Goal: Task Accomplishment & Management: Use online tool/utility

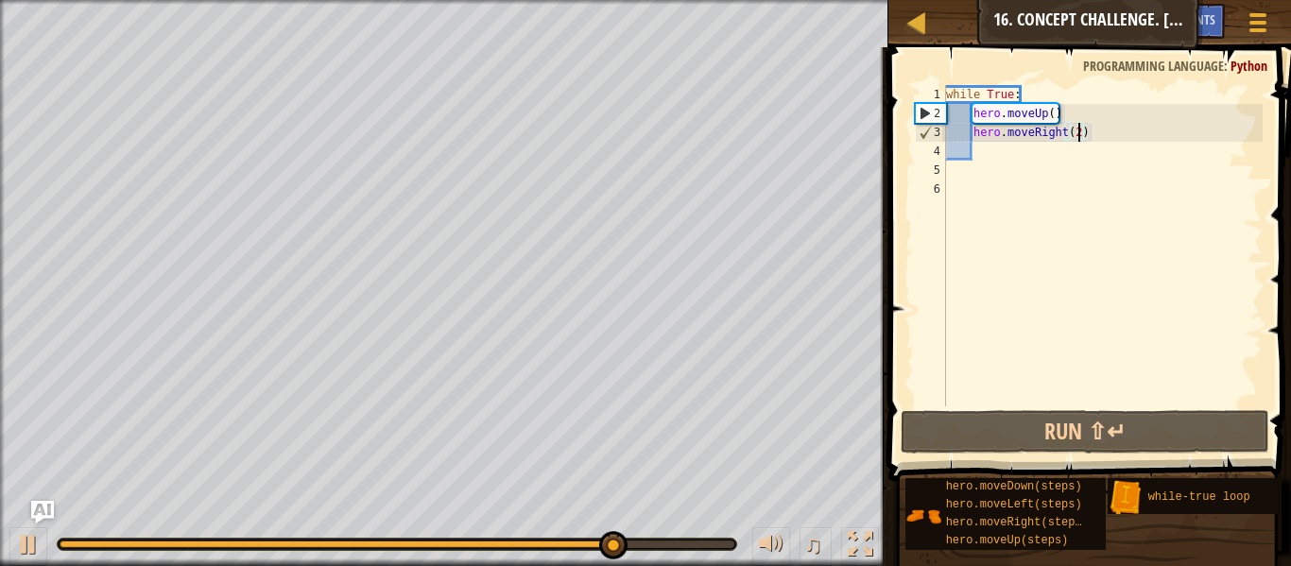
scroll to position [9, 19]
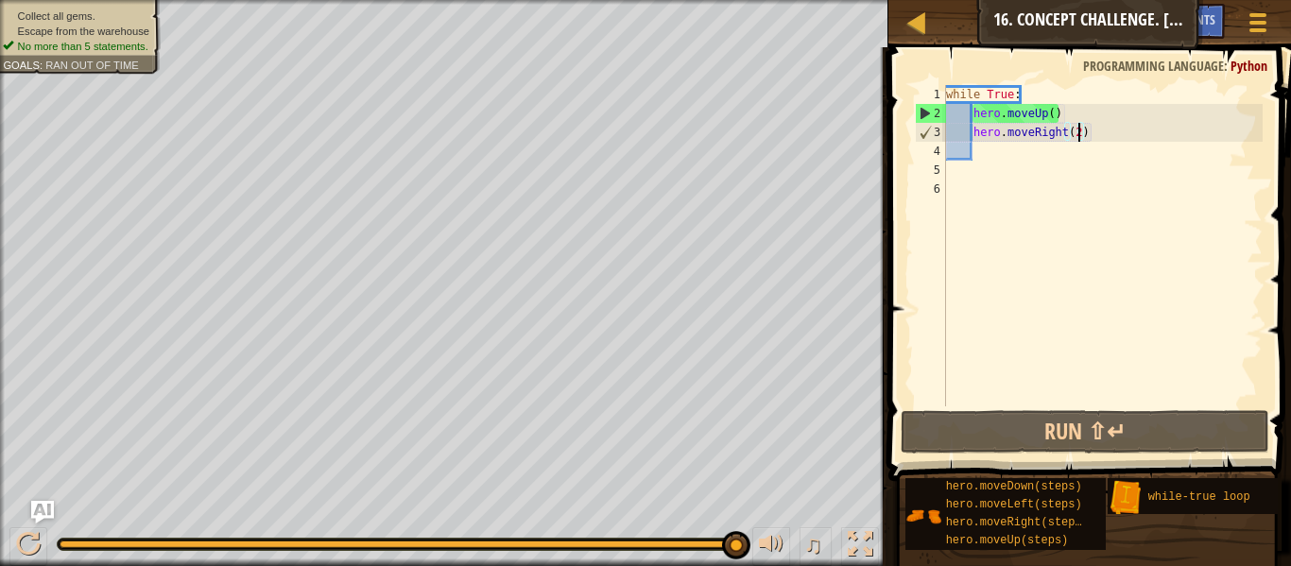
click at [1030, 162] on div "while True : hero . moveUp ( ) hero . moveRight ( 2 )" at bounding box center [1103, 264] width 320 height 359
click at [1024, 154] on div "while True : hero . moveUp ( ) hero . moveRight ( 2 )" at bounding box center [1103, 264] width 320 height 359
type textarea "h"
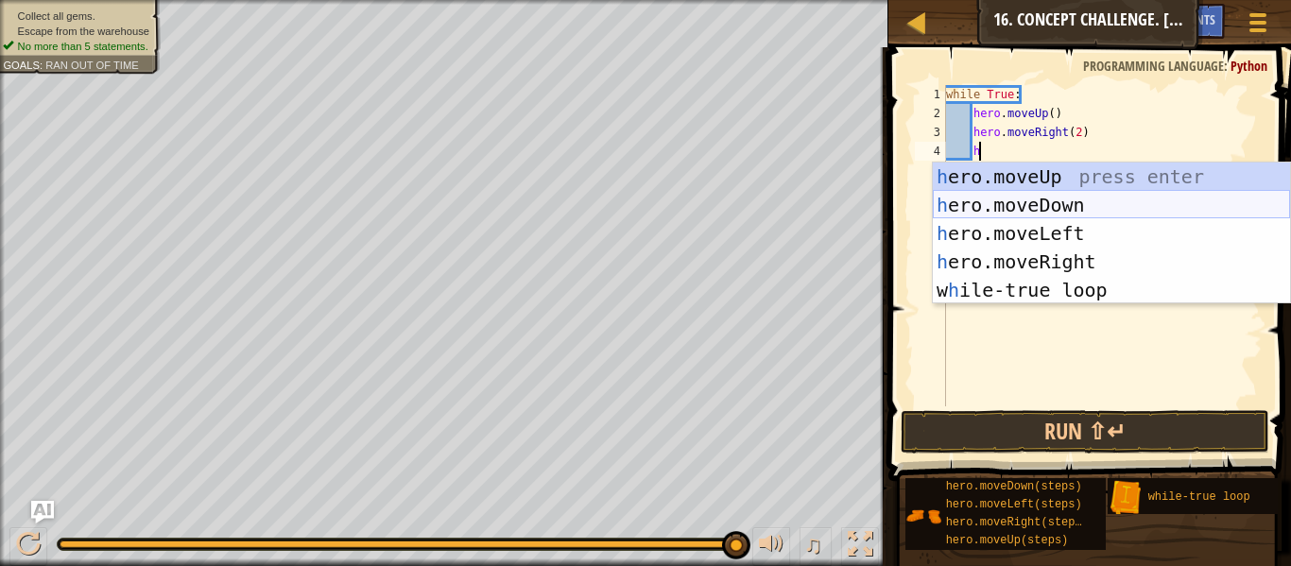
click at [1028, 210] on div "h ero.moveUp press enter h ero.moveDown press enter h ero.moveLeft press enter …" at bounding box center [1111, 262] width 357 height 199
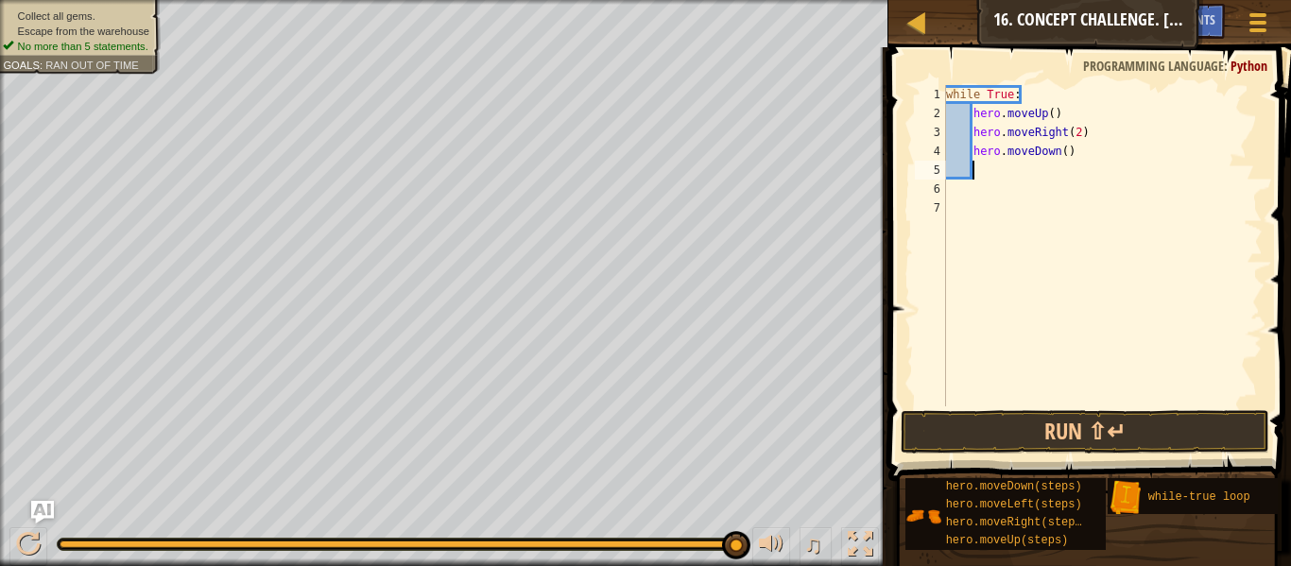
type textarea "m"
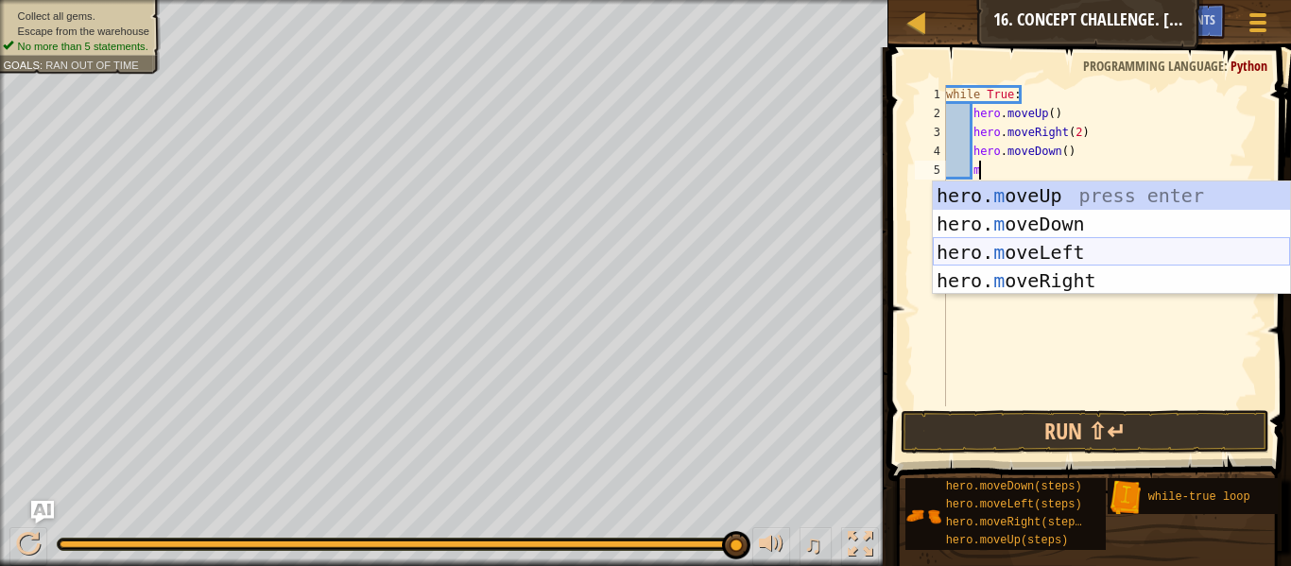
click at [1075, 250] on div "hero. m oveUp press enter hero. m oveDown press enter hero. m oveLeft press ent…" at bounding box center [1111, 267] width 357 height 170
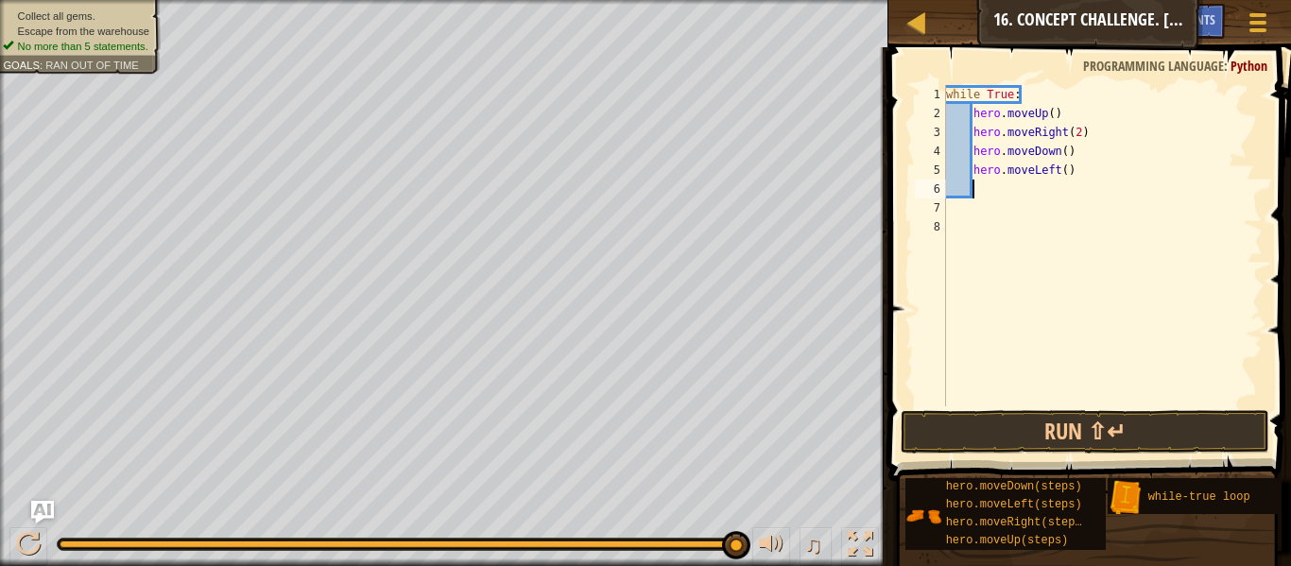
scroll to position [9, 3]
click at [1028, 430] on button "Run ⇧↵" at bounding box center [1085, 431] width 369 height 43
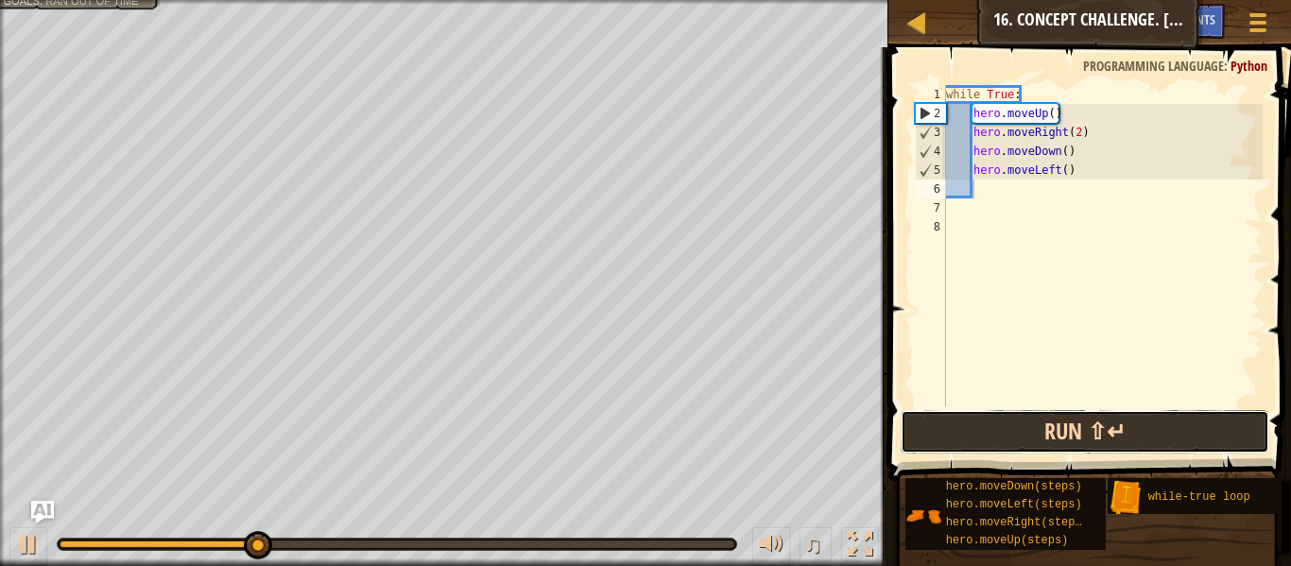
click at [1028, 430] on button "Run ⇧↵" at bounding box center [1085, 431] width 369 height 43
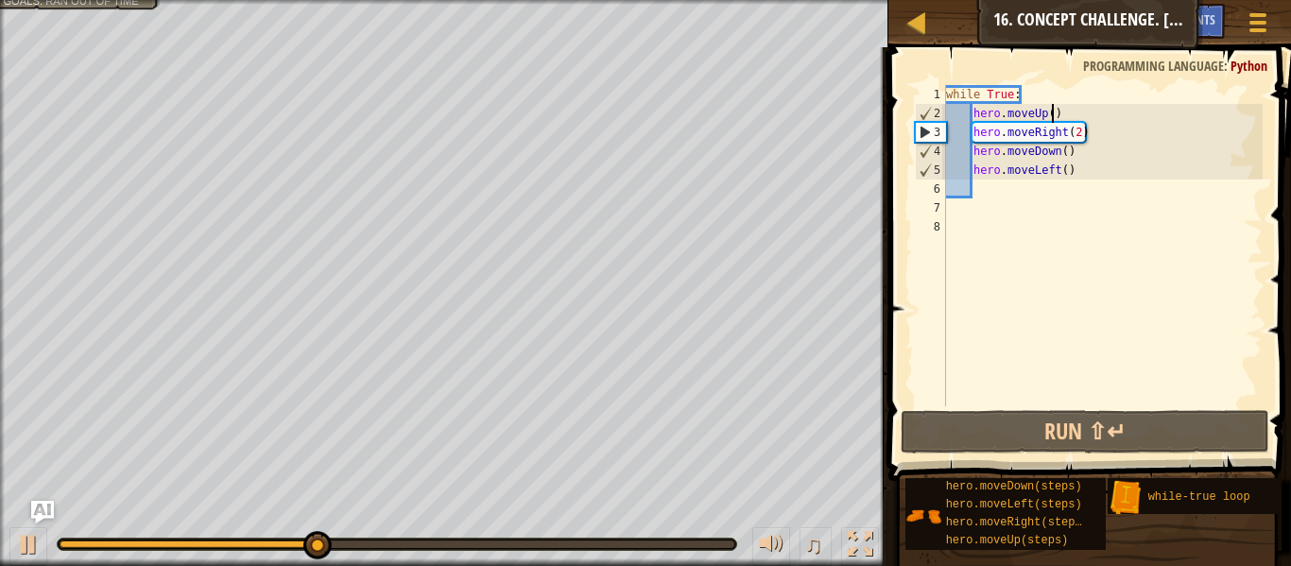
click at [1051, 114] on div "while True : hero . moveUp ( ) hero . moveRight ( 2 ) hero . moveDown ( ) hero …" at bounding box center [1103, 264] width 320 height 359
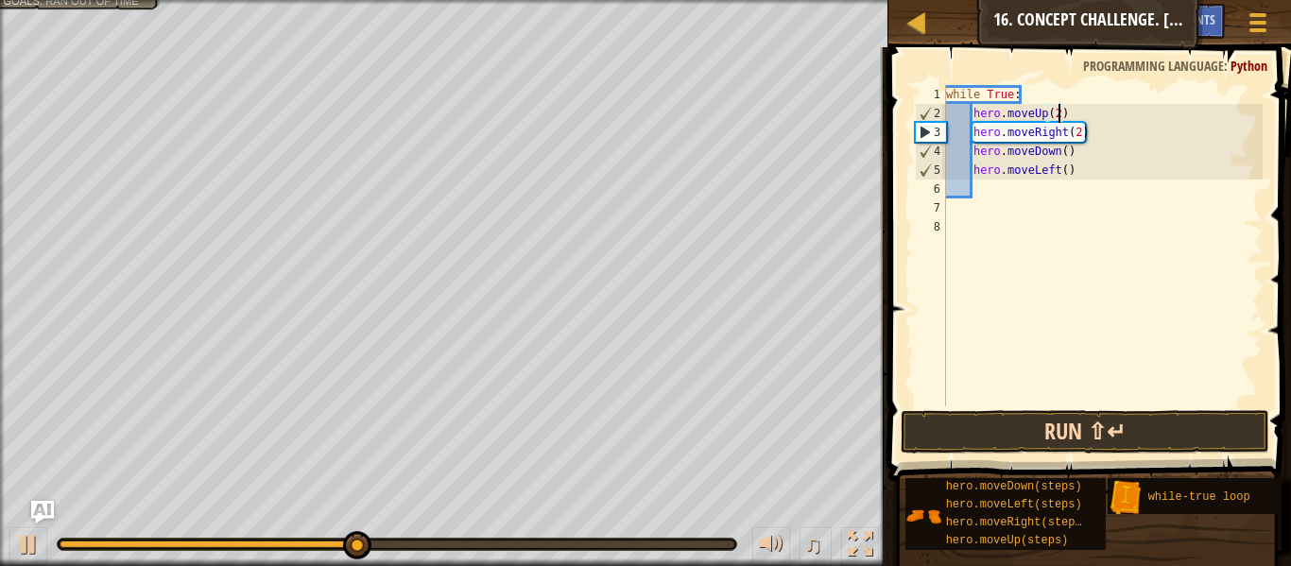
type textarea "hero.moveUp(2)"
click at [1146, 435] on button "Run ⇧↵" at bounding box center [1085, 431] width 369 height 43
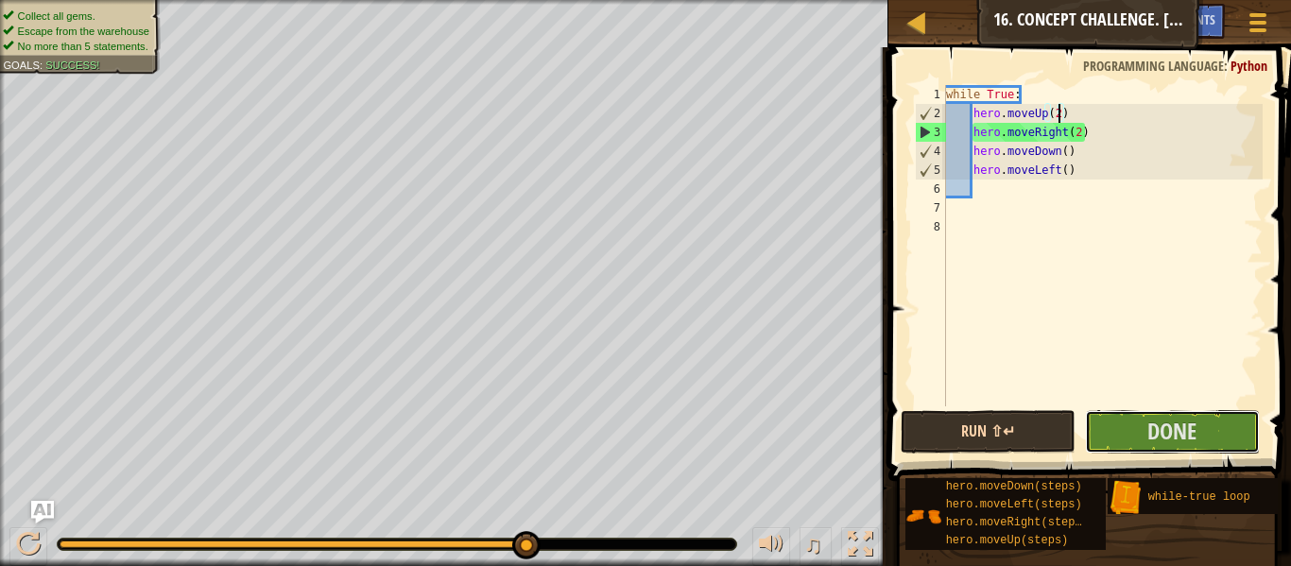
click at [1146, 435] on button "Done" at bounding box center [1172, 431] width 175 height 43
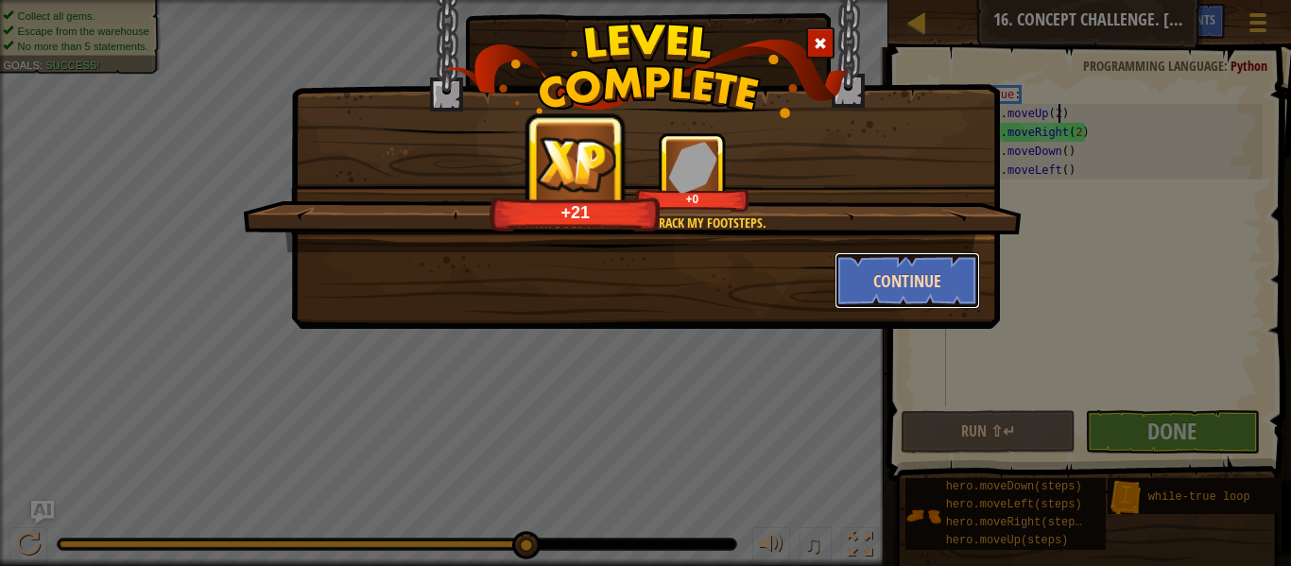
click at [953, 300] on button "Continue" at bounding box center [908, 280] width 147 height 57
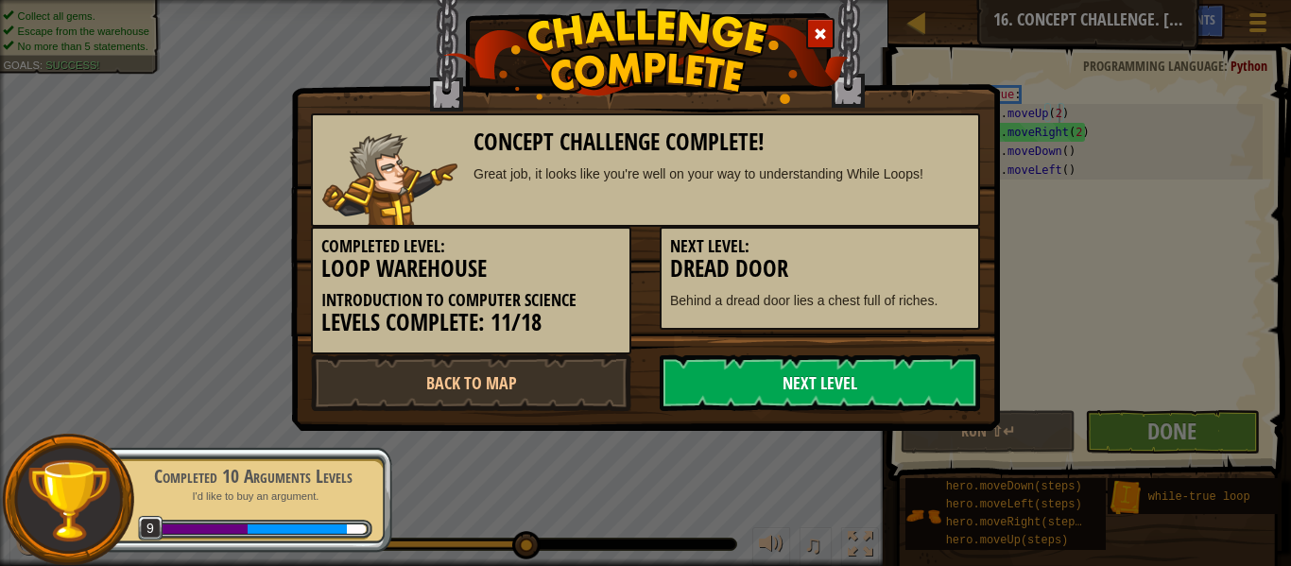
click at [877, 383] on link "Next Level" at bounding box center [820, 383] width 320 height 57
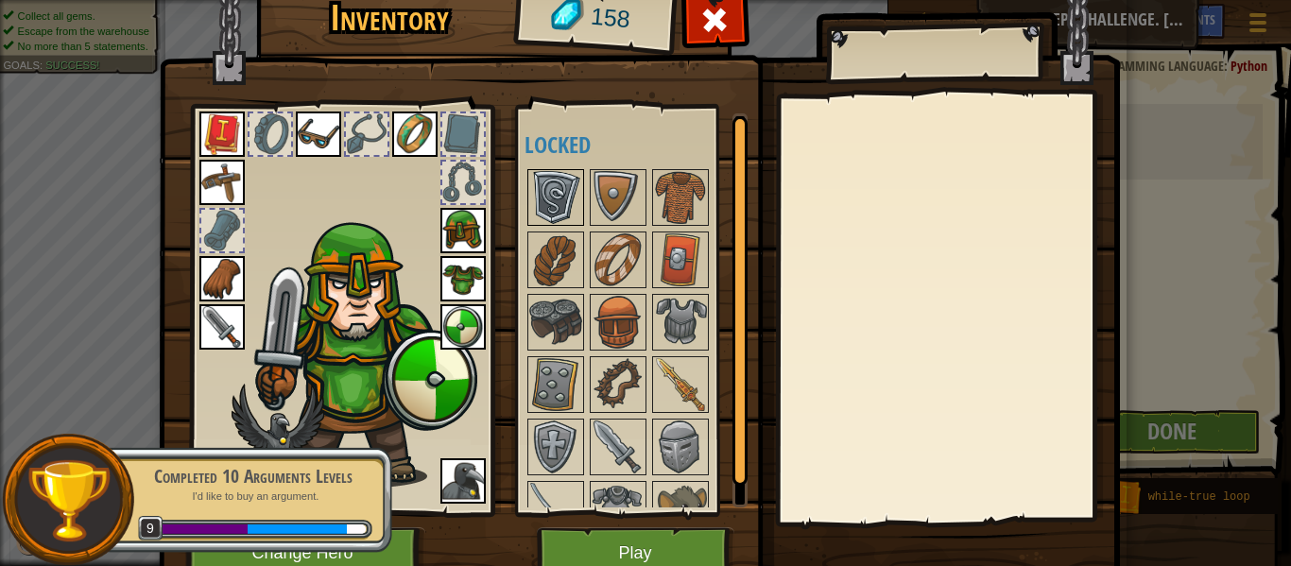
click at [549, 194] on img at bounding box center [555, 197] width 53 height 53
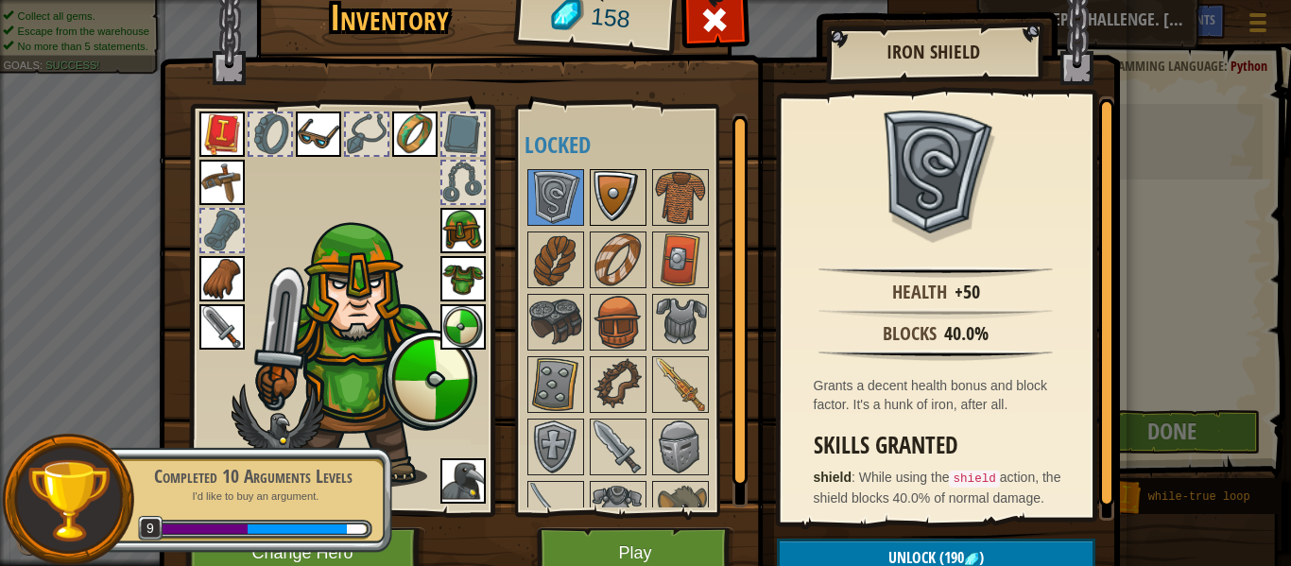
click at [617, 193] on img at bounding box center [618, 197] width 53 height 53
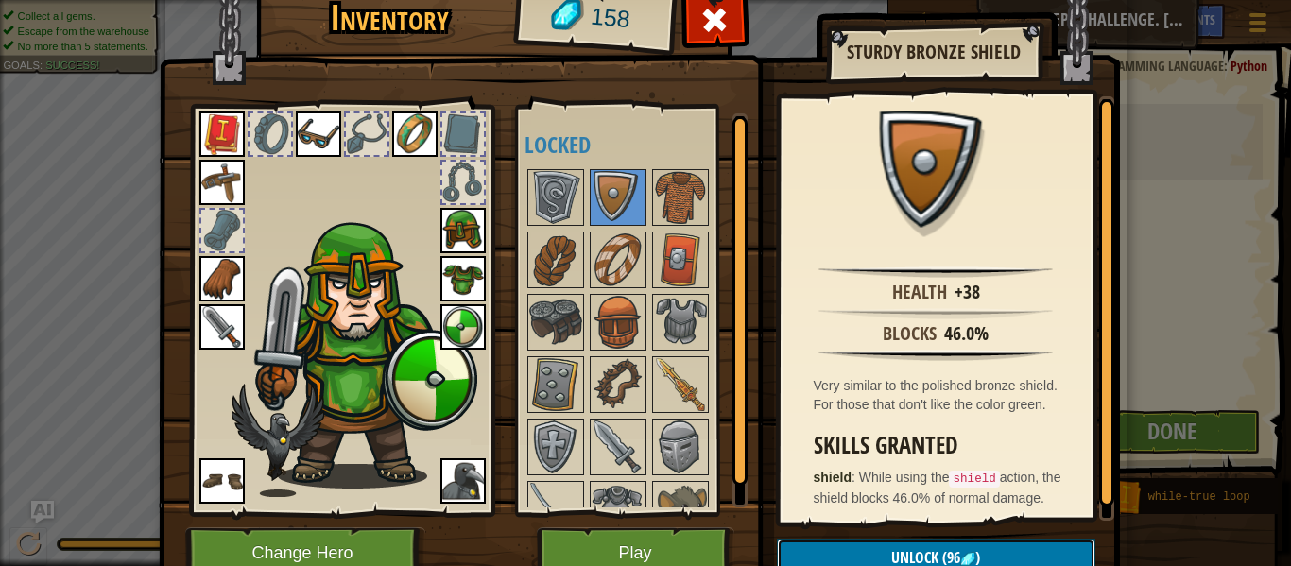
click at [935, 547] on span "Unlock" at bounding box center [915, 557] width 47 height 21
click at [922, 547] on button "Confirm" at bounding box center [936, 558] width 319 height 39
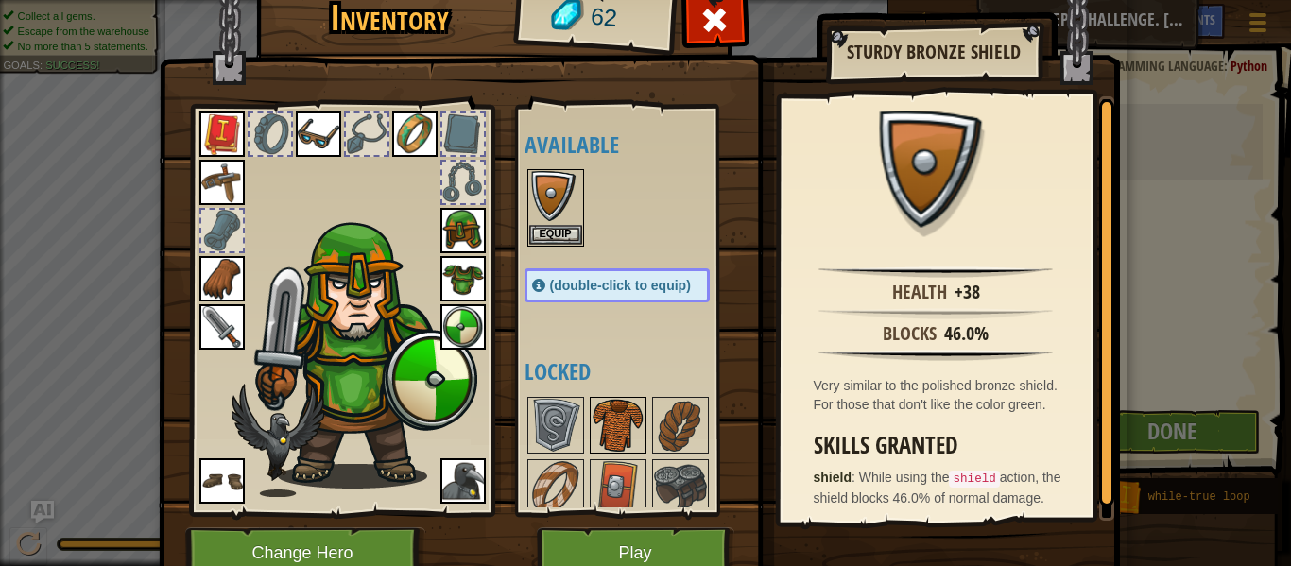
click at [596, 415] on img at bounding box center [618, 425] width 53 height 53
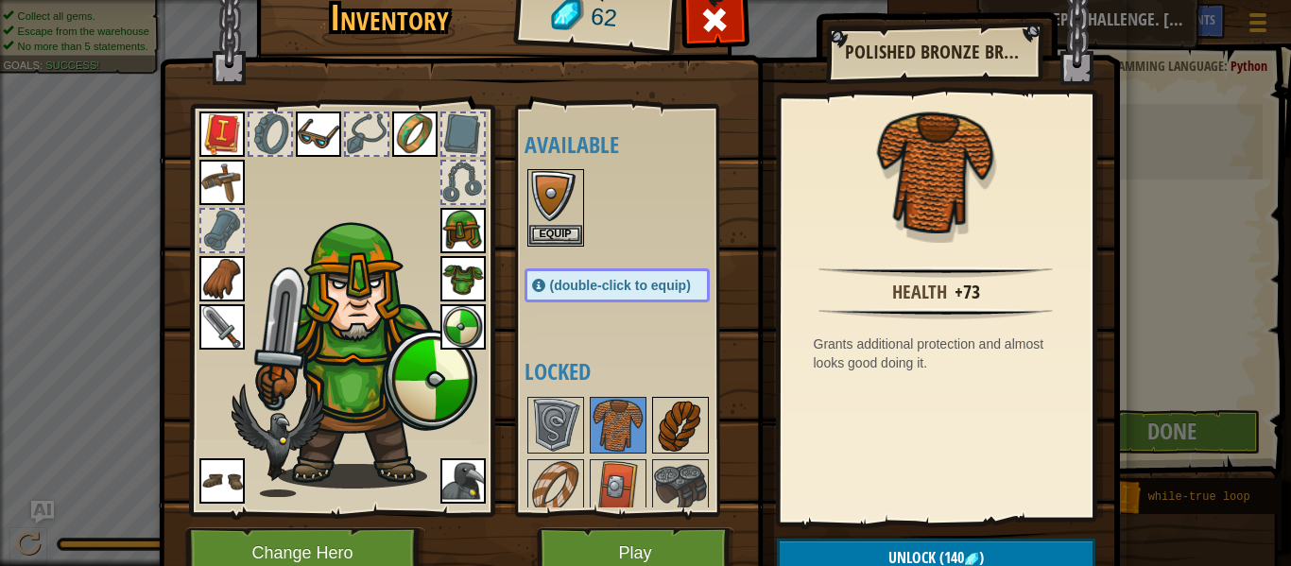
click at [696, 434] on img at bounding box center [680, 425] width 53 height 53
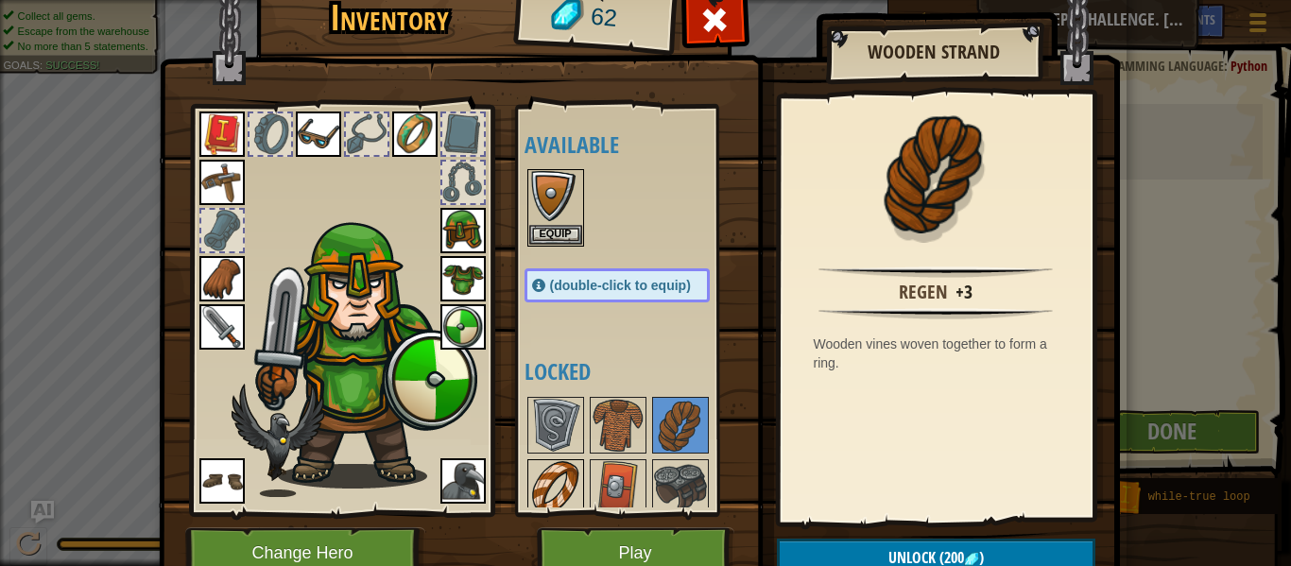
click at [570, 472] on img at bounding box center [555, 487] width 53 height 53
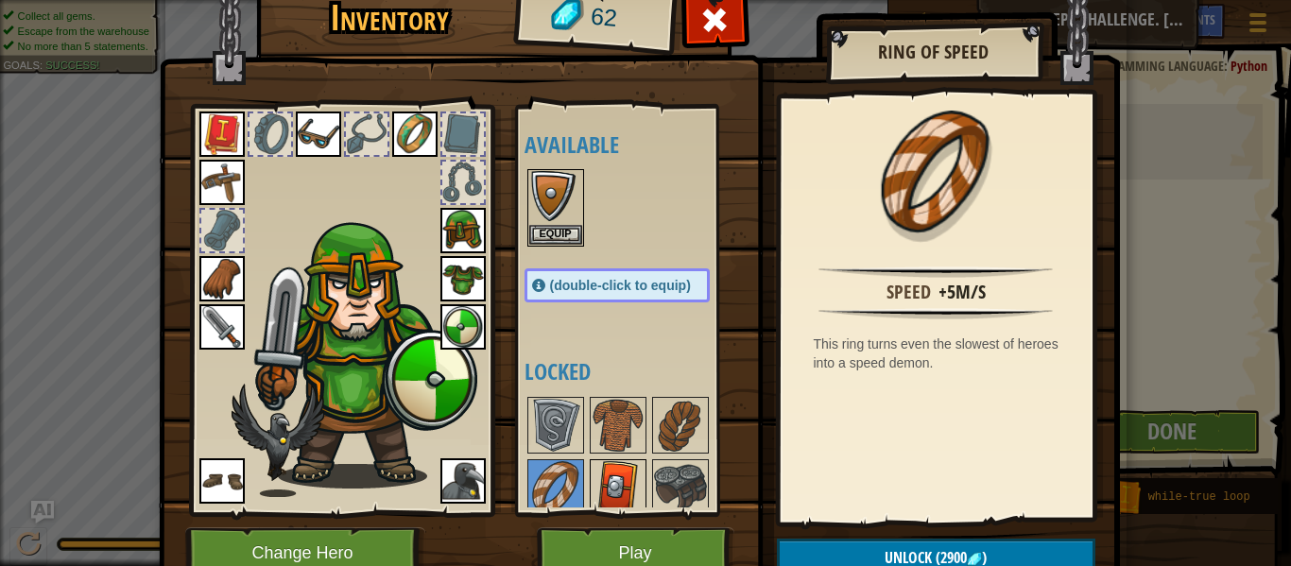
click at [610, 476] on img at bounding box center [618, 487] width 53 height 53
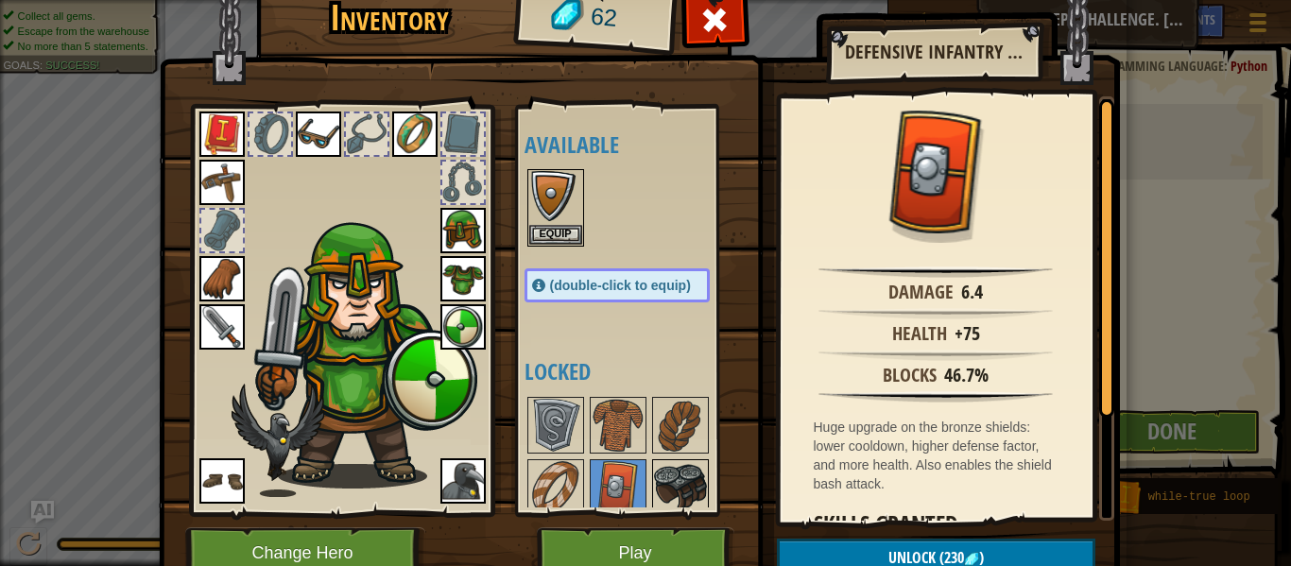
click at [660, 481] on img at bounding box center [680, 487] width 53 height 53
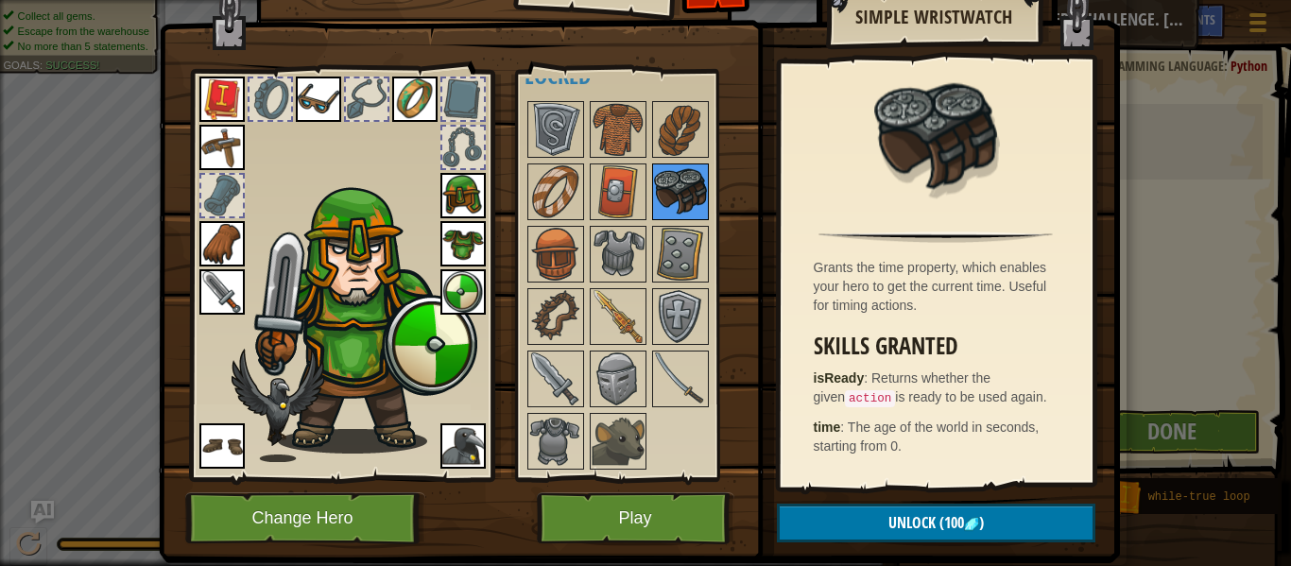
scroll to position [38, 0]
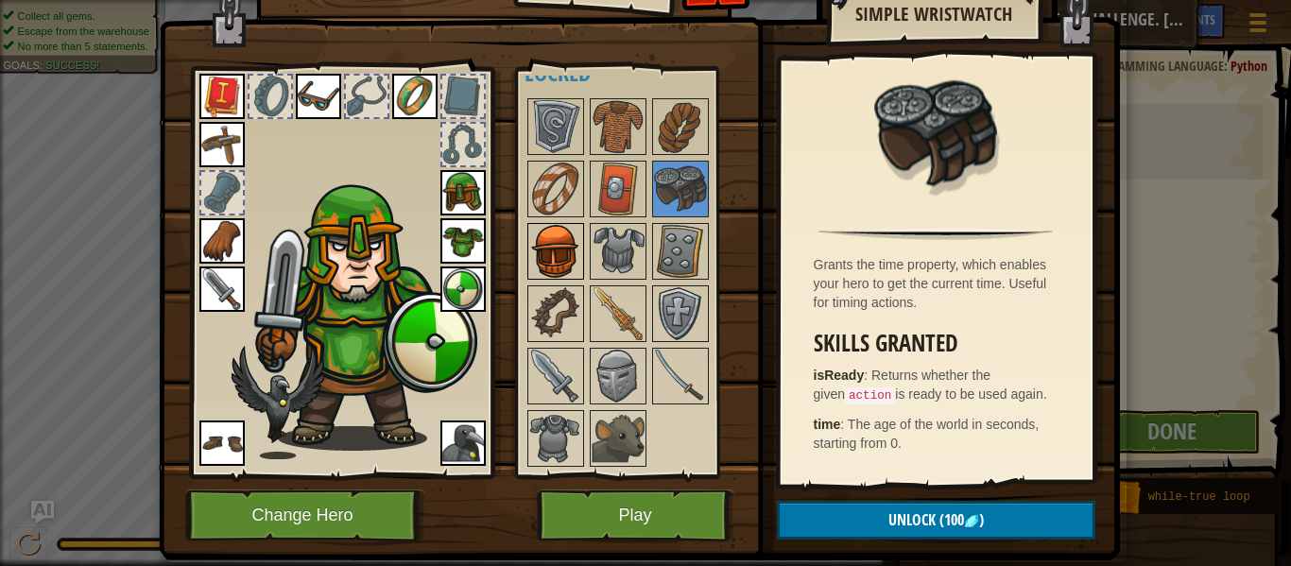
click at [566, 242] on img at bounding box center [555, 251] width 53 height 53
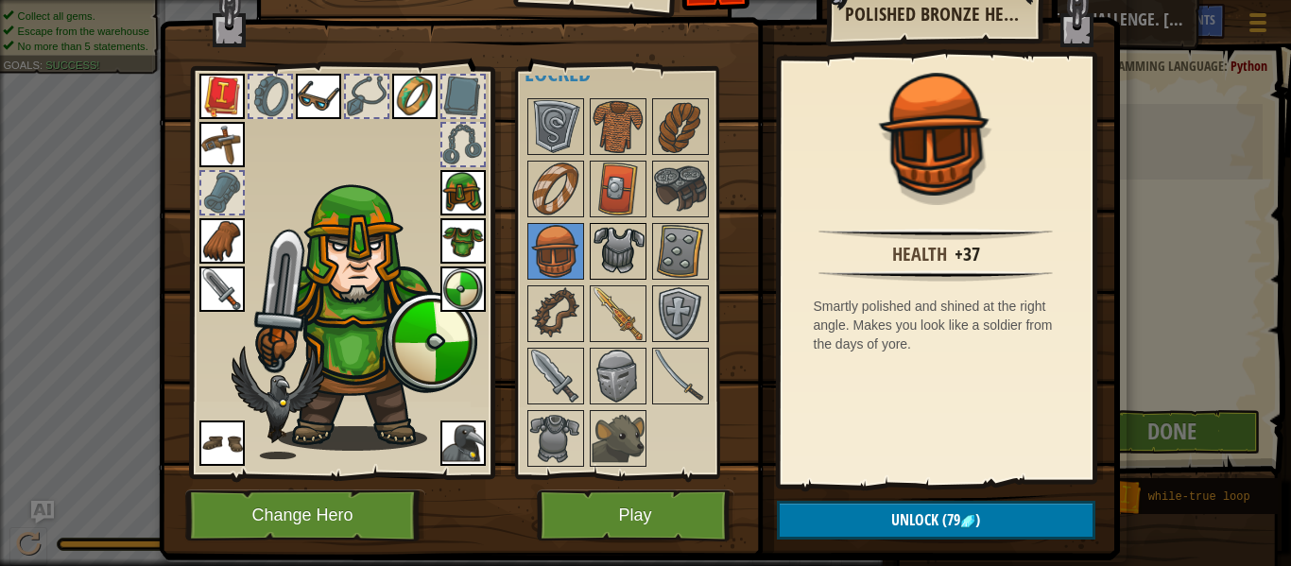
click at [602, 245] on img at bounding box center [618, 251] width 53 height 53
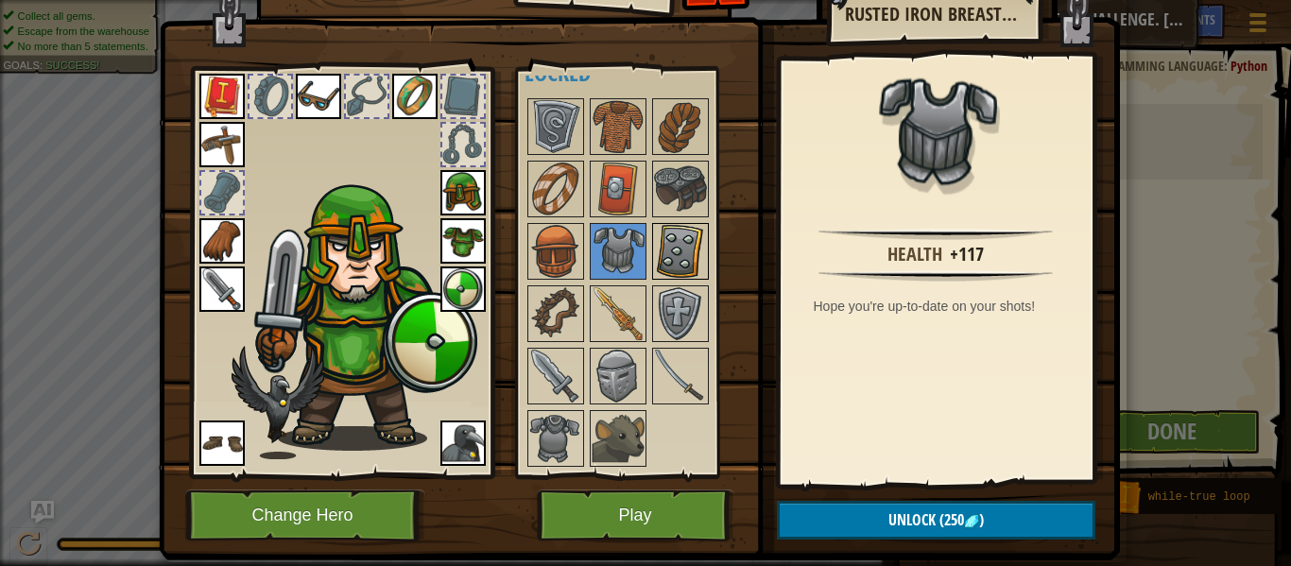
click at [662, 251] on img at bounding box center [680, 251] width 53 height 53
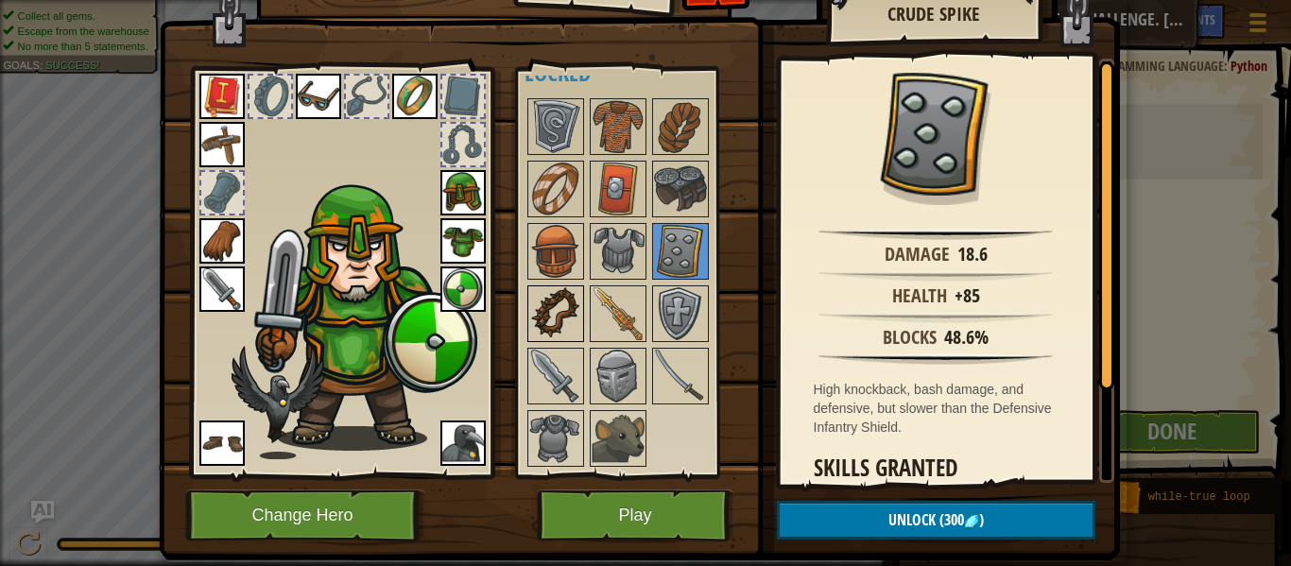
click at [551, 295] on img at bounding box center [555, 313] width 53 height 53
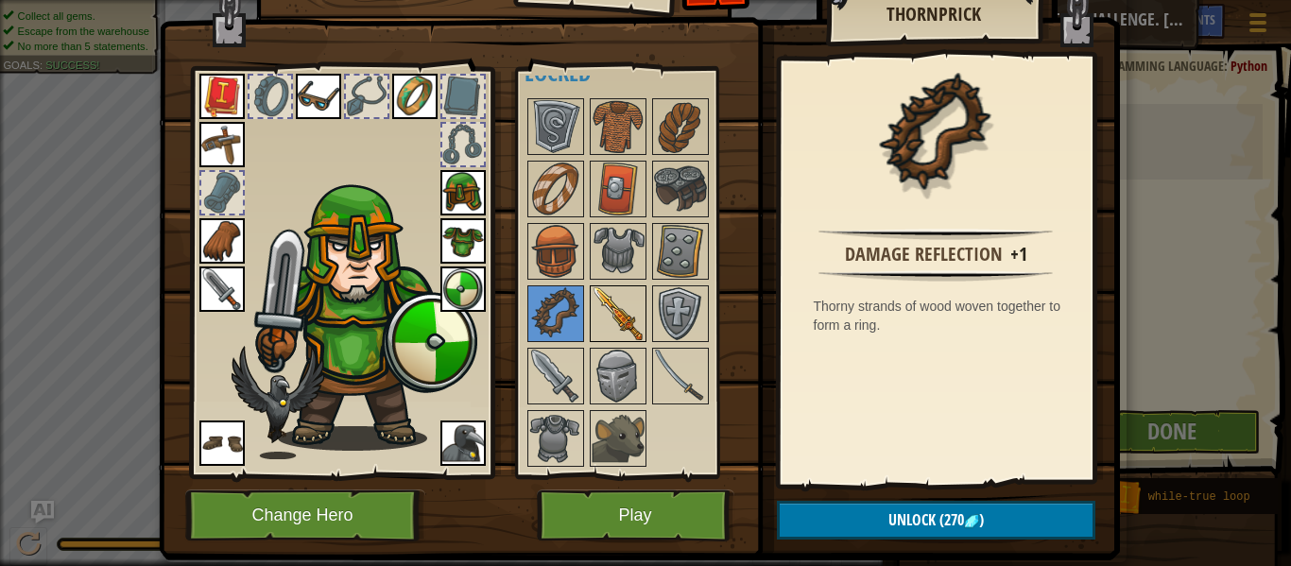
click at [601, 299] on img at bounding box center [618, 313] width 53 height 53
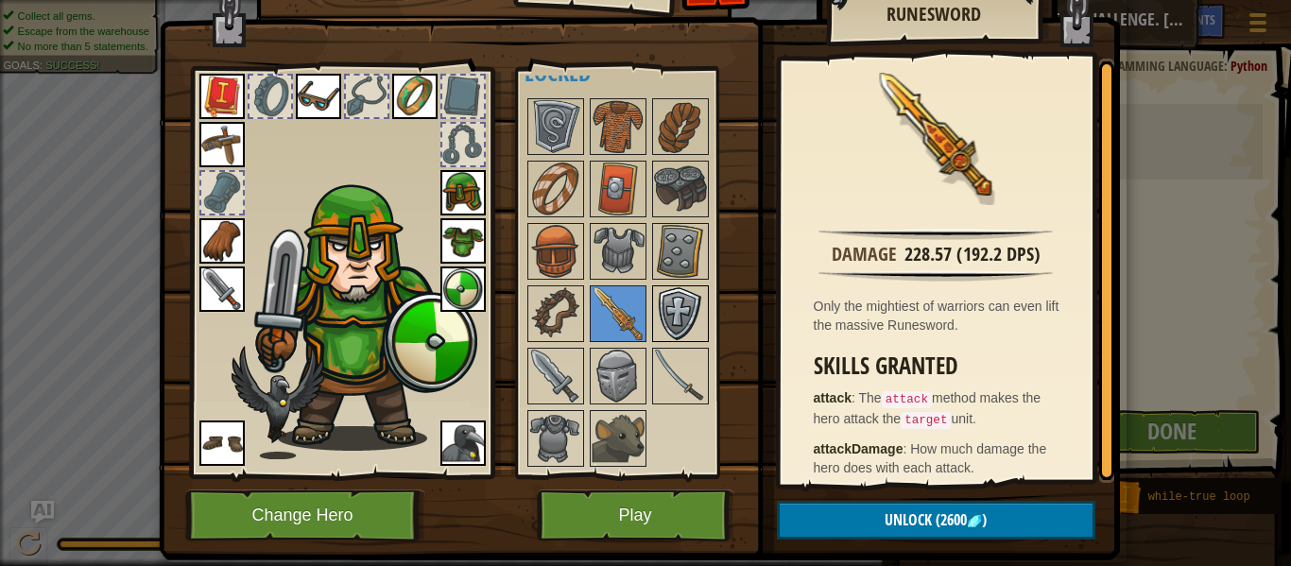
click at [708, 309] on div at bounding box center [680, 314] width 57 height 57
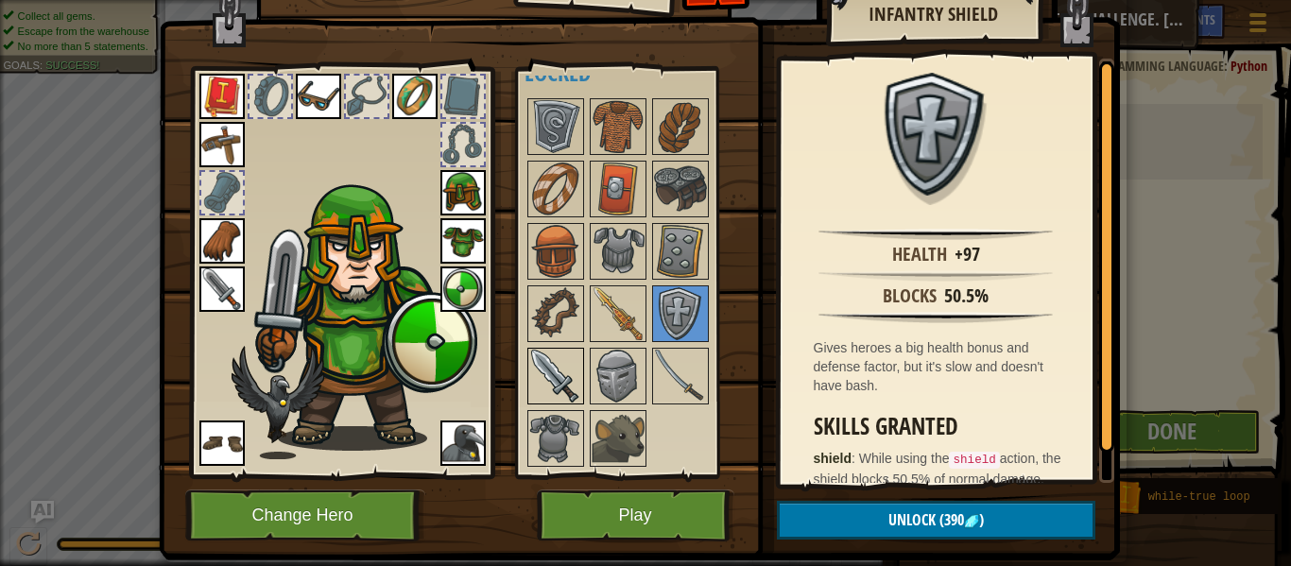
click at [567, 384] on img at bounding box center [555, 376] width 53 height 53
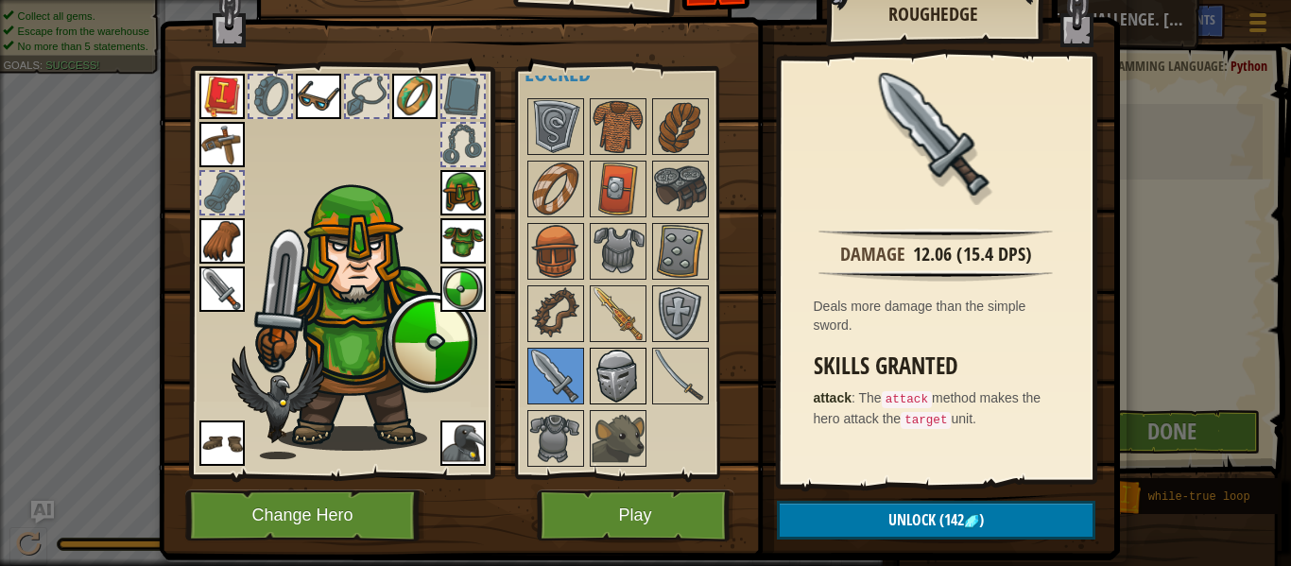
click at [592, 382] on img at bounding box center [618, 376] width 53 height 53
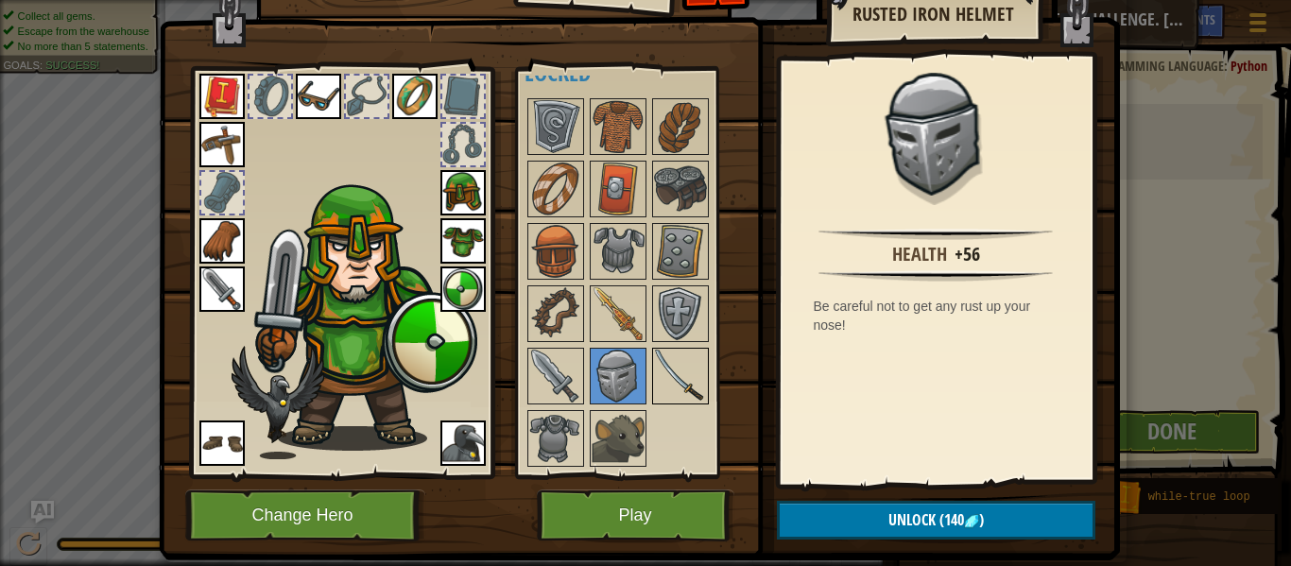
click at [677, 378] on img at bounding box center [680, 376] width 53 height 53
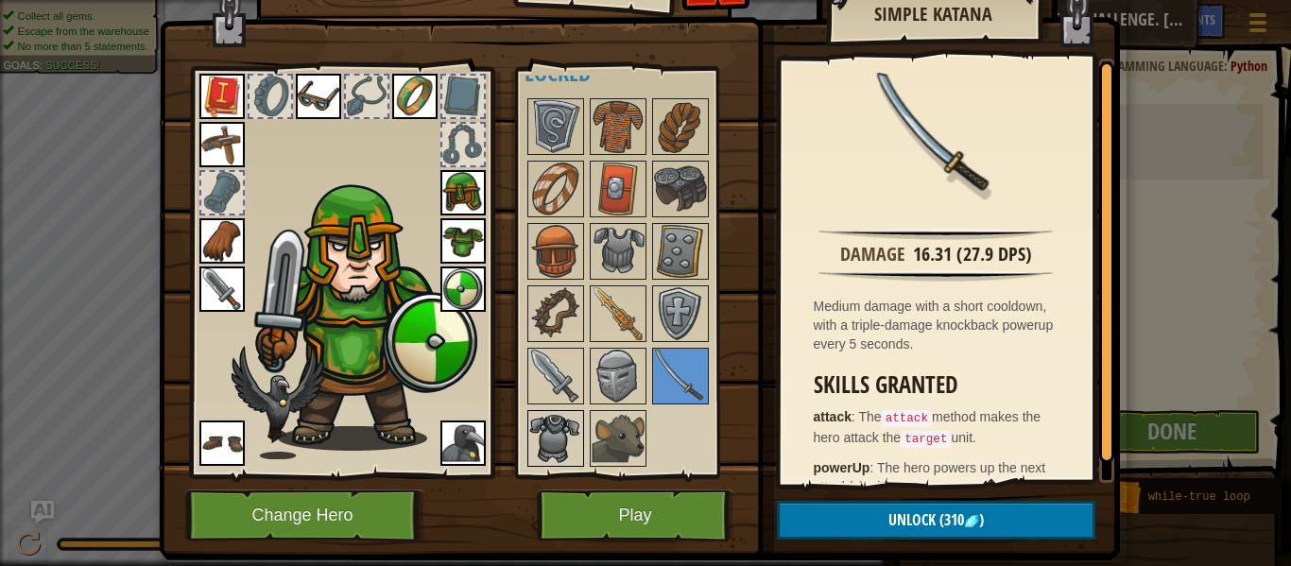
click at [549, 458] on img at bounding box center [555, 438] width 53 height 53
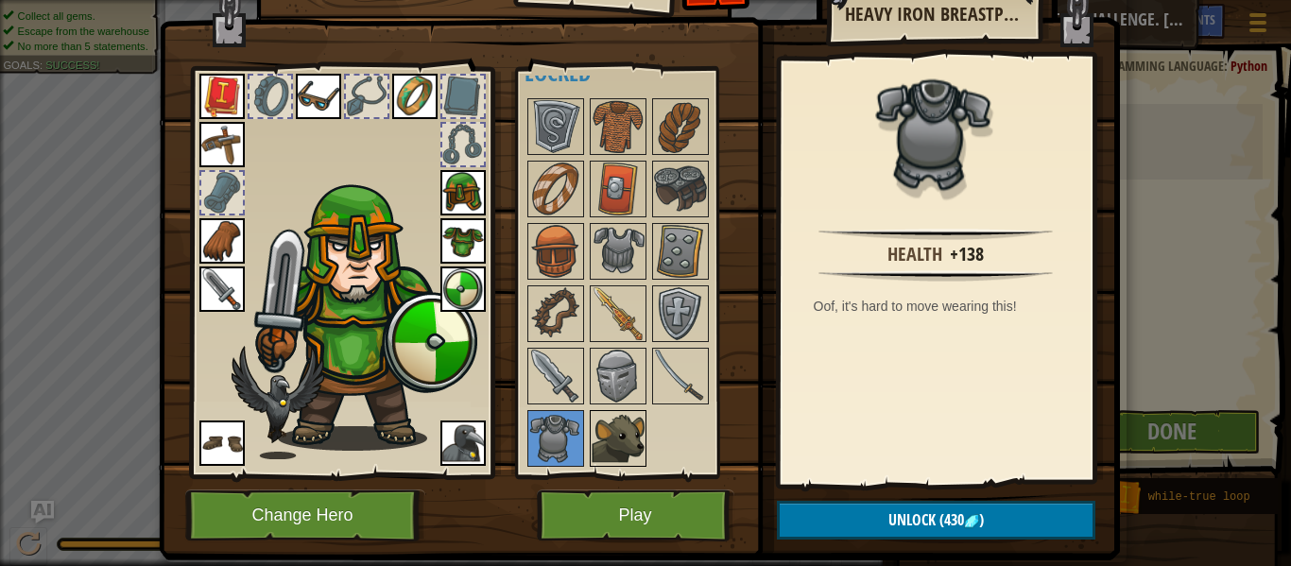
click at [615, 448] on img at bounding box center [618, 438] width 53 height 53
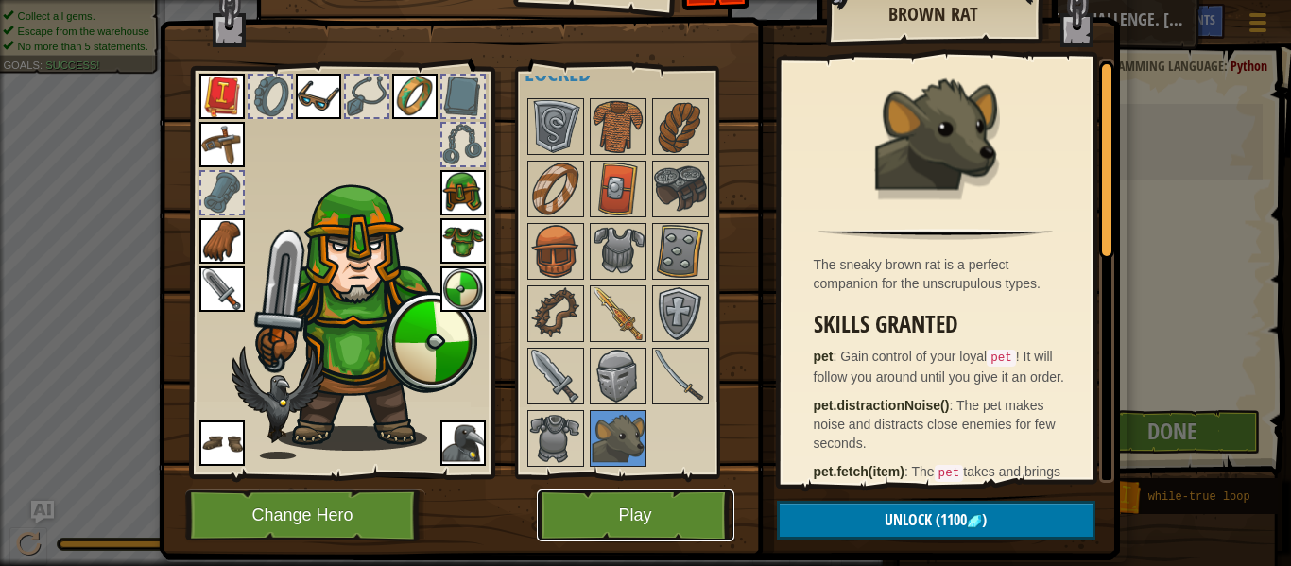
click at [678, 530] on button "Play" at bounding box center [636, 516] width 198 height 52
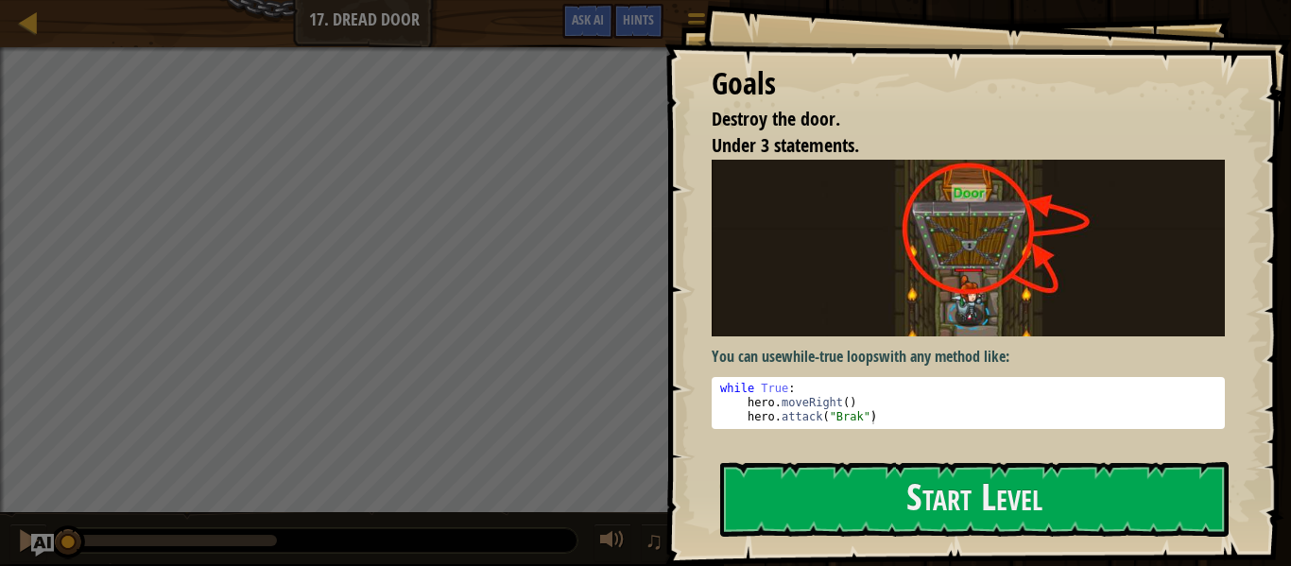
click at [669, 503] on div "Goals Destroy the door. Under 3 statements. You can use while-true loops with a…" at bounding box center [978, 283] width 627 height 566
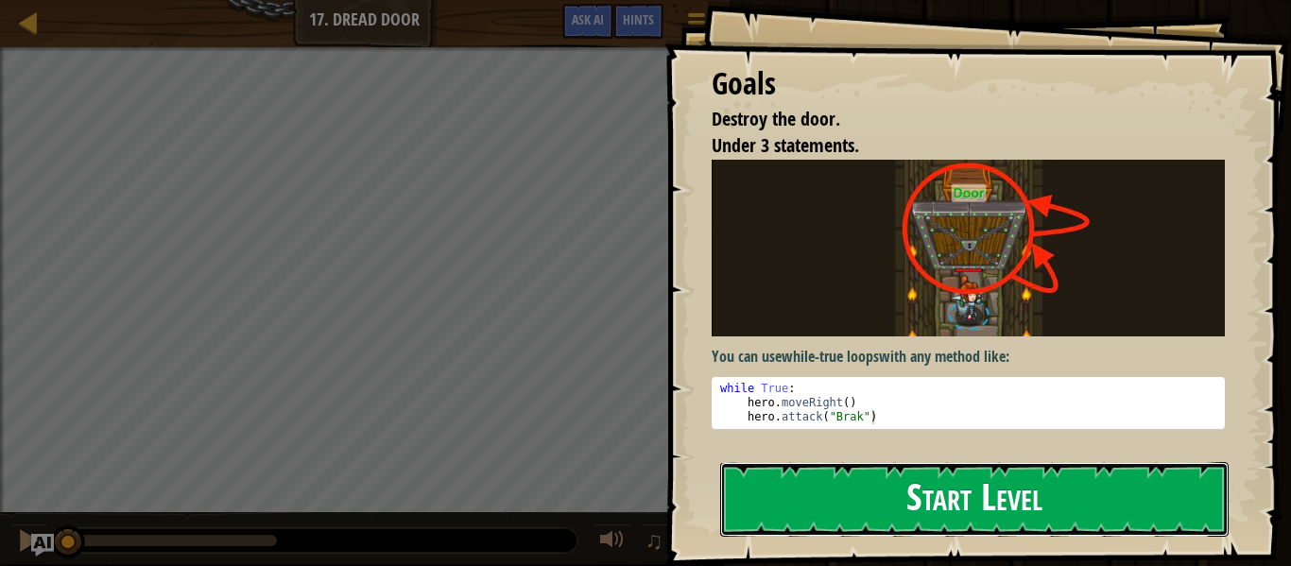
click at [817, 508] on button "Start Level" at bounding box center [974, 499] width 509 height 75
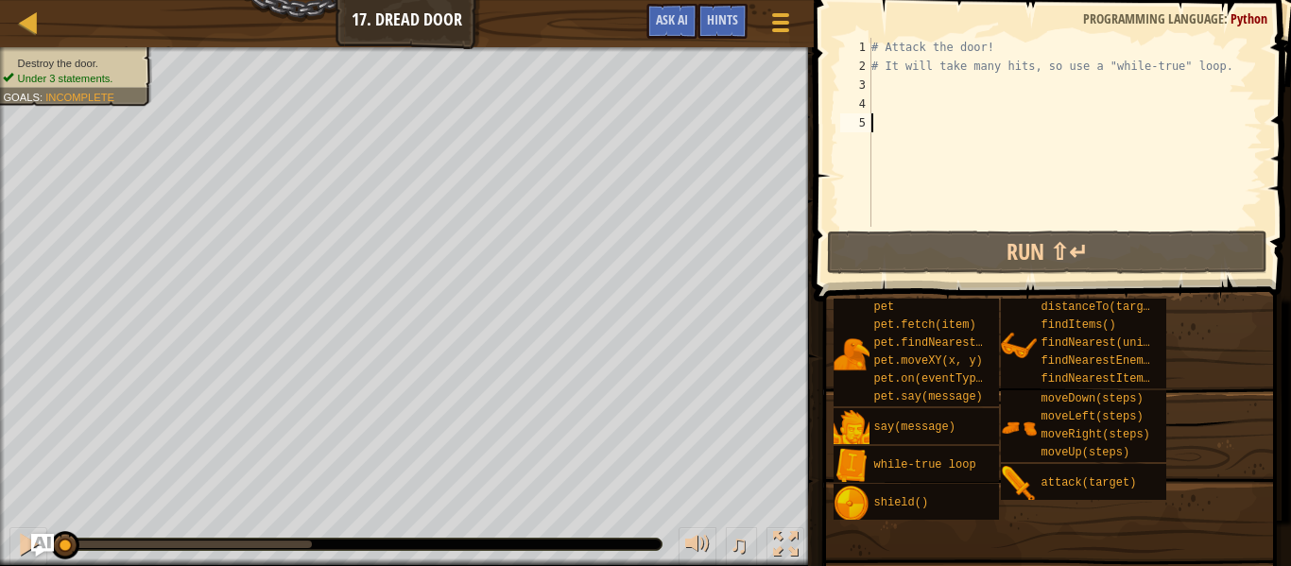
click at [1007, 41] on div "# Attack the door! # It will take many hits, so use a "while-true" loop." at bounding box center [1065, 151] width 395 height 227
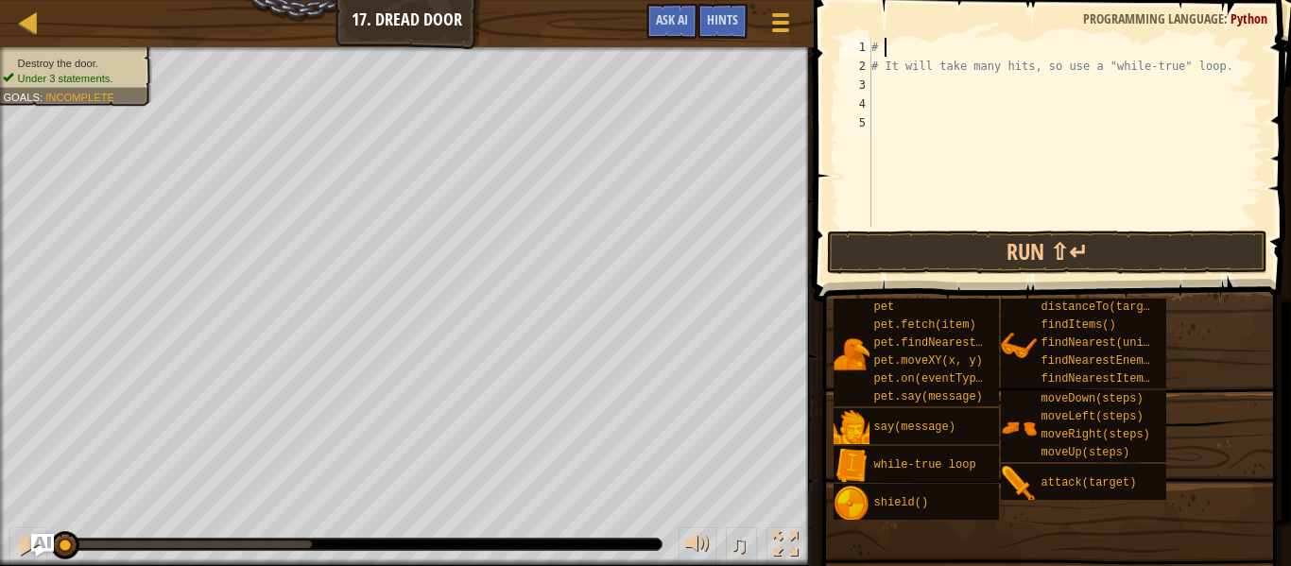
type textarea "#"
type textarea "# It will take many hits, so use a "while-true" loopw"
click at [922, 35] on span at bounding box center [1054, 123] width 493 height 357
click at [888, 42] on div "# It will take many hits, so use a "while-true" loopw" at bounding box center [1065, 151] width 395 height 227
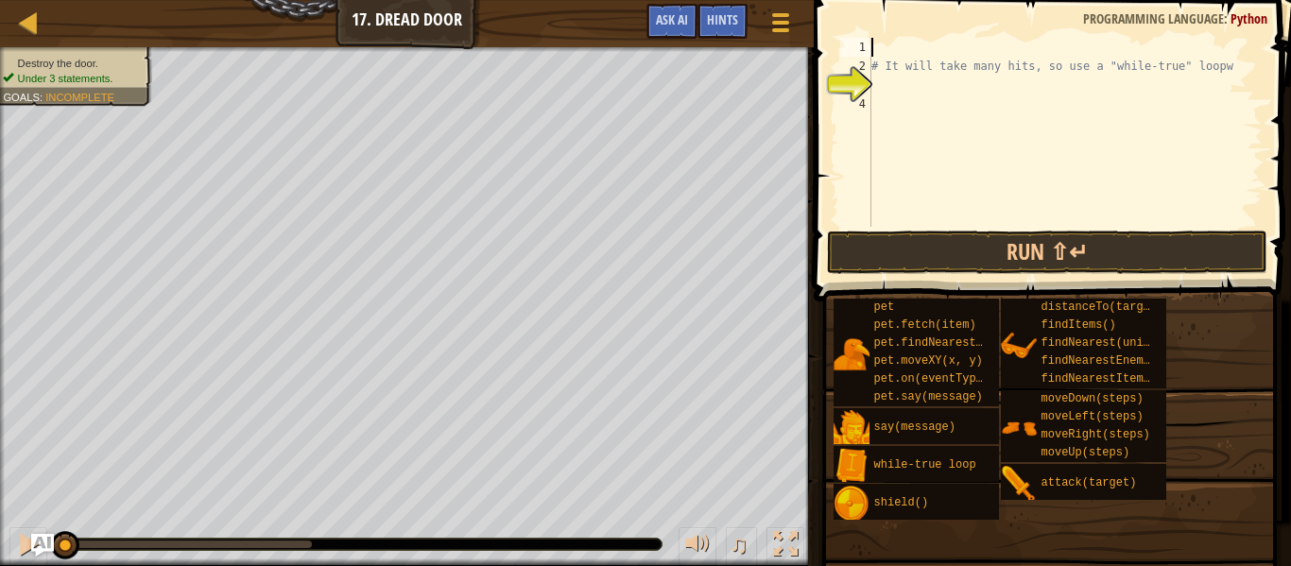
scroll to position [9, 0]
type textarea "w"
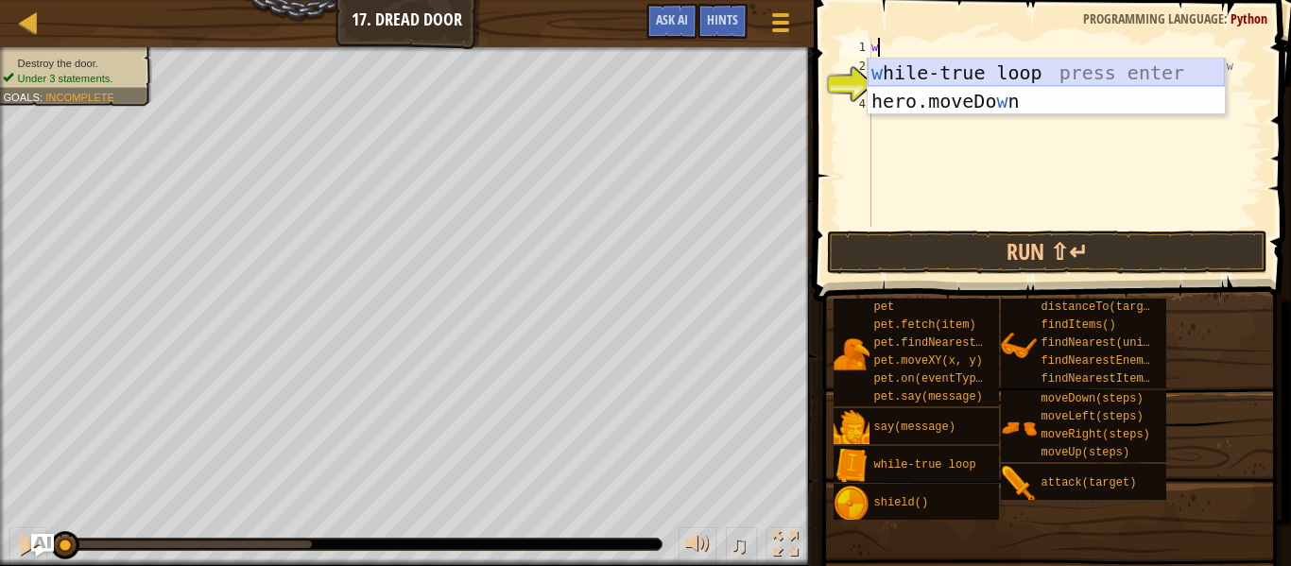
click at [943, 68] on div "w [PERSON_NAME]-true loop press enter hero.moveDo w n press enter" at bounding box center [1046, 115] width 357 height 113
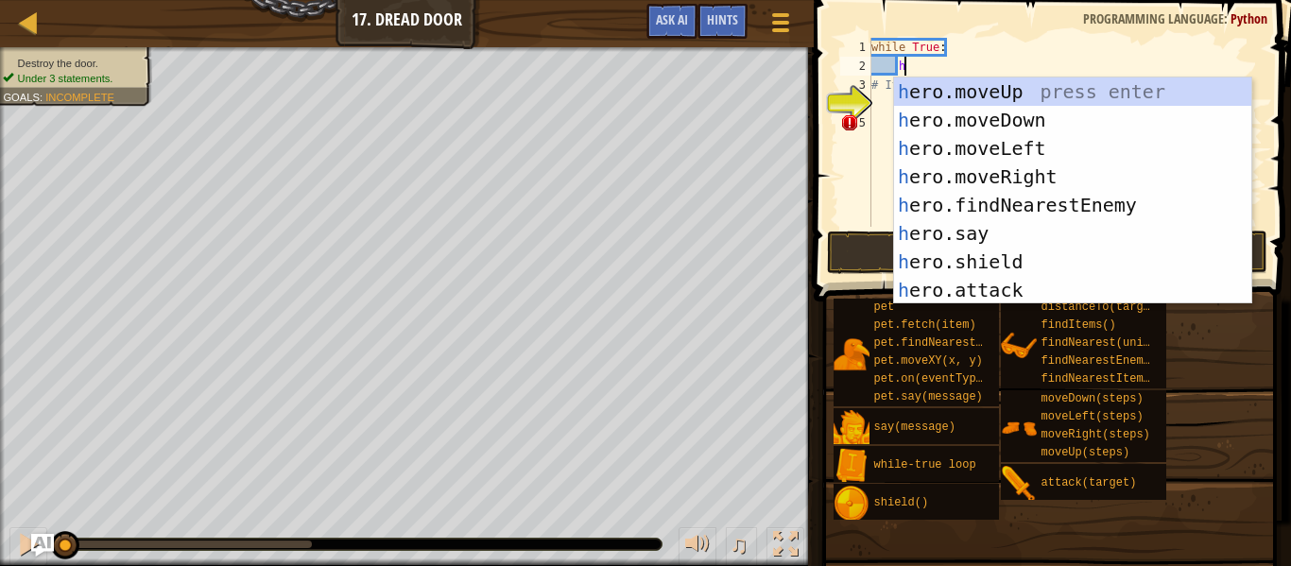
scroll to position [9, 4]
click at [996, 285] on div "h ero.moveUp press enter h ero.moveDown press enter h ero.moveLeft press enter …" at bounding box center [1072, 220] width 357 height 284
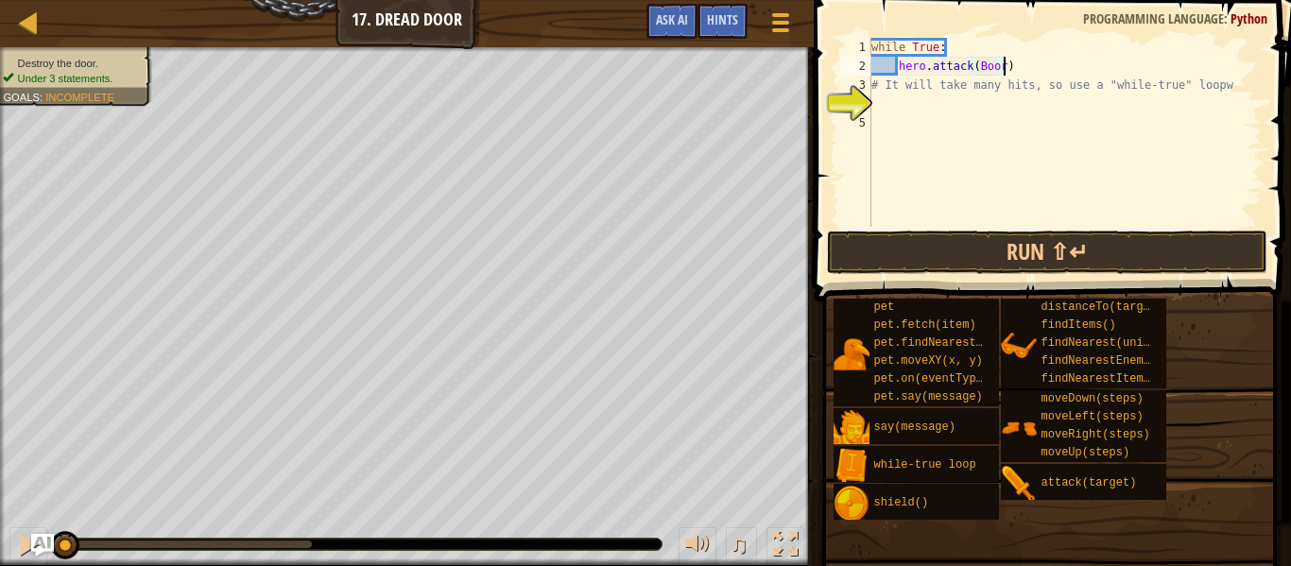
scroll to position [9, 19]
click at [1050, 238] on button "Run ⇧↵" at bounding box center [1047, 252] width 441 height 43
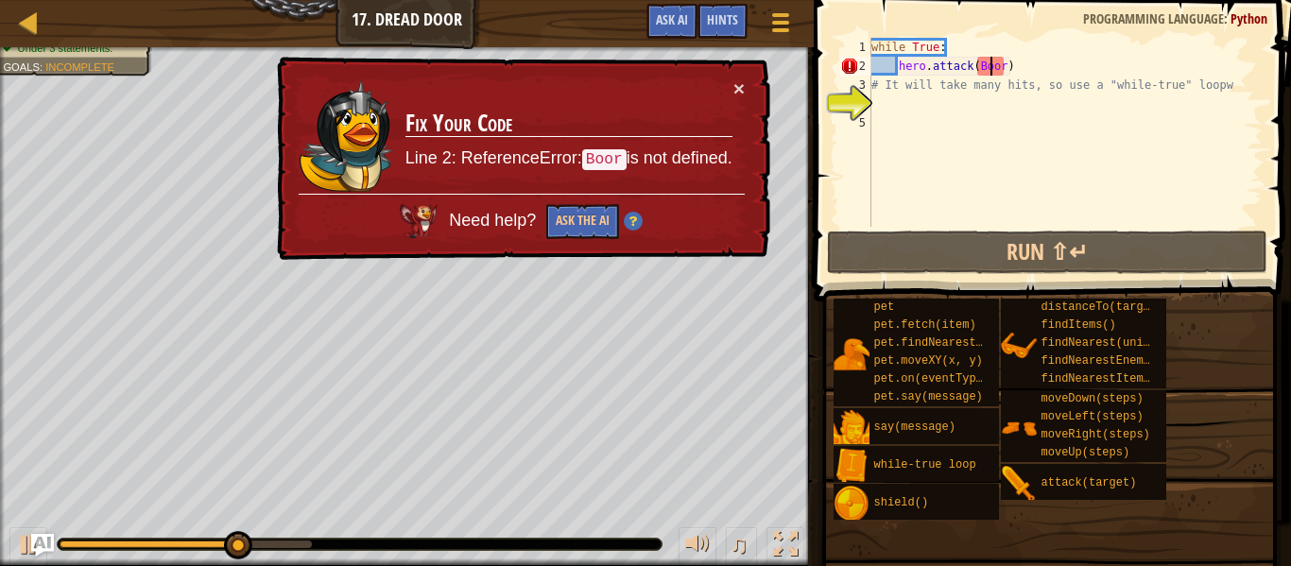
click at [990, 63] on div "while True : hero . attack ( Boor ) # It will take many hits, so use a "while-t…" at bounding box center [1065, 151] width 395 height 227
click at [981, 62] on div "while True : hero . attack ( Boor ) # It will take many hits, so use a "while-t…" at bounding box center [1065, 151] width 395 height 227
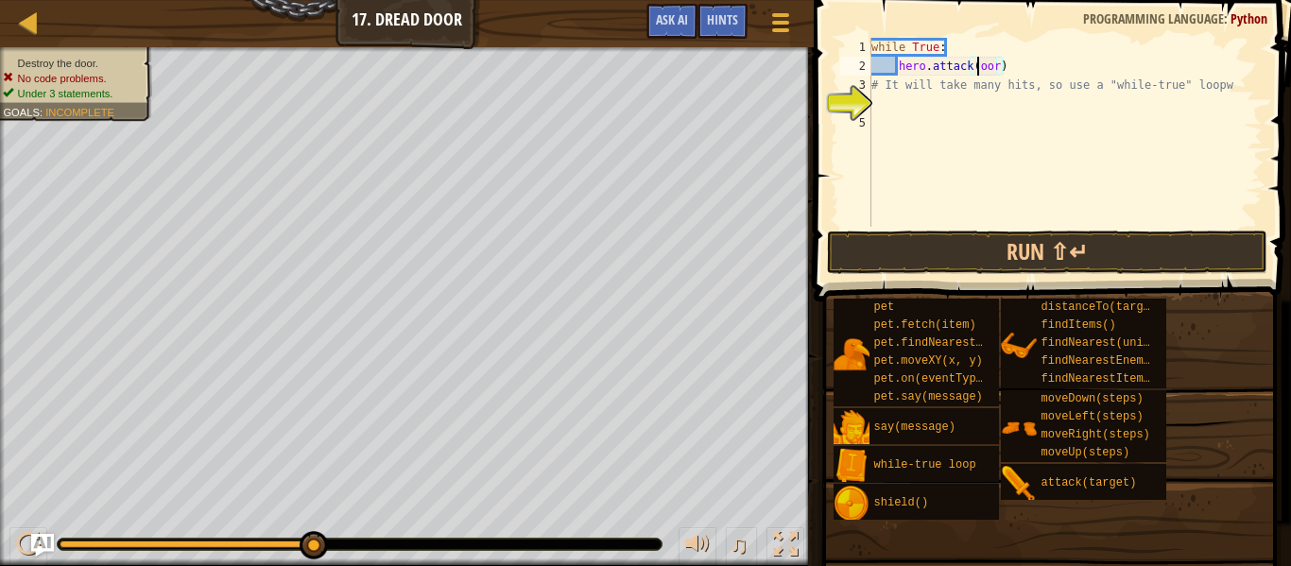
scroll to position [9, 17]
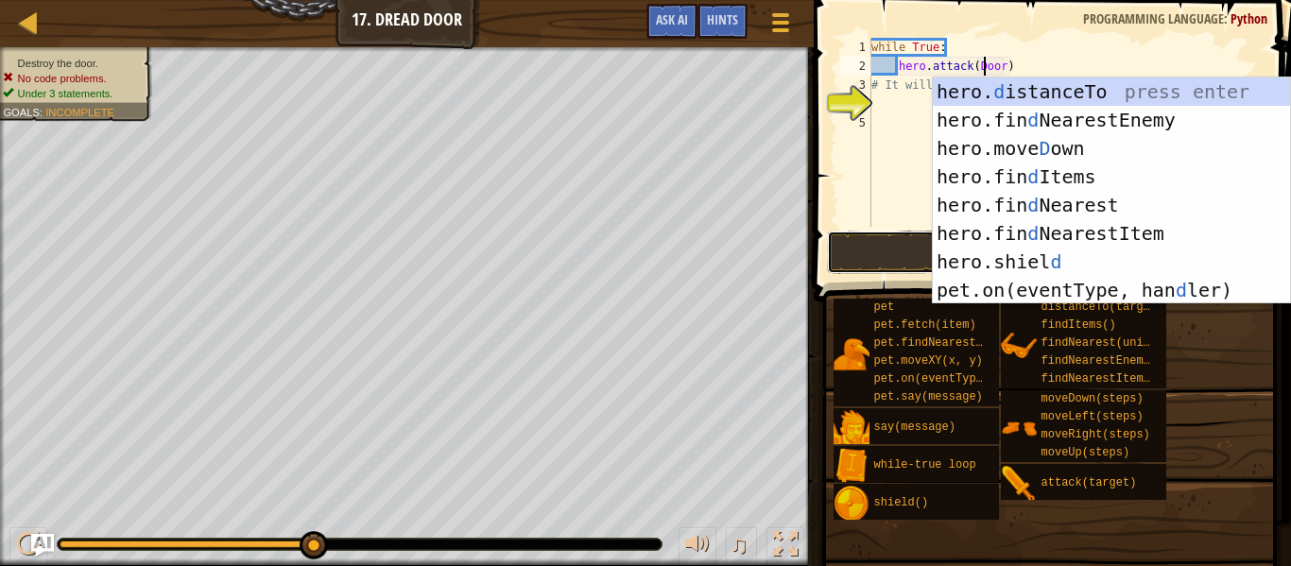
click at [888, 270] on button "Run ⇧↵" at bounding box center [1047, 252] width 441 height 43
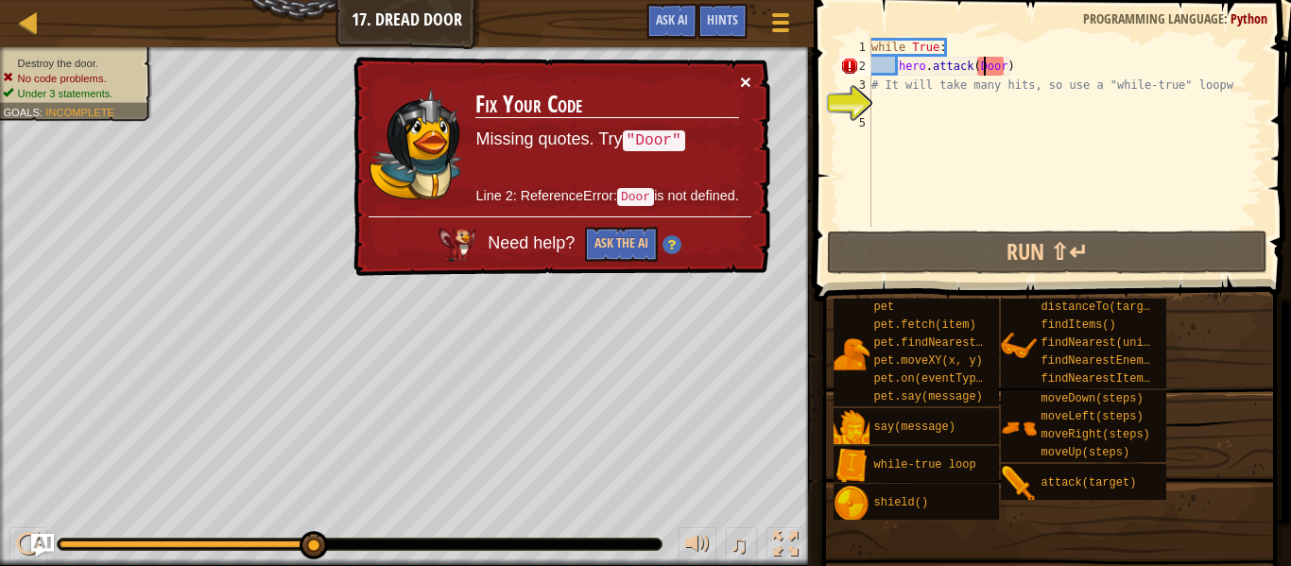
click at [743, 80] on button "×" at bounding box center [745, 82] width 11 height 20
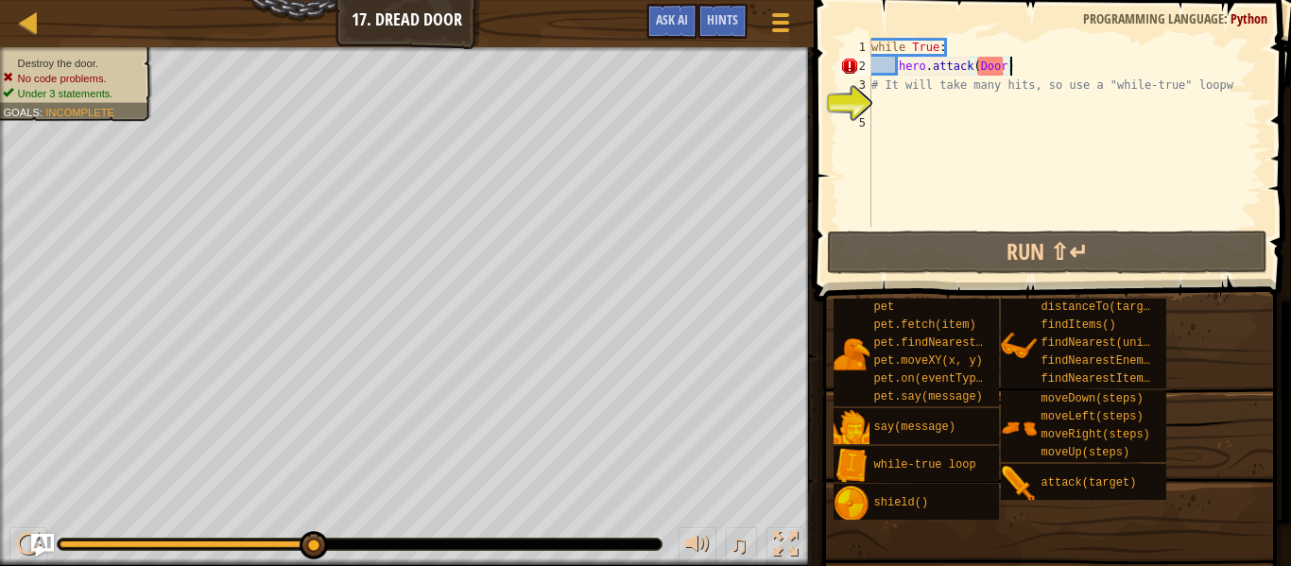
click at [1019, 68] on div "while True : hero . attack ( Door ) # It will take many hits, so use a "while-t…" at bounding box center [1065, 151] width 395 height 227
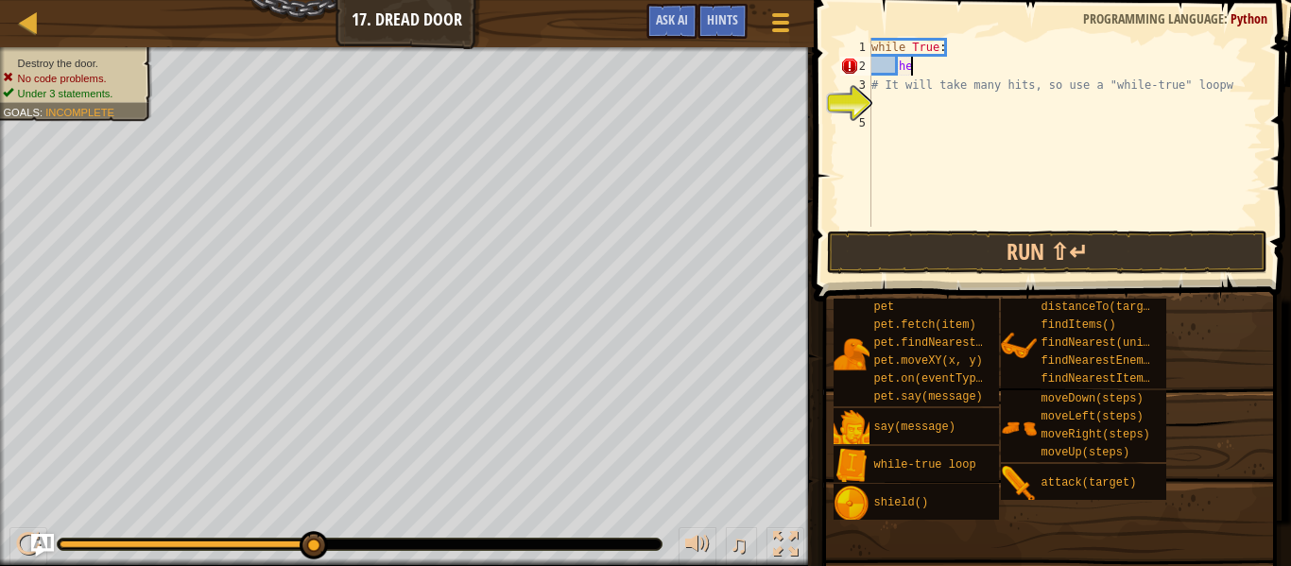
type textarea "h"
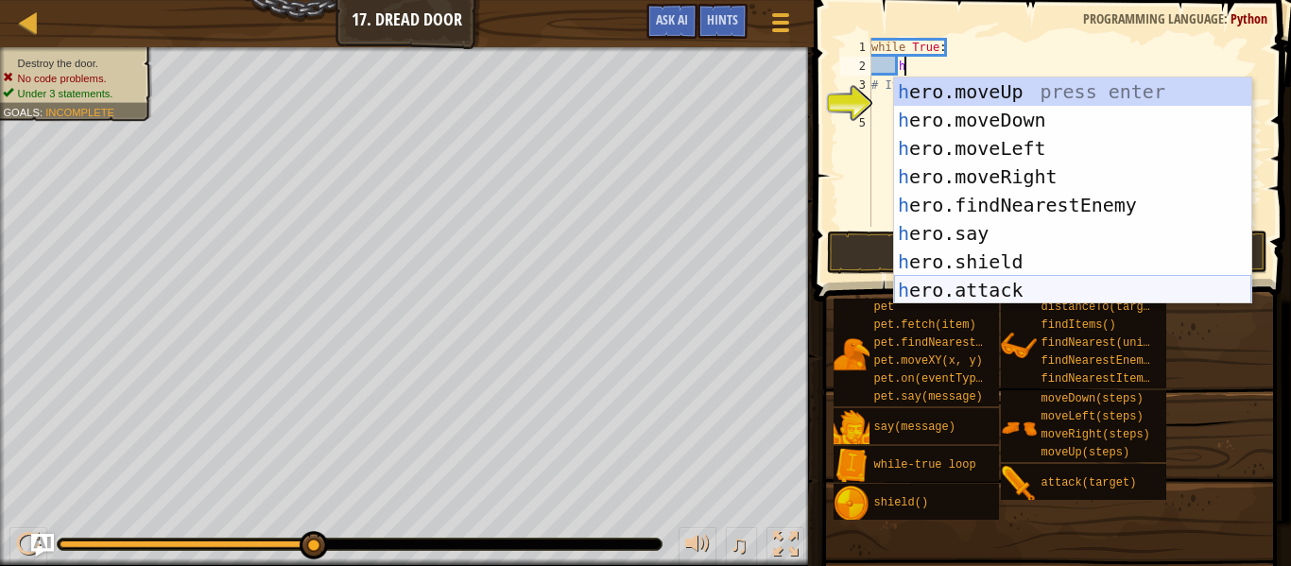
click at [1025, 287] on div "h ero.moveUp press enter h ero.moveDown press enter h ero.moveLeft press enter …" at bounding box center [1072, 220] width 357 height 284
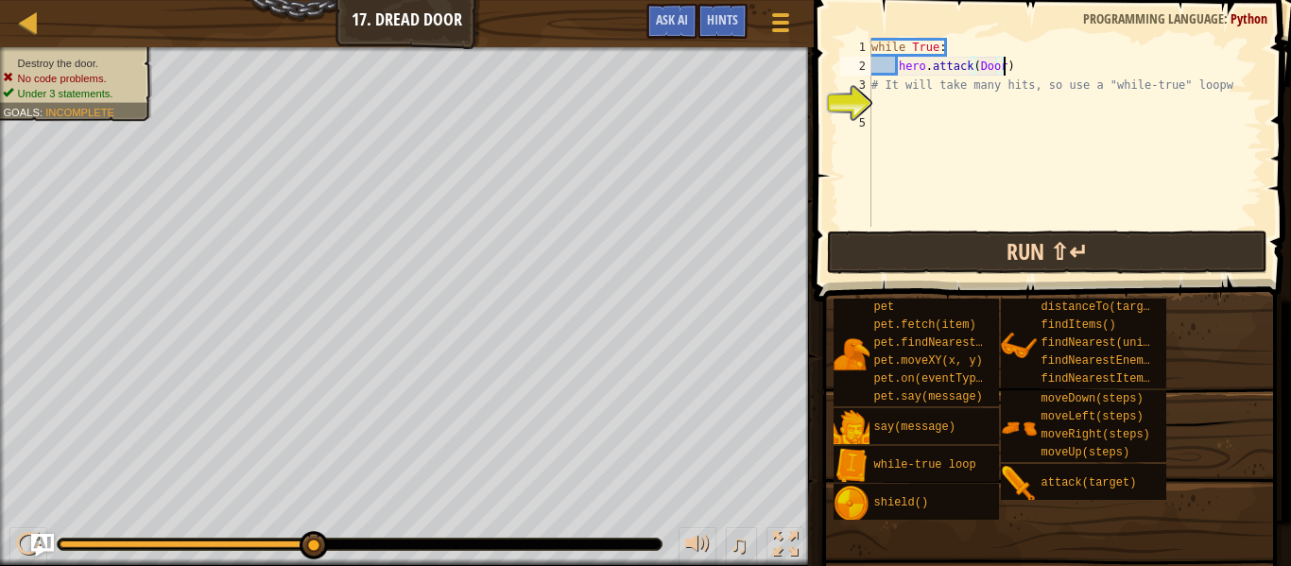
scroll to position [9, 19]
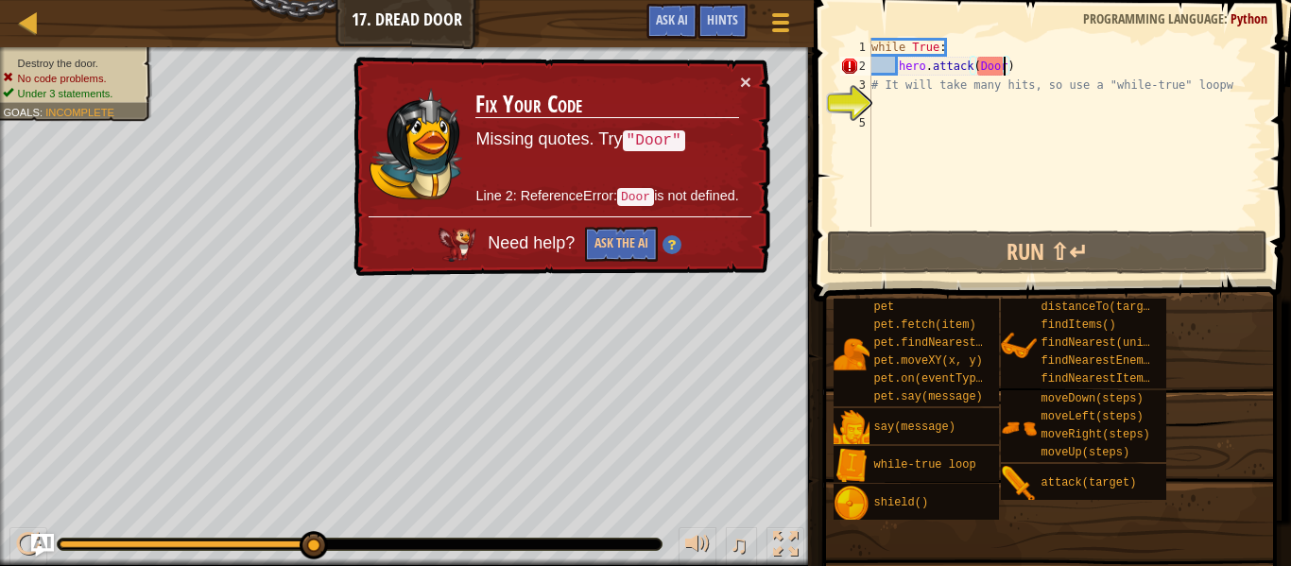
type textarea "hero.attack(Door)"
click at [737, 76] on td "Fix Your Code Missing quotes. Try "Door" Line 2: ReferenceError: Door is not de…" at bounding box center [607, 144] width 265 height 145
click at [743, 78] on button "×" at bounding box center [745, 82] width 11 height 20
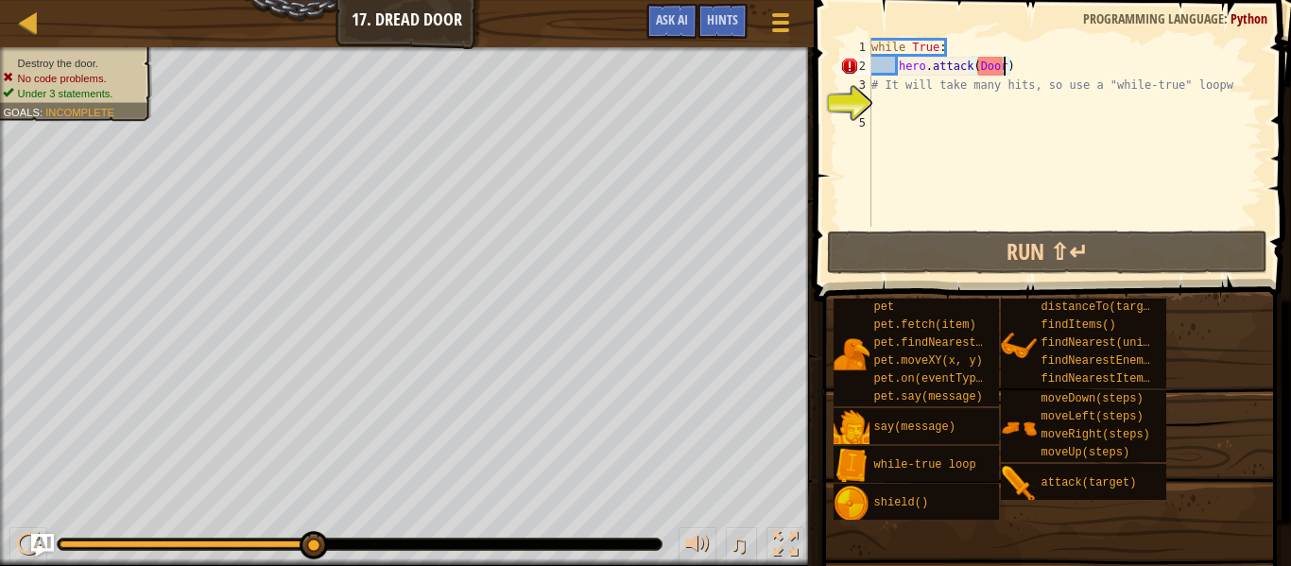
click at [1234, 95] on div "while True : hero . attack ( Door ) # It will take many hits, so use a "while-t…" at bounding box center [1065, 151] width 395 height 227
click at [1232, 91] on div "while True : hero . attack ( Door ) # It will take many hits, so use a "while-t…" at bounding box center [1065, 151] width 395 height 227
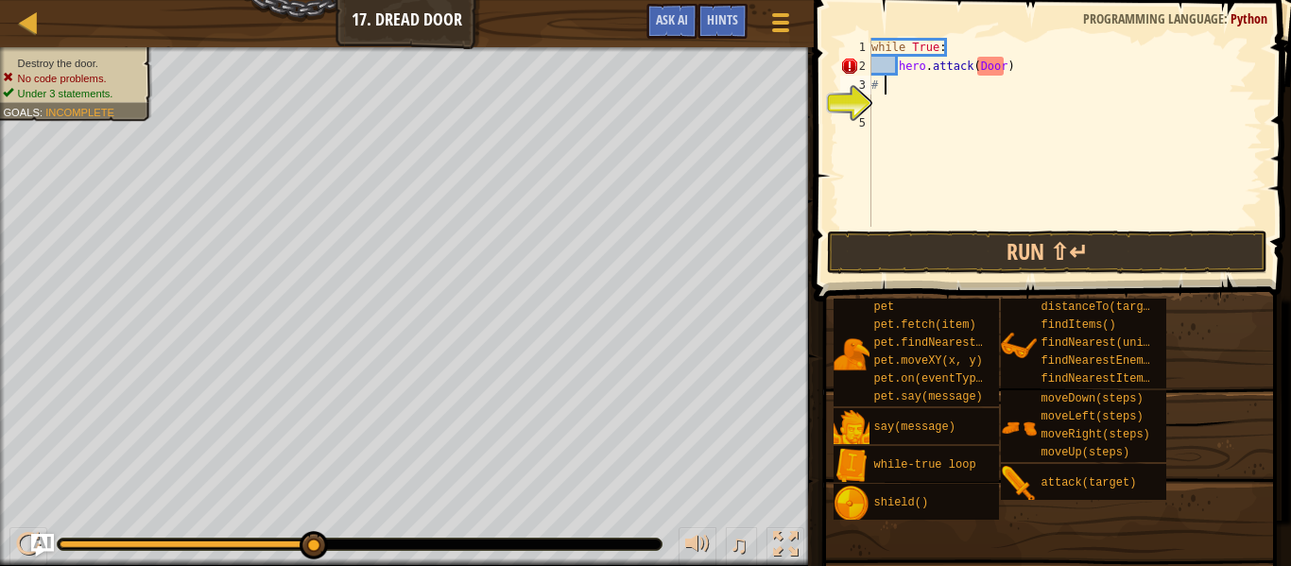
type textarea "#"
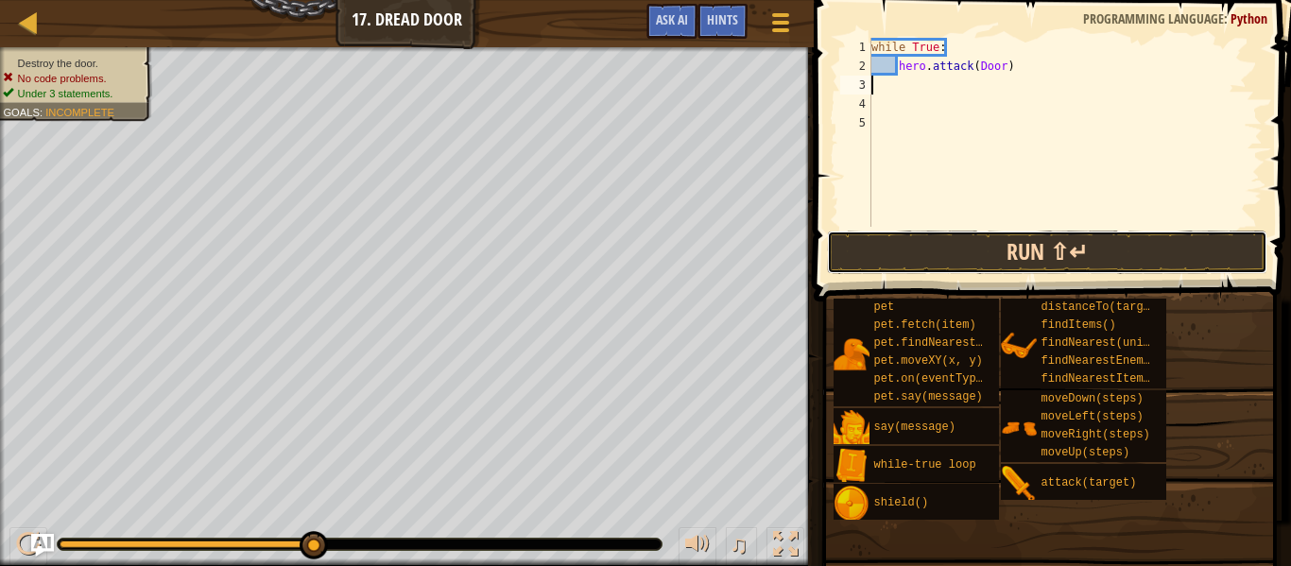
click at [1163, 246] on button "Run ⇧↵" at bounding box center [1047, 252] width 441 height 43
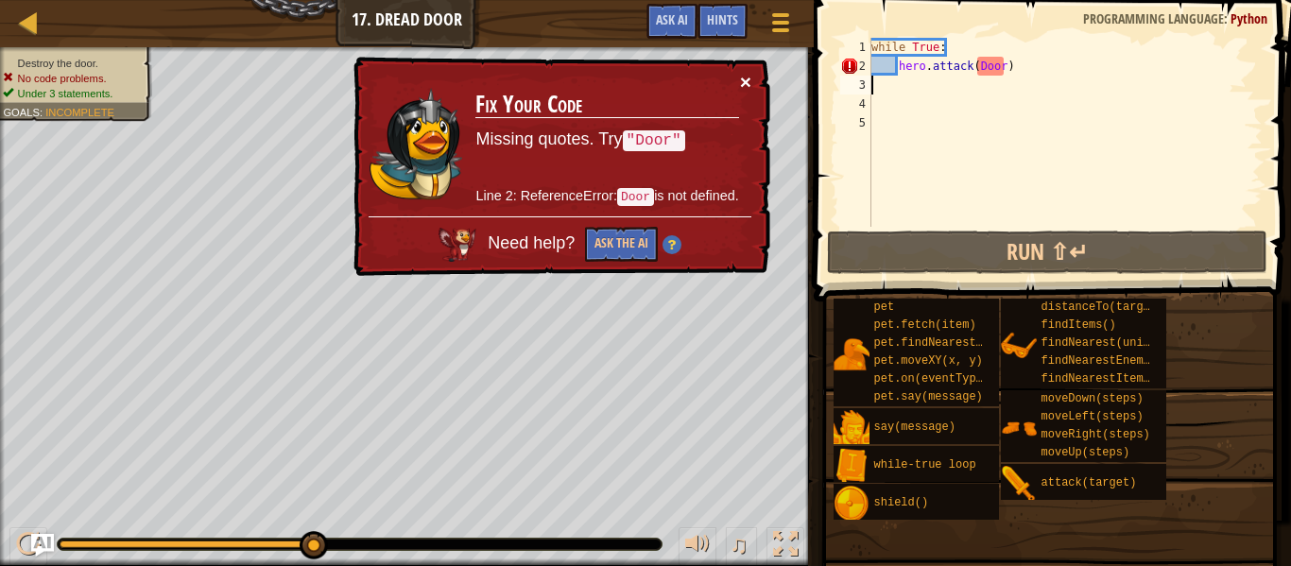
click at [751, 82] on button "×" at bounding box center [745, 82] width 11 height 20
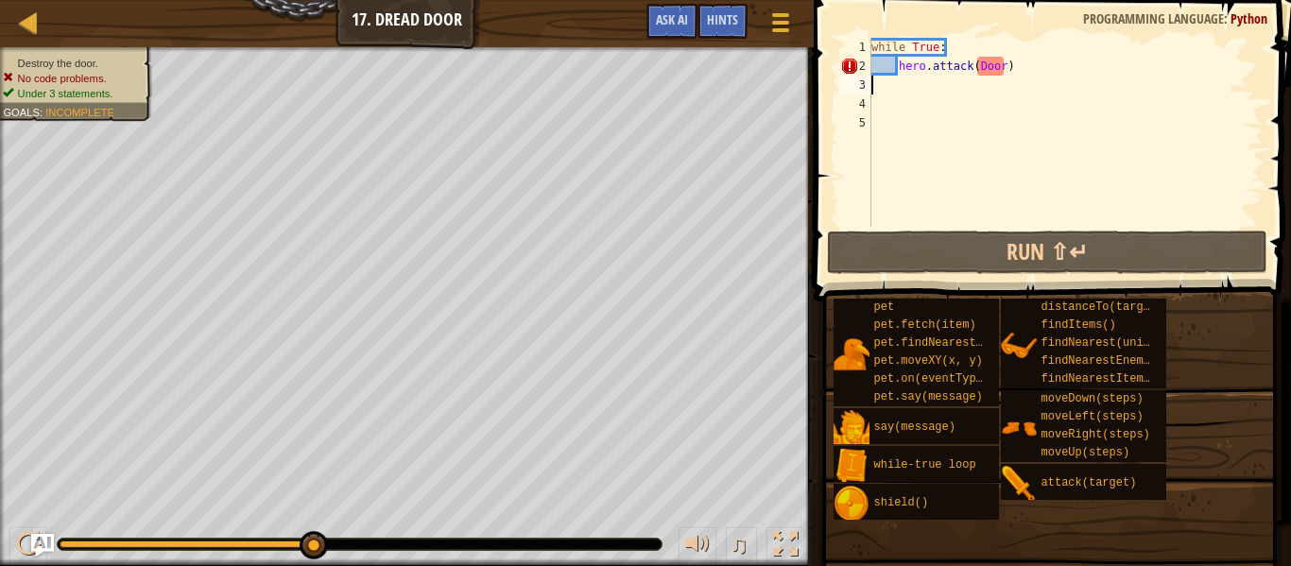
click at [912, 86] on div "while True : hero . attack ( Door )" at bounding box center [1065, 151] width 395 height 227
click at [1001, 64] on div "while True : hero . attack ( Door )" at bounding box center [1065, 151] width 395 height 227
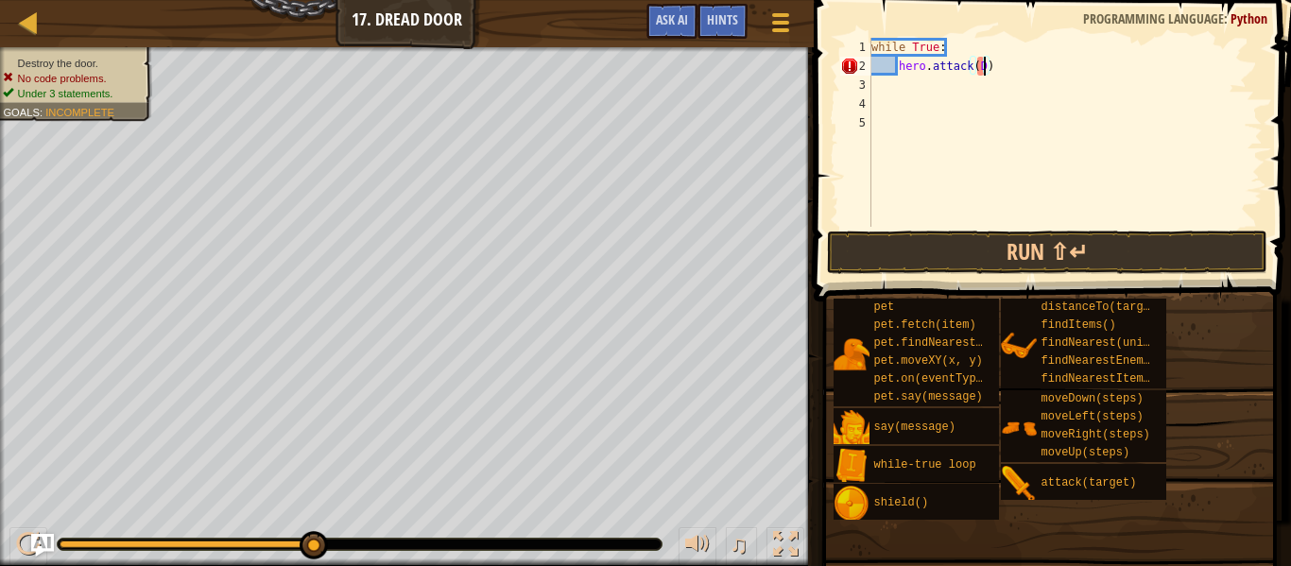
type textarea "hero.attack()"
click at [719, 19] on span "Hints" at bounding box center [722, 19] width 31 height 18
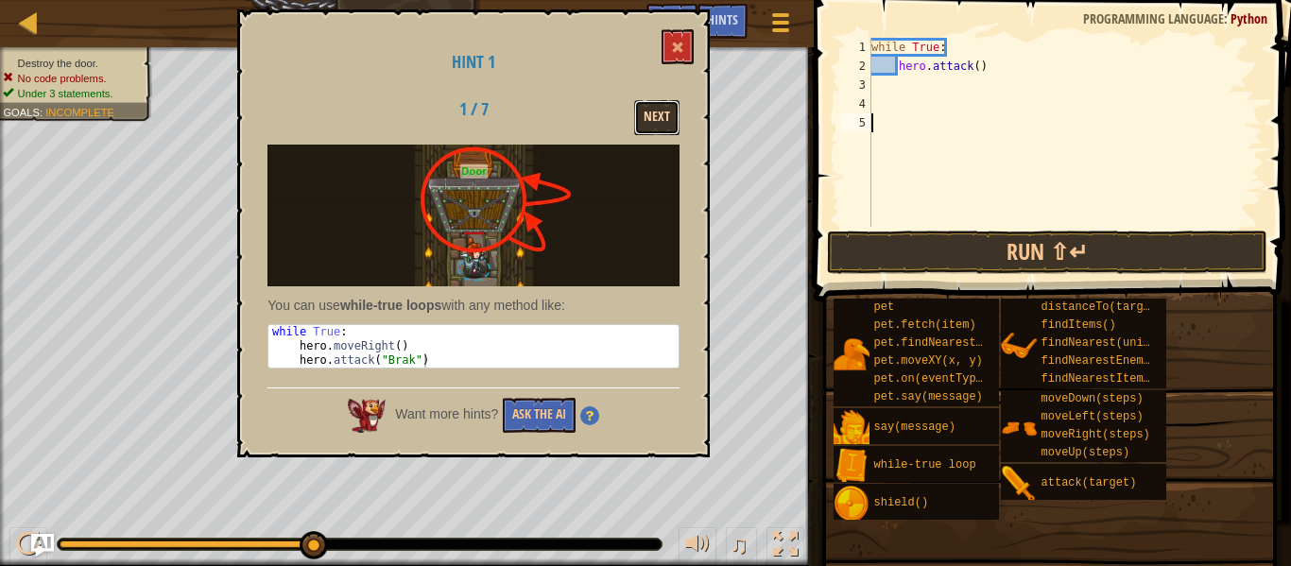
click at [641, 119] on button "Next" at bounding box center [656, 117] width 45 height 35
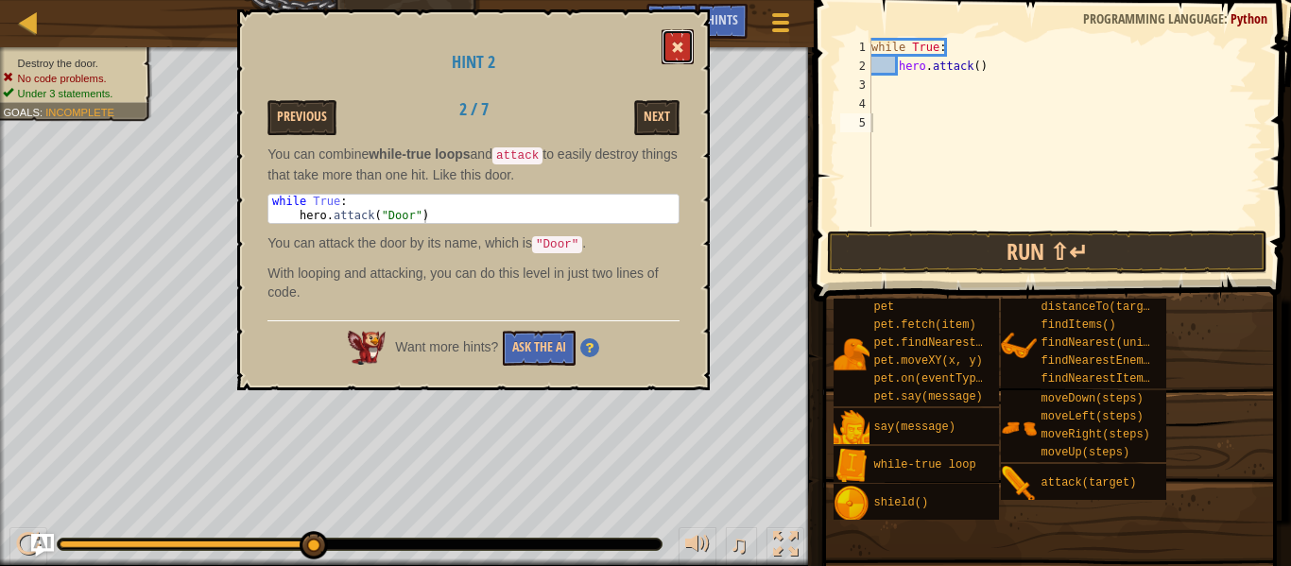
click at [681, 32] on button at bounding box center [678, 46] width 32 height 35
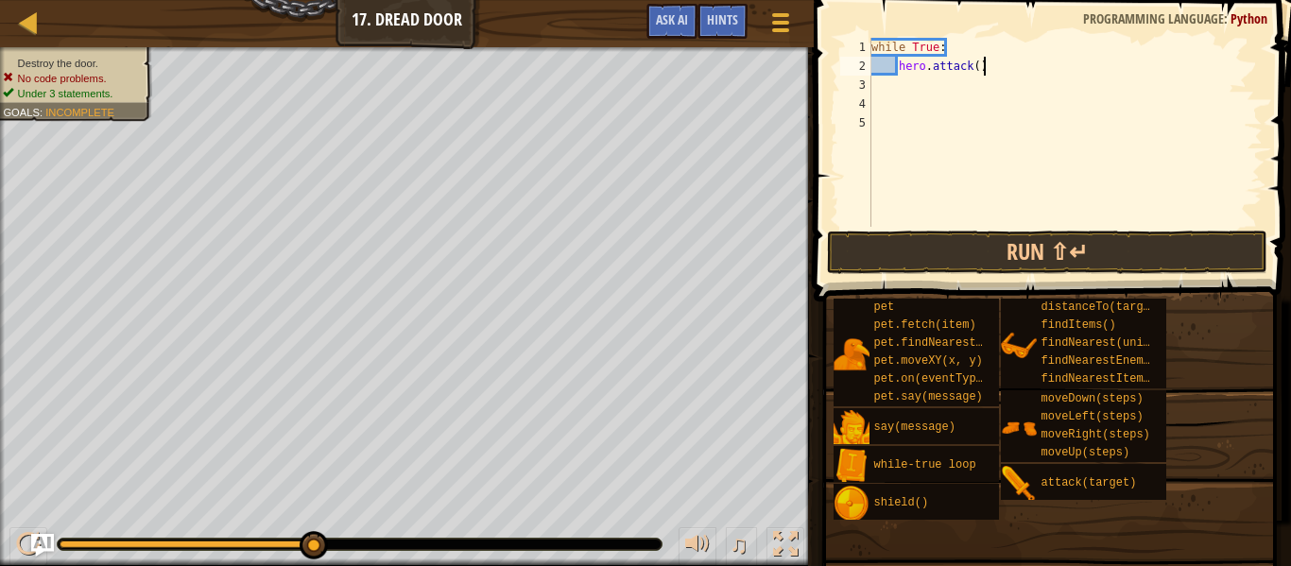
click at [986, 69] on div "while True : hero . attack ( )" at bounding box center [1065, 151] width 395 height 227
type textarea "h"
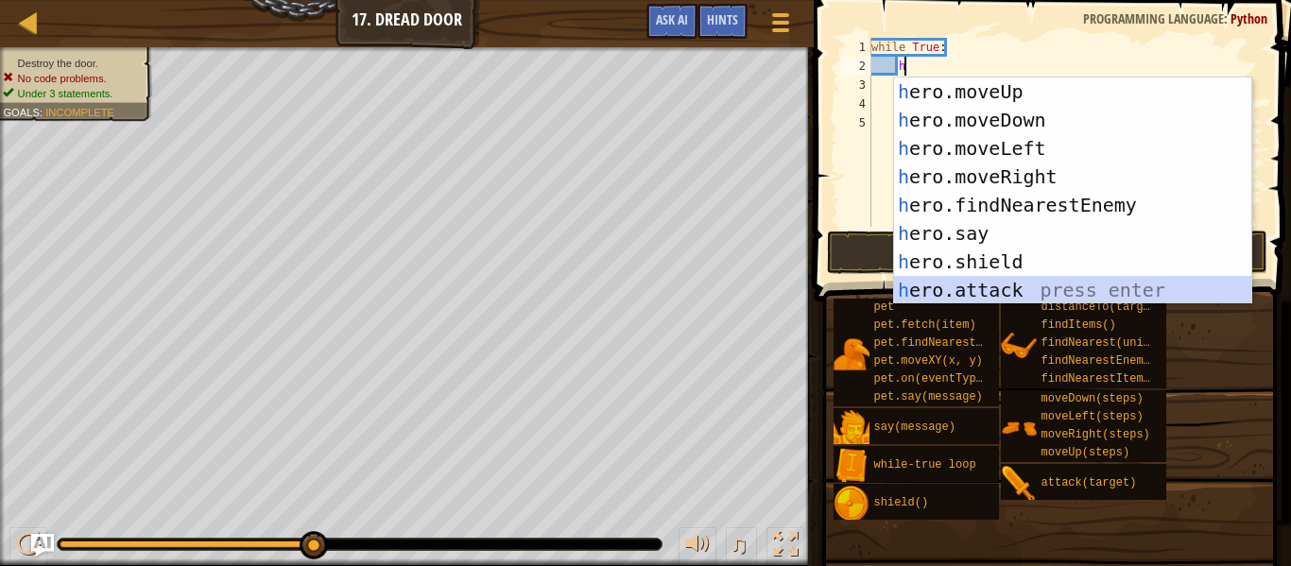
click at [996, 286] on div "h ero.moveUp press enter h ero.moveDown press enter h ero.moveLeft press enter …" at bounding box center [1072, 220] width 357 height 284
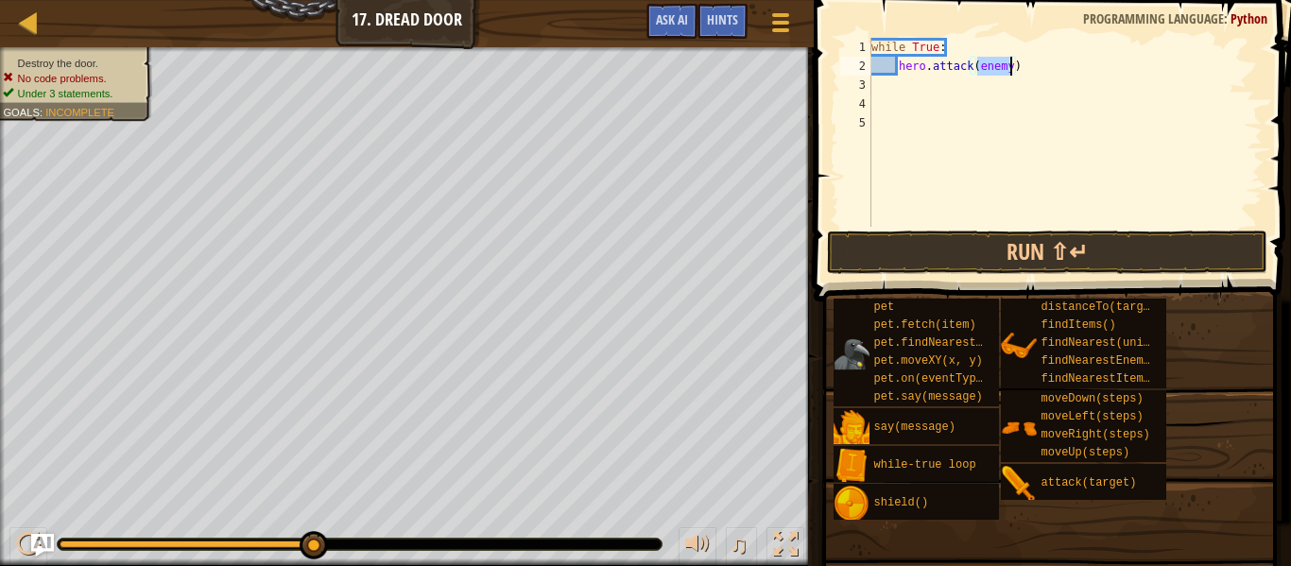
click at [852, 334] on div "pet pet.fetch(item) pet.findNearestByType(type) pet.moveXY(x, y) pet.on(eventTy…" at bounding box center [916, 353] width 165 height 108
click at [723, 5] on div "Hints" at bounding box center [723, 21] width 50 height 35
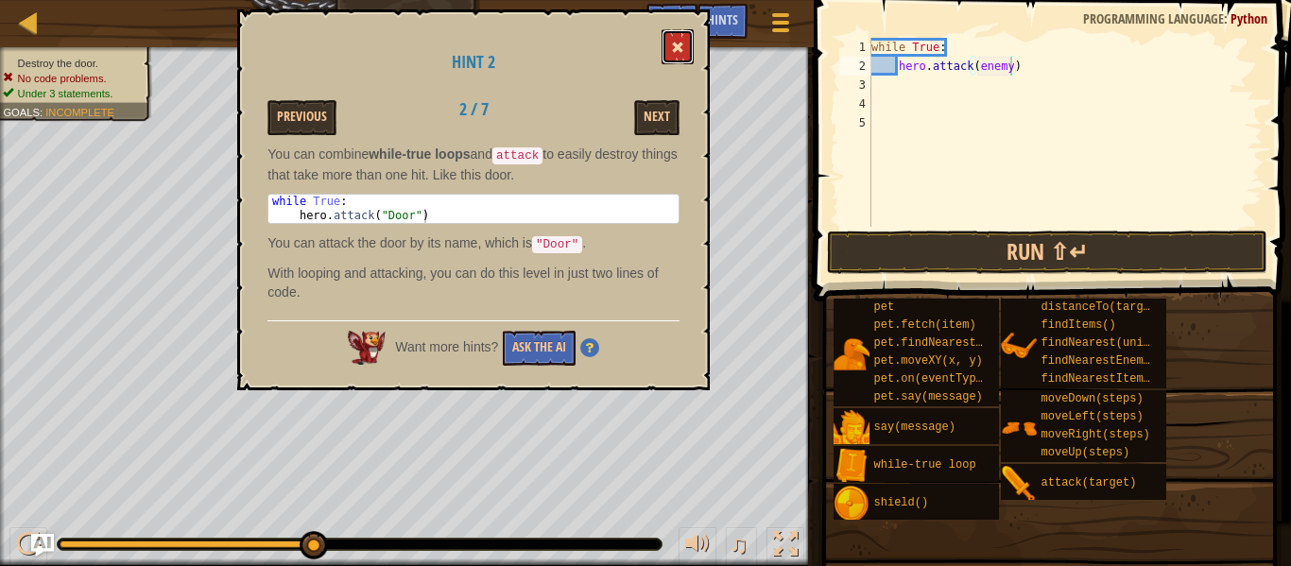
click at [675, 43] on span at bounding box center [677, 47] width 13 height 13
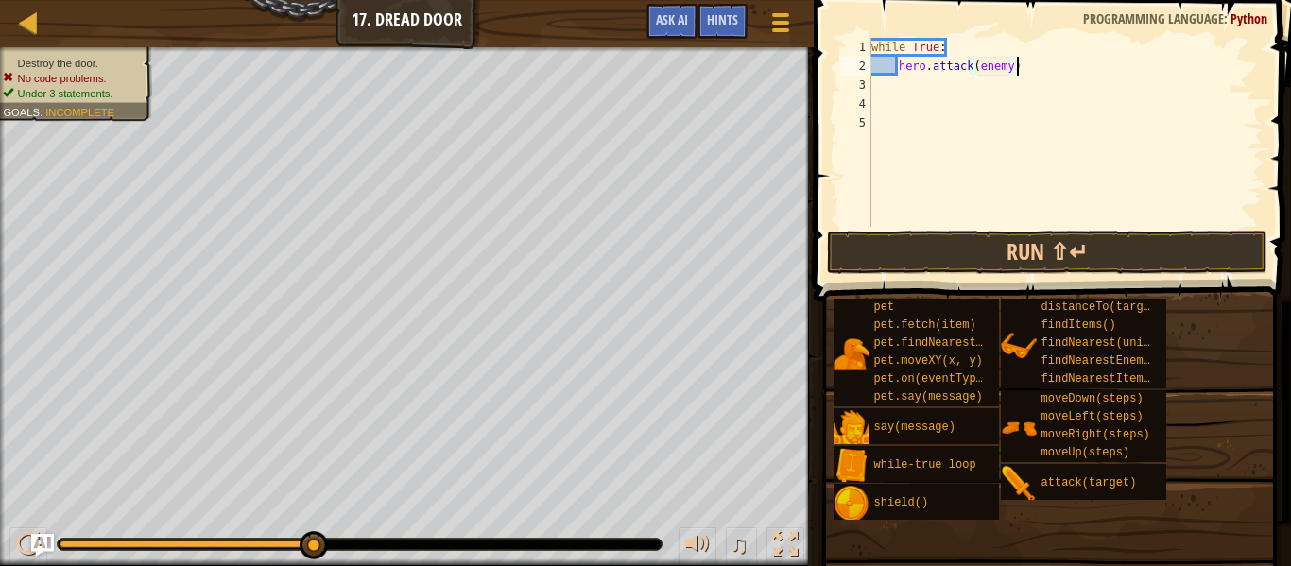
click at [1015, 69] on div "while True : hero . attack ( enemy )" at bounding box center [1065, 151] width 395 height 227
click at [1011, 63] on div "while True : hero . attack ( enemy )" at bounding box center [1065, 151] width 395 height 227
type textarea "hero.attack("Door")"
click at [1013, 254] on button "Run ⇧↵" at bounding box center [1047, 252] width 441 height 43
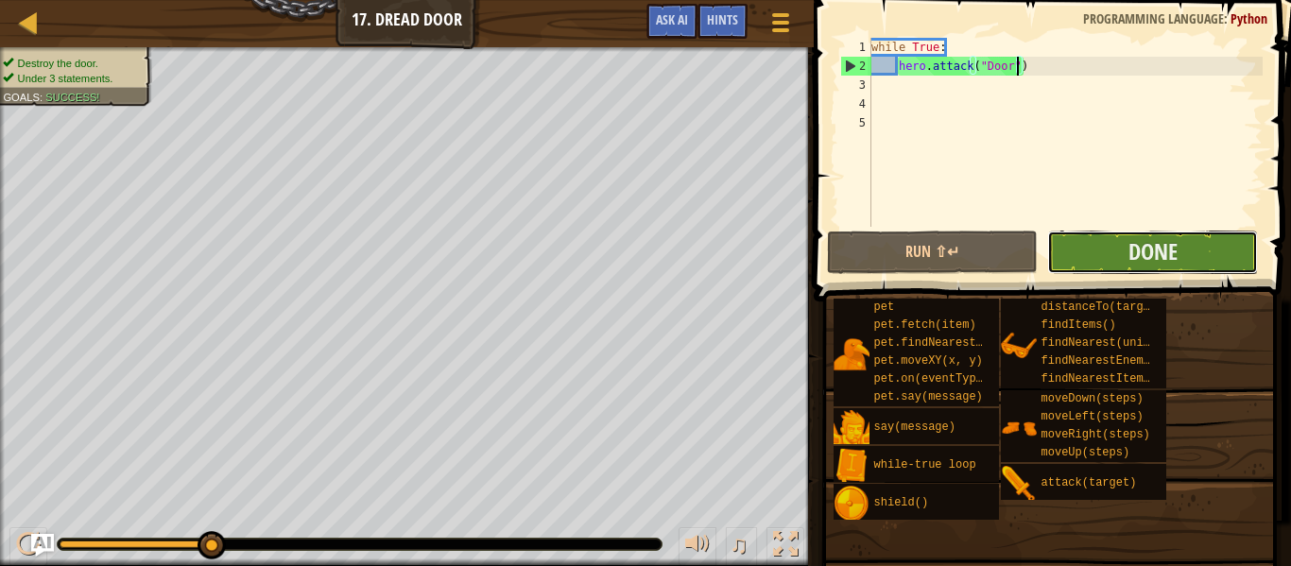
click at [1189, 240] on button "Done" at bounding box center [1152, 252] width 211 height 43
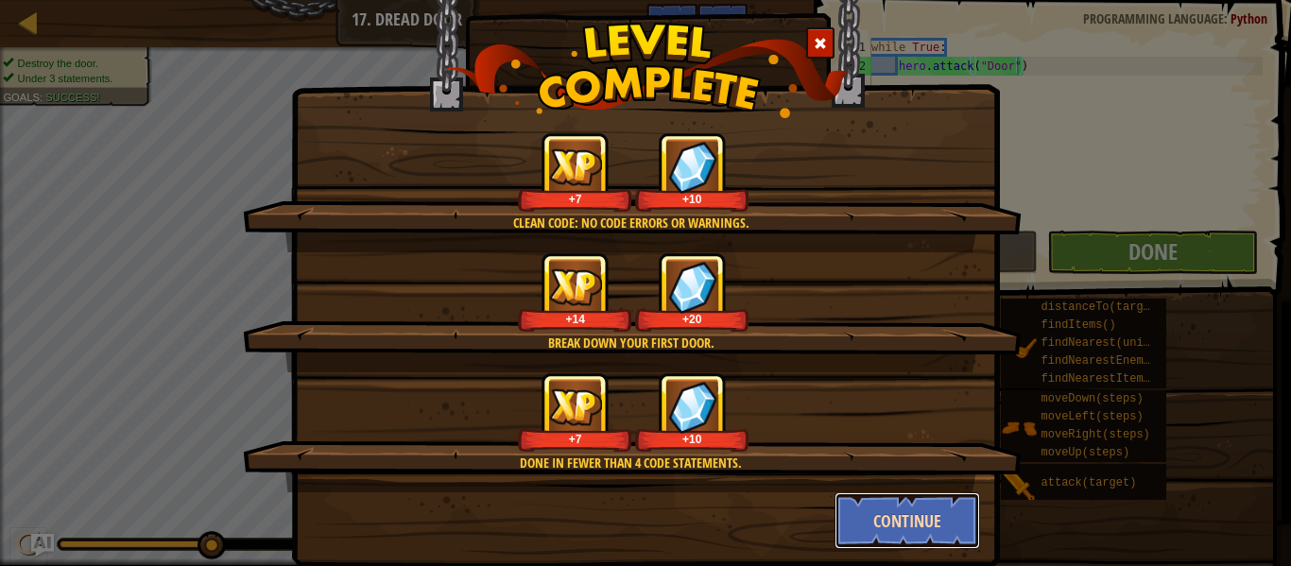
click at [859, 518] on button "Continue" at bounding box center [908, 521] width 147 height 57
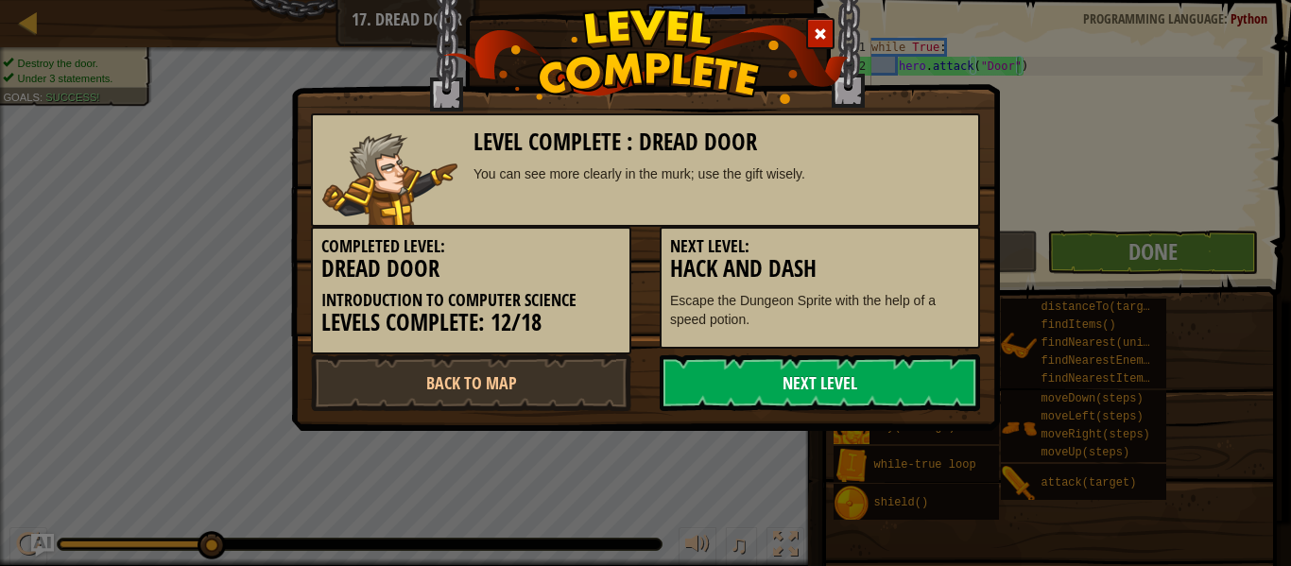
click at [776, 385] on link "Next Level" at bounding box center [820, 383] width 320 height 57
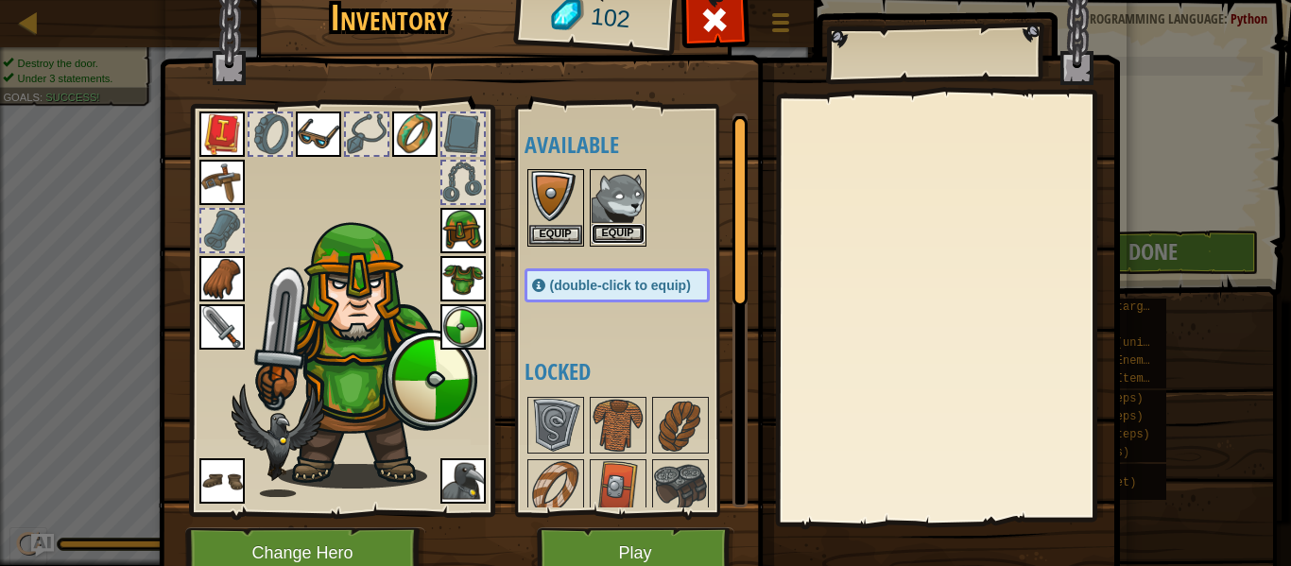
click at [628, 229] on button "Equip" at bounding box center [618, 234] width 53 height 20
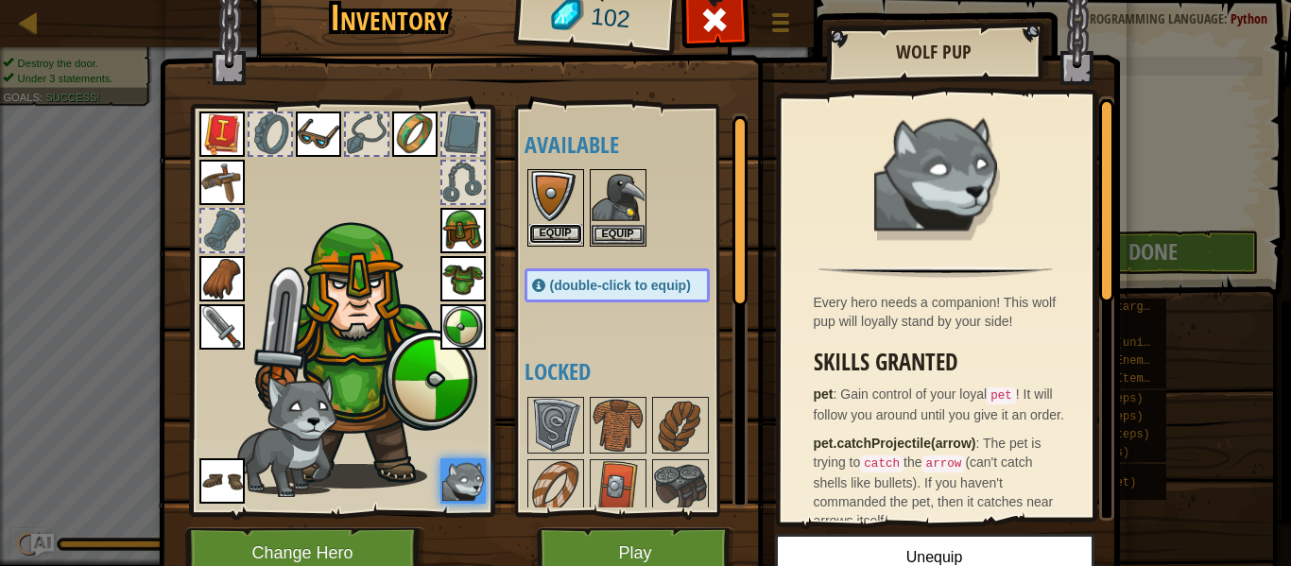
click at [568, 231] on button "Equip" at bounding box center [555, 234] width 53 height 20
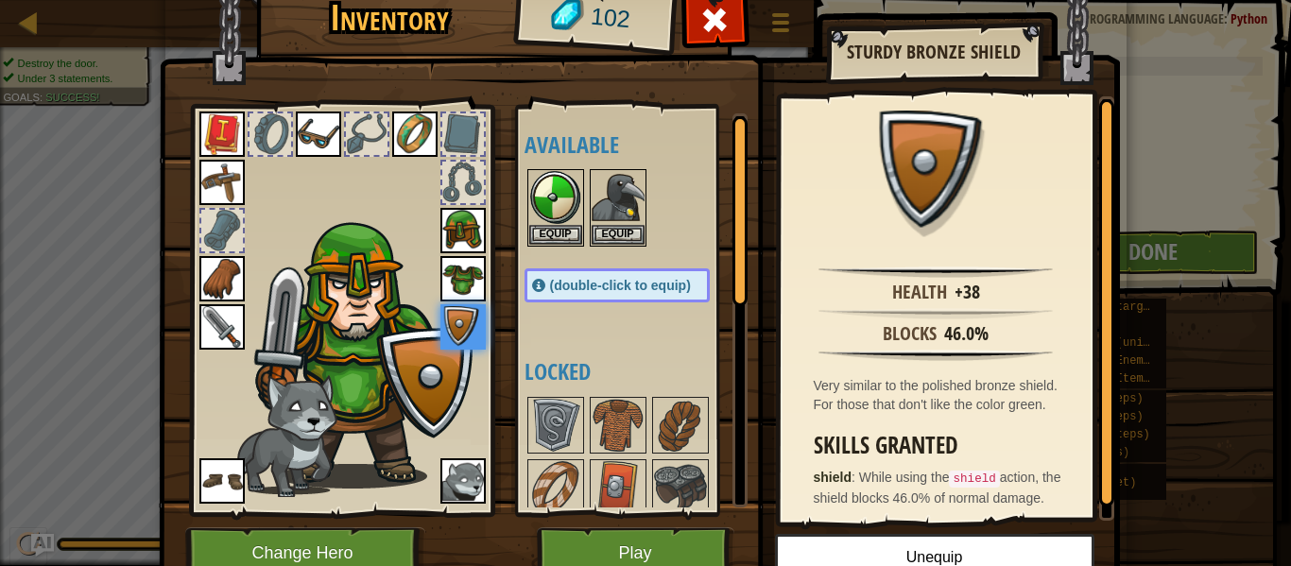
click at [445, 476] on img at bounding box center [463, 481] width 45 height 45
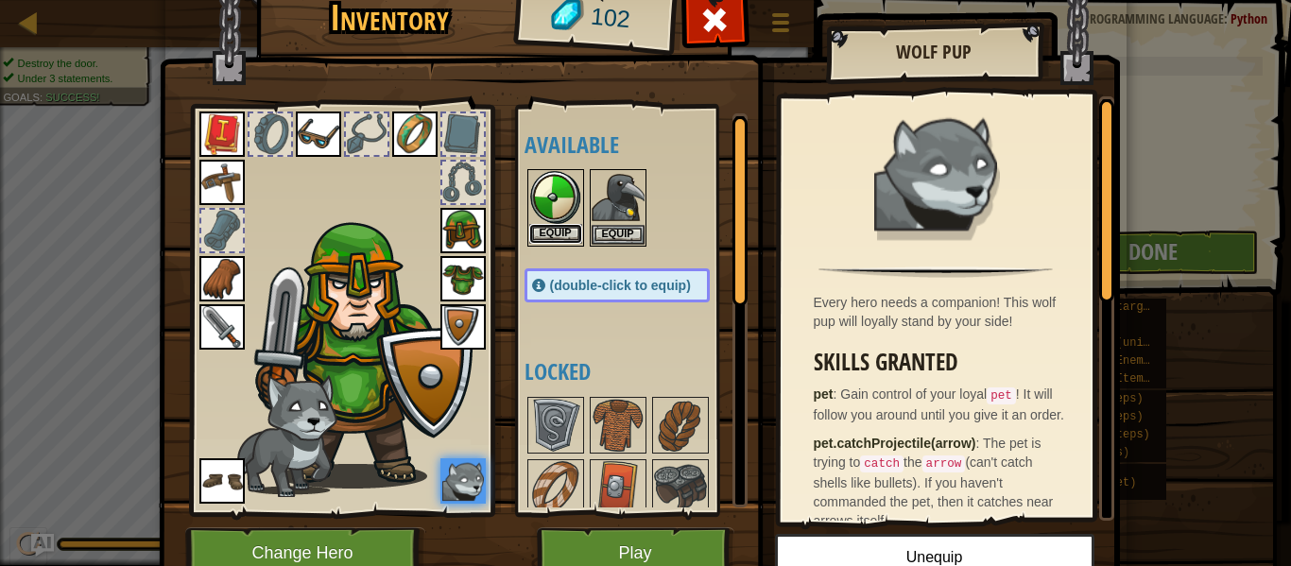
click at [571, 224] on button "Equip" at bounding box center [555, 234] width 53 height 20
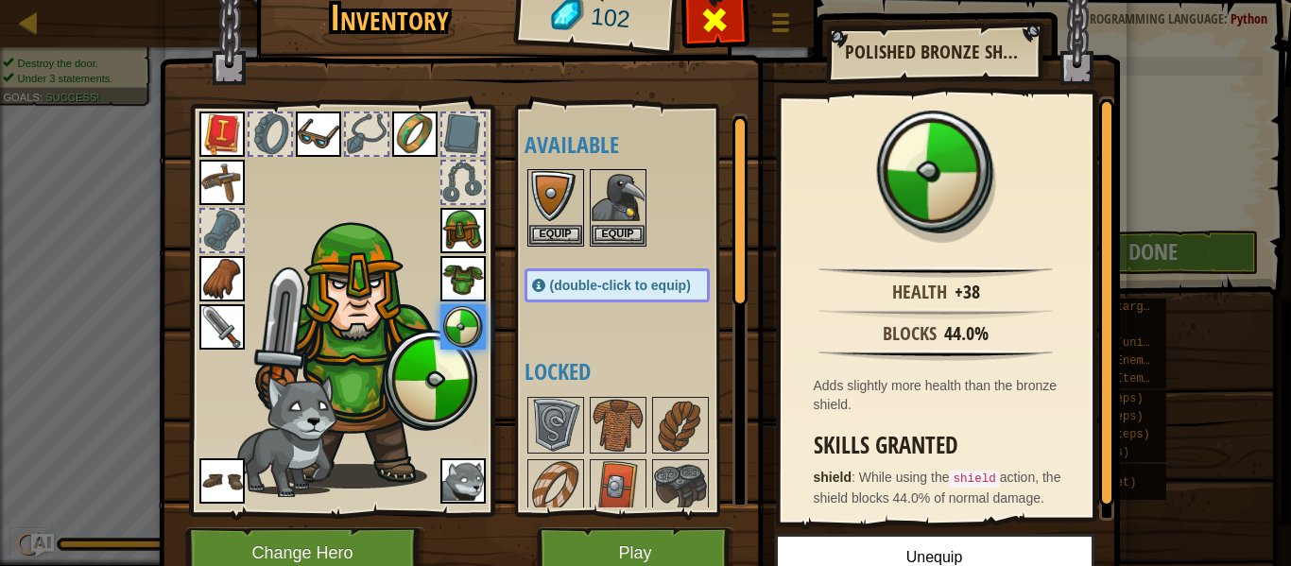
click at [729, 17] on span at bounding box center [715, 20] width 30 height 30
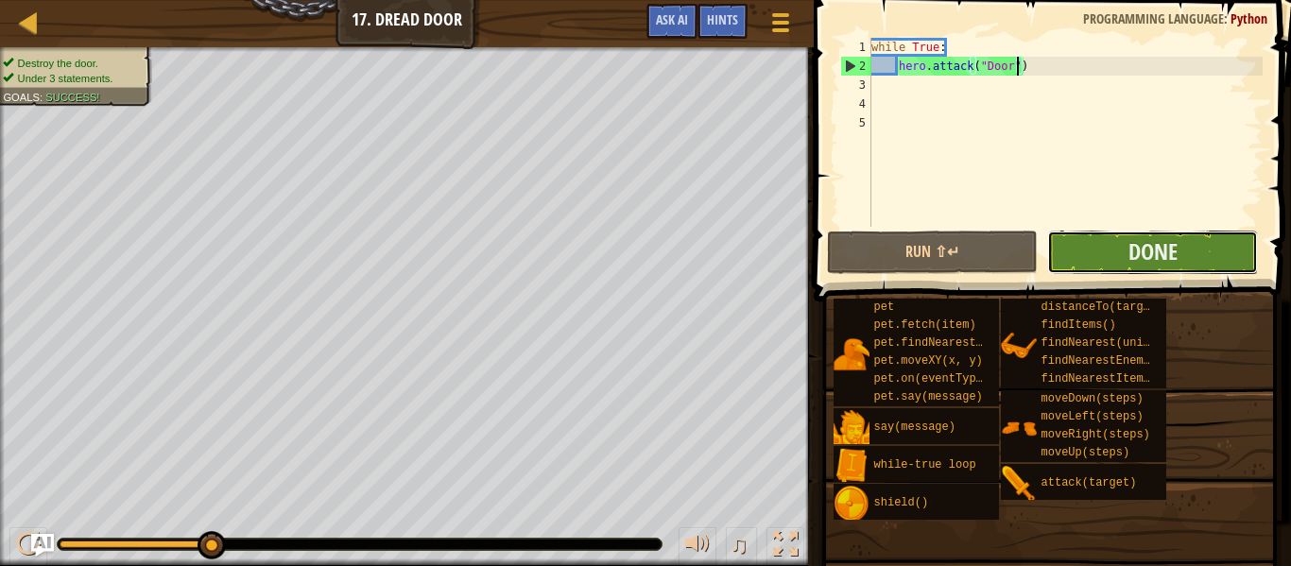
click at [1109, 259] on button "Done" at bounding box center [1152, 252] width 211 height 43
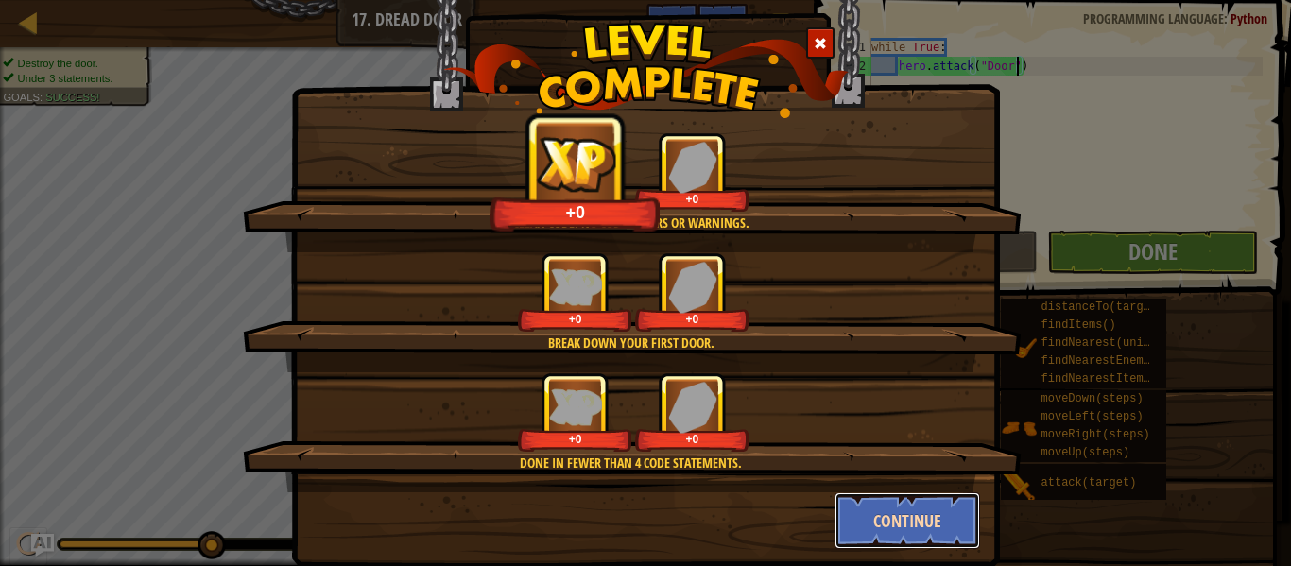
click at [872, 536] on button "Continue" at bounding box center [908, 521] width 147 height 57
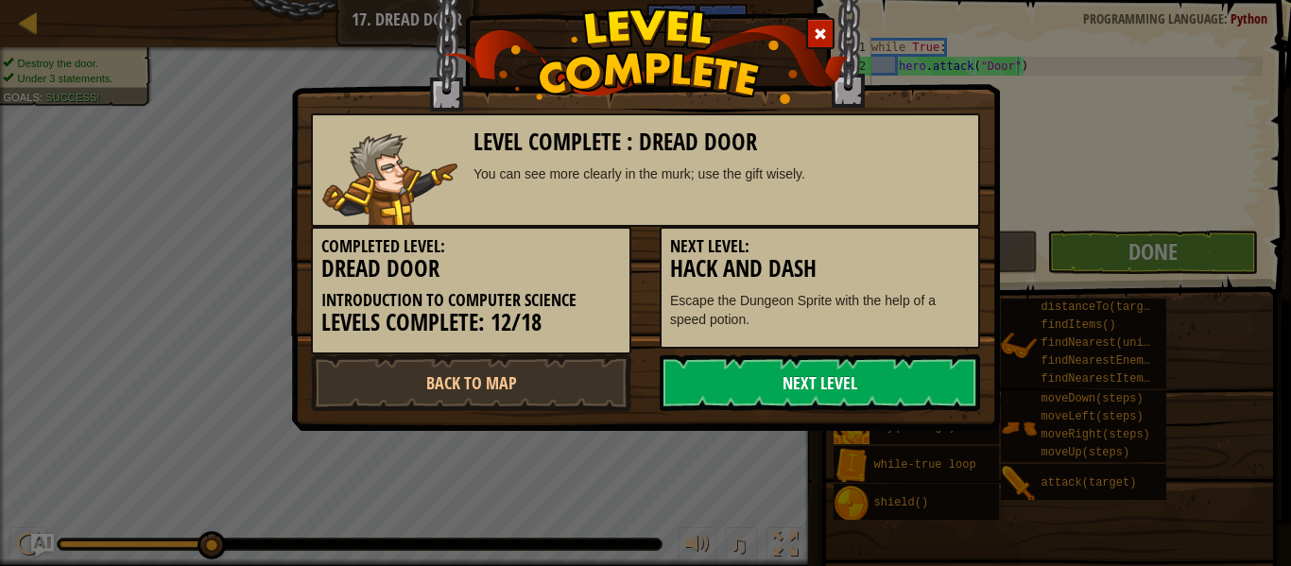
click at [857, 383] on link "Next Level" at bounding box center [820, 383] width 320 height 57
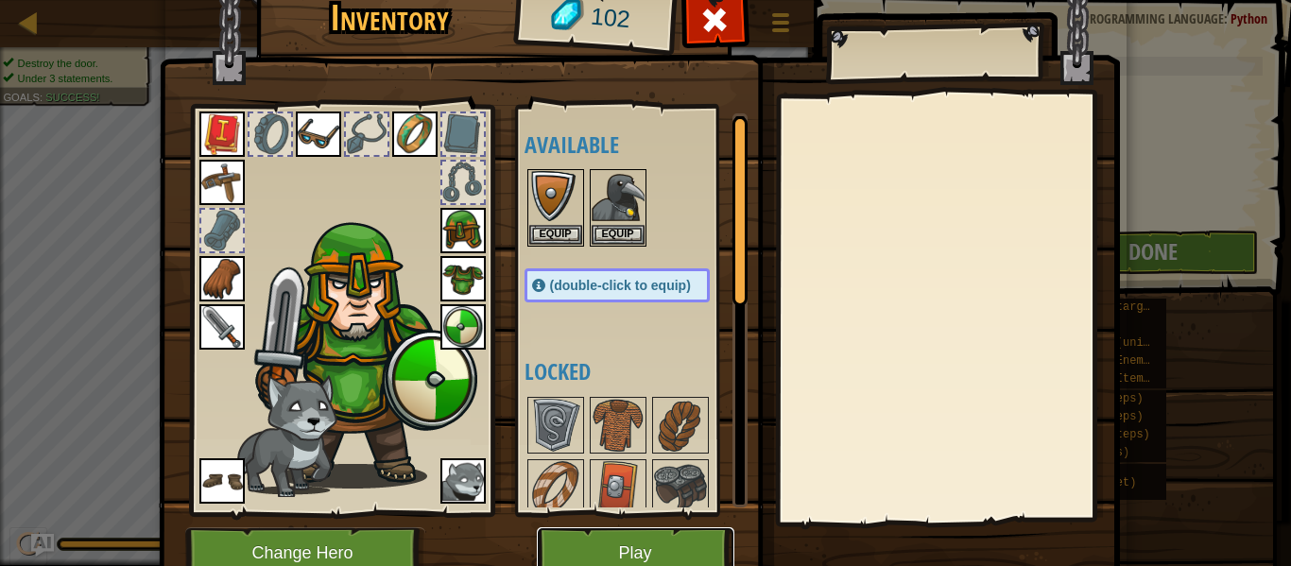
click at [597, 560] on button "Play" at bounding box center [636, 554] width 198 height 52
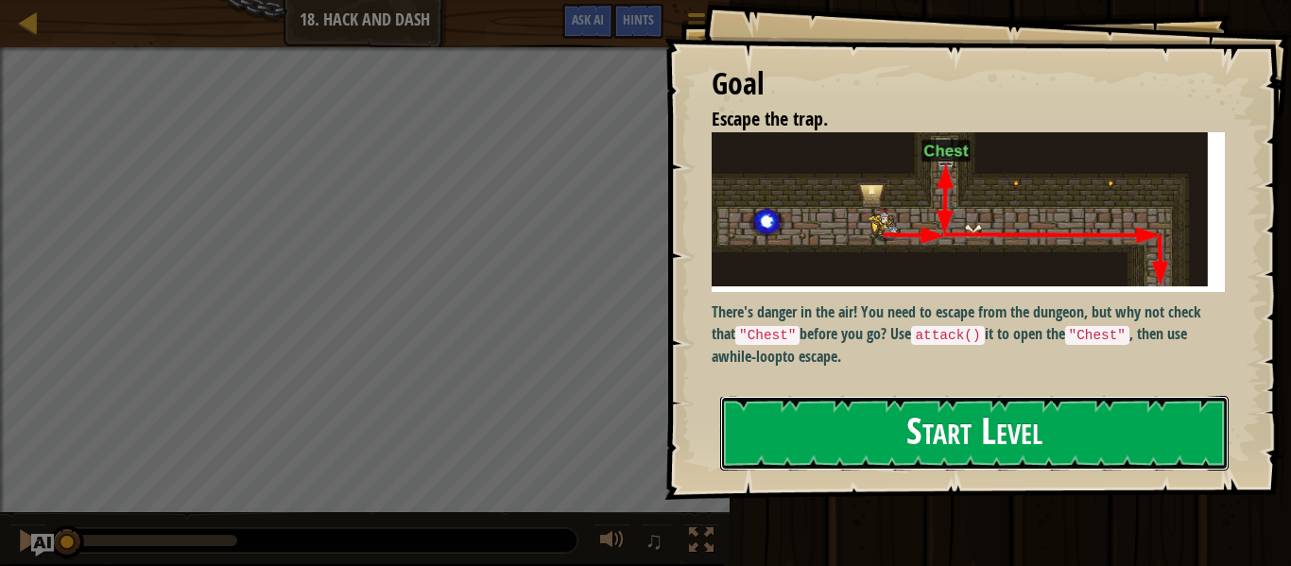
click at [1011, 402] on button "Start Level" at bounding box center [974, 433] width 509 height 75
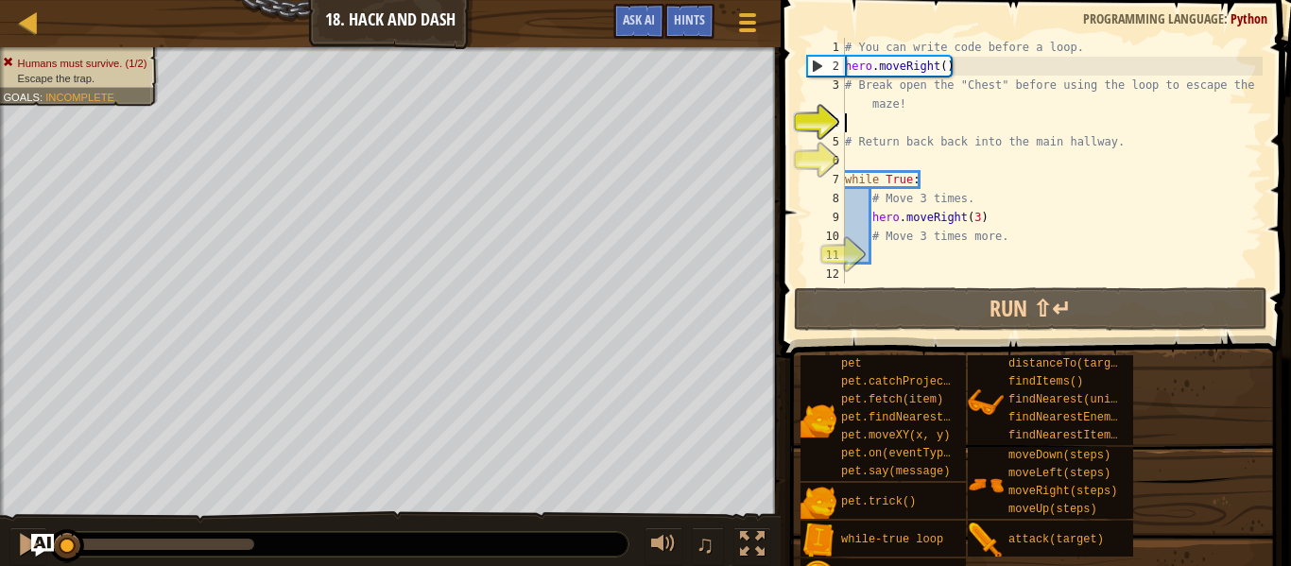
click at [873, 126] on div "# You can write code before a loop. hero . moveRight ( ) # Break open the "Ches…" at bounding box center [1052, 180] width 422 height 284
type textarea "# Return back back into the main hallway."
type textarea "while True:"
type textarea "# Return back back into the main hallway."
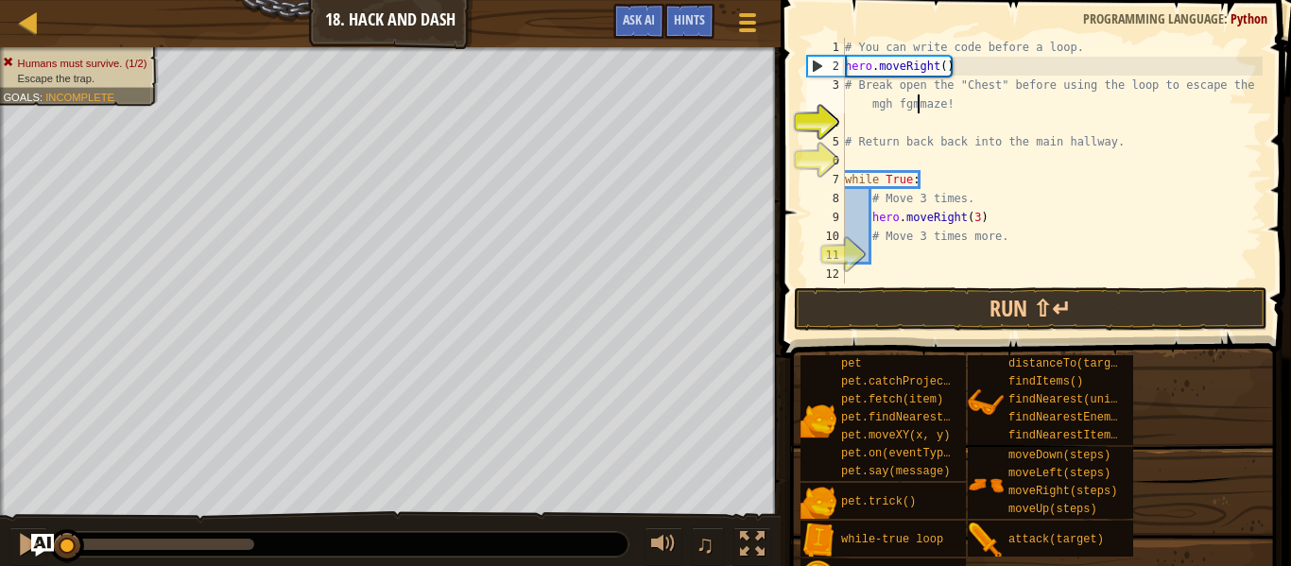
type textarea "# Break open the "Chest" before using the loop to escape the mgh fgm gjg yumaze!"
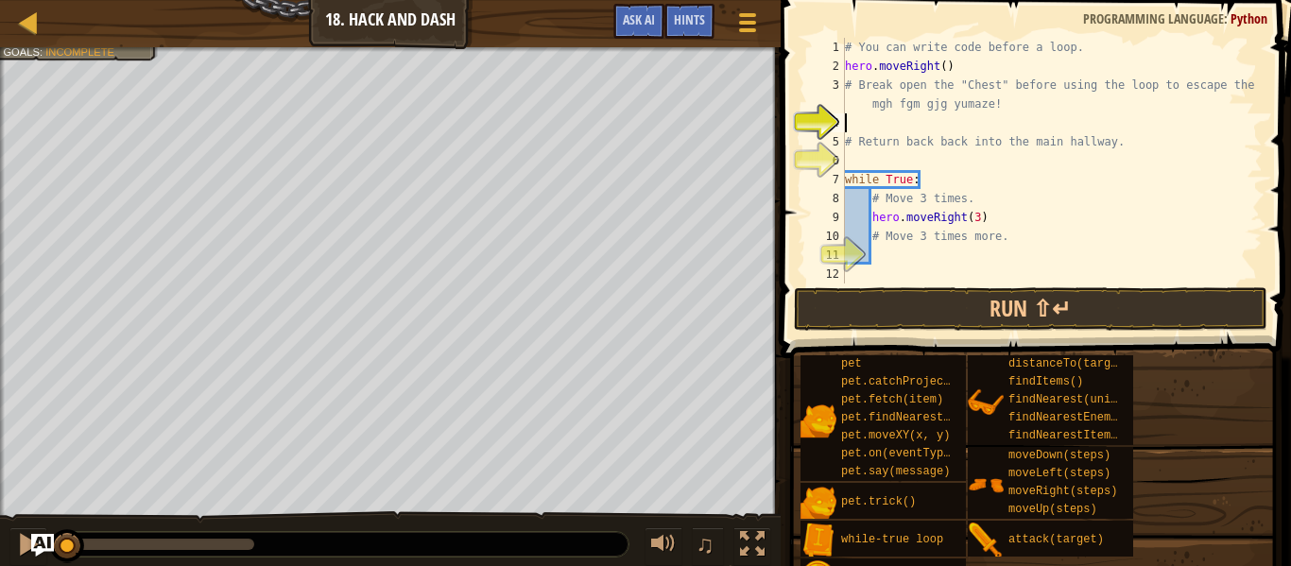
click at [892, 128] on div "# You can write code before a loop. hero . moveRight ( ) # Break open the "Ches…" at bounding box center [1052, 180] width 422 height 284
click at [858, 105] on div "# You can write code before a loop. hero . moveRight ( ) # Break open the "Ches…" at bounding box center [1052, 180] width 422 height 284
click at [844, 115] on div "4" at bounding box center [826, 122] width 38 height 19
type textarea "# Return back back into the main hallway."
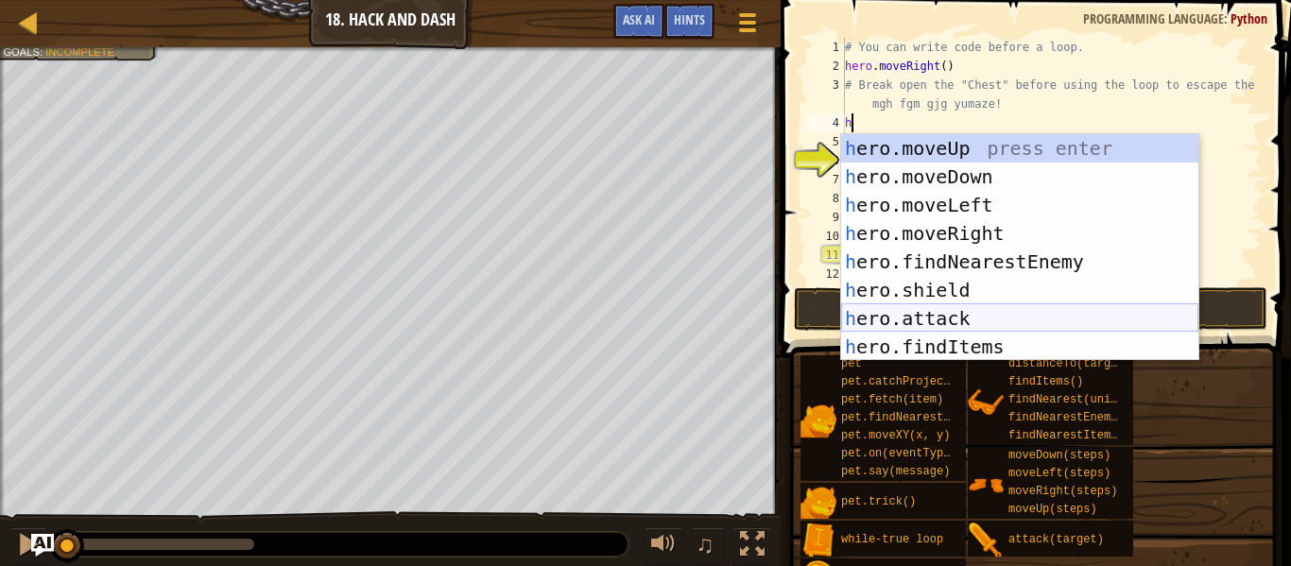
click at [877, 316] on div "h ero.moveUp press enter h ero.moveDown press enter h ero.moveLeft press enter …" at bounding box center [1019, 276] width 357 height 284
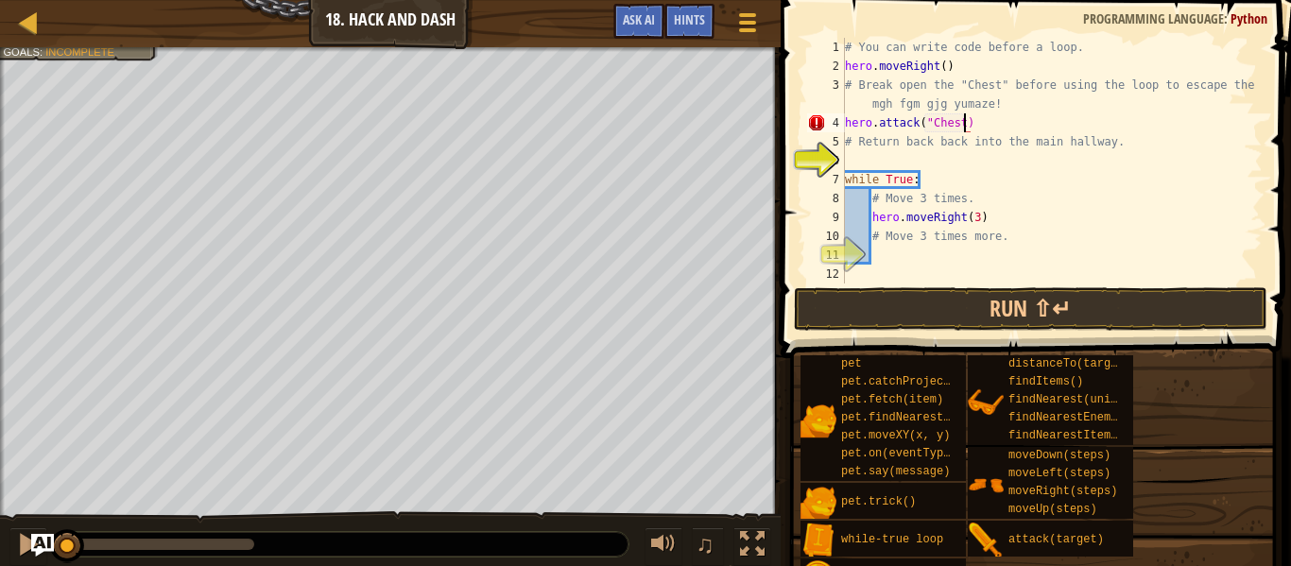
scroll to position [9, 18]
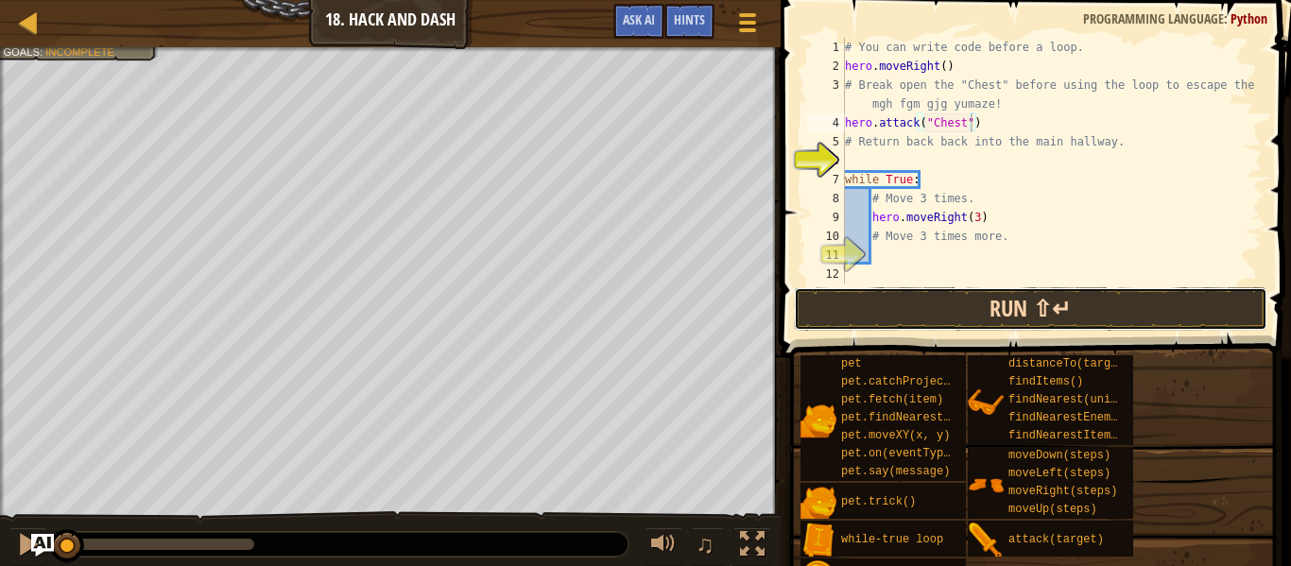
click at [887, 304] on button "Run ⇧↵" at bounding box center [1031, 308] width 474 height 43
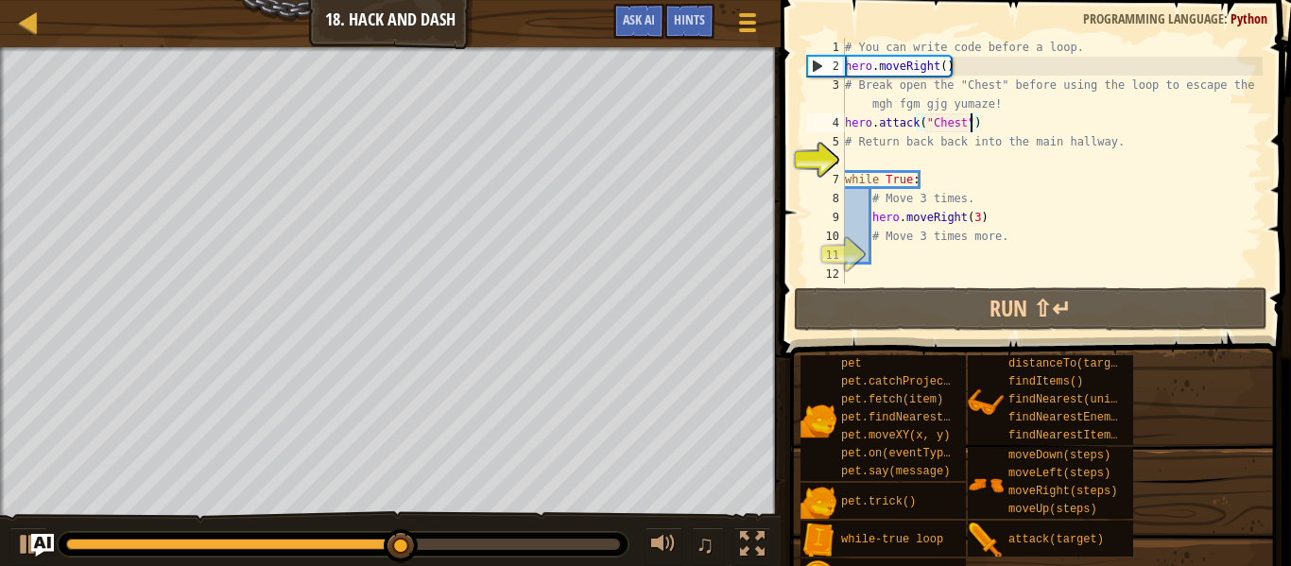
click at [958, 193] on div "# You can write code before a loop. hero . moveRight ( ) # Break open the "Ches…" at bounding box center [1052, 180] width 422 height 284
click at [966, 196] on div "# You can write code before a loop. hero . moveRight ( ) # Break open the "Ches…" at bounding box center [1052, 180] width 422 height 284
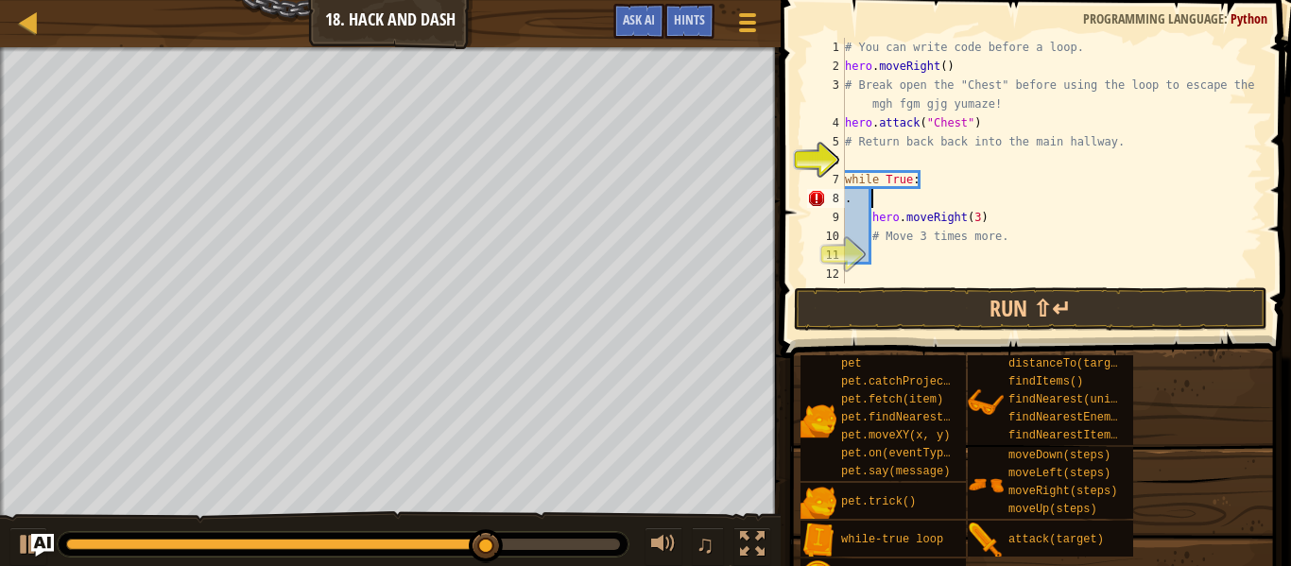
scroll to position [9, 5]
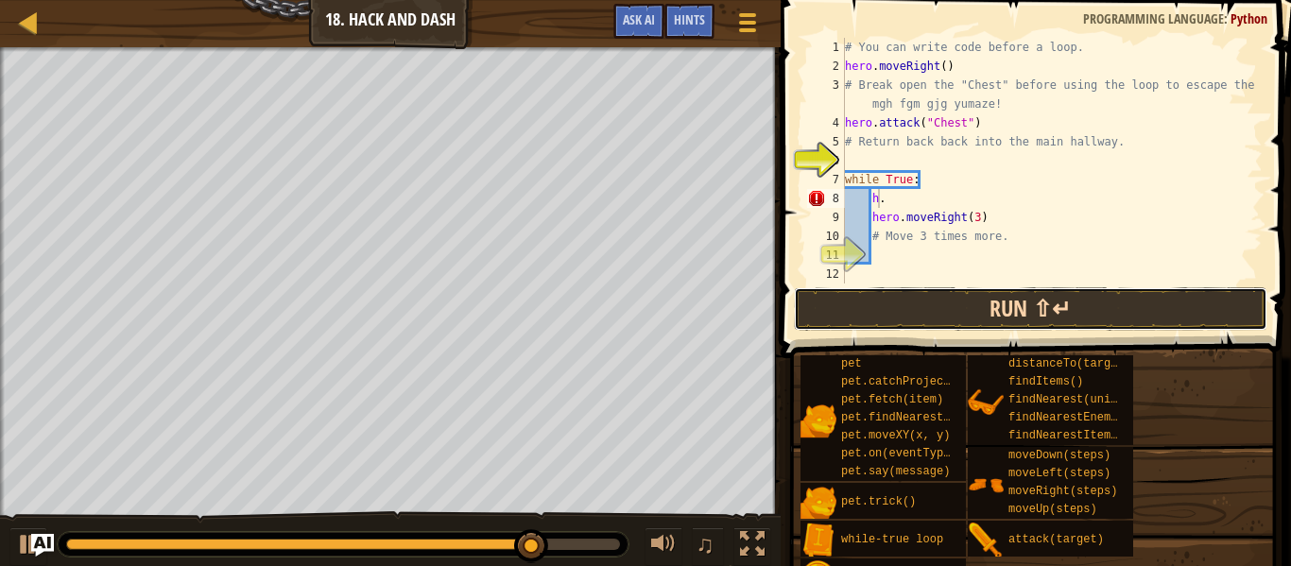
click at [807, 303] on button "Run ⇧↵" at bounding box center [1031, 308] width 474 height 43
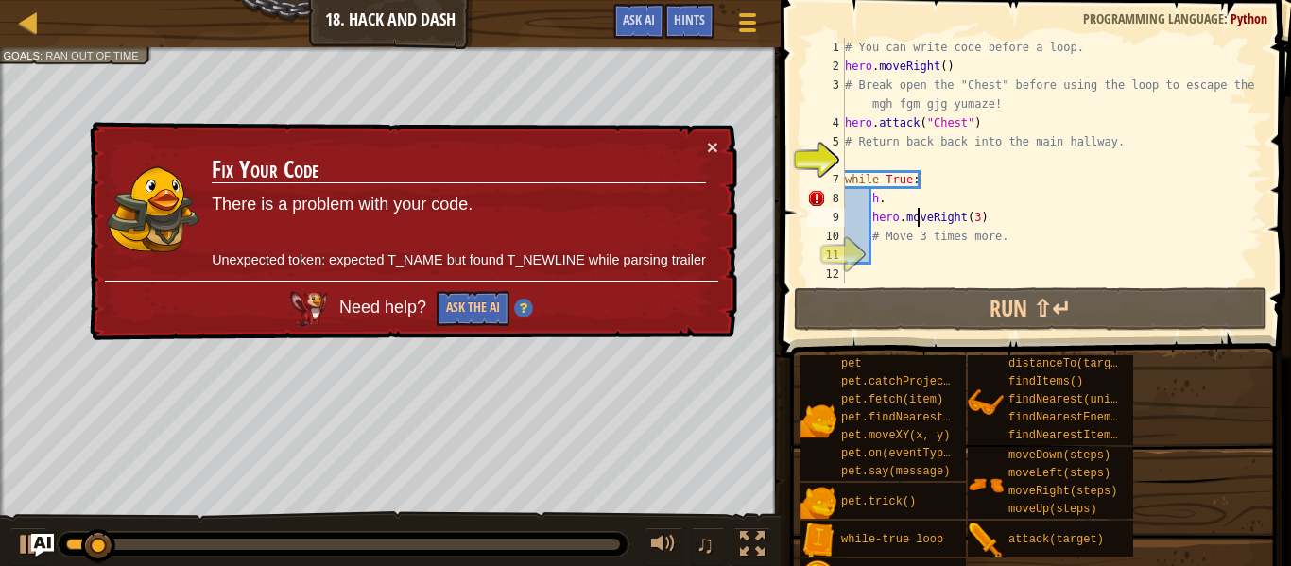
click at [916, 210] on div "# You can write code before a loop. hero . moveRight ( ) # Break open the "Ches…" at bounding box center [1052, 180] width 422 height 284
click at [915, 207] on div "# You can write code before a loop. hero . moveRight ( ) # Break open the "Ches…" at bounding box center [1052, 180] width 422 height 284
type textarea "h.m"
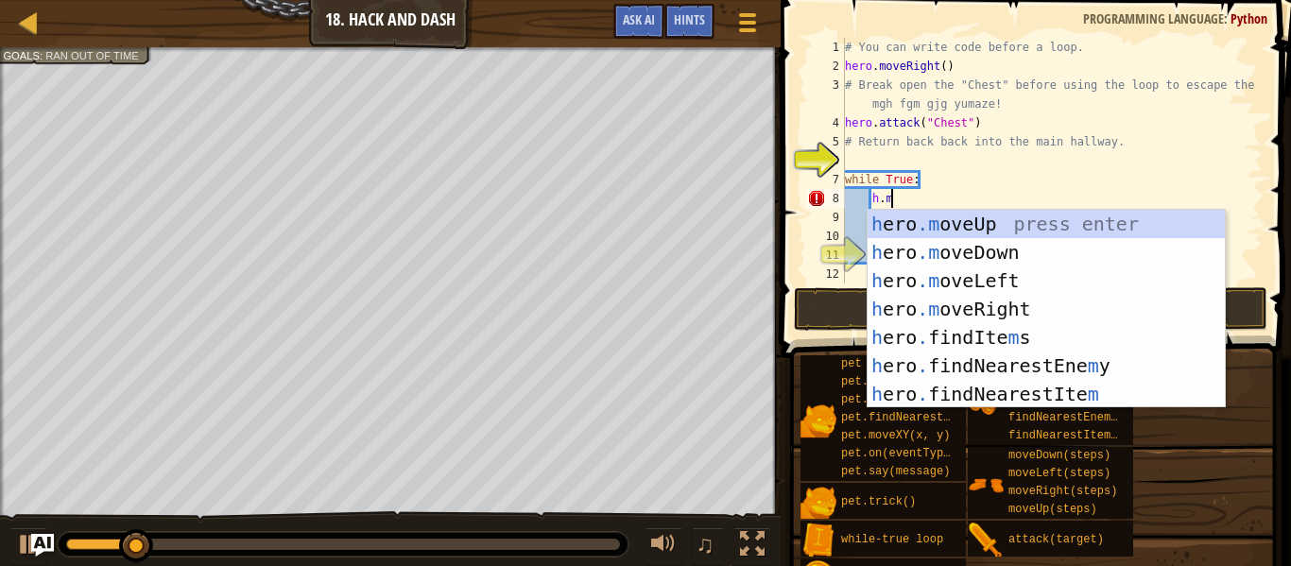
scroll to position [9, 6]
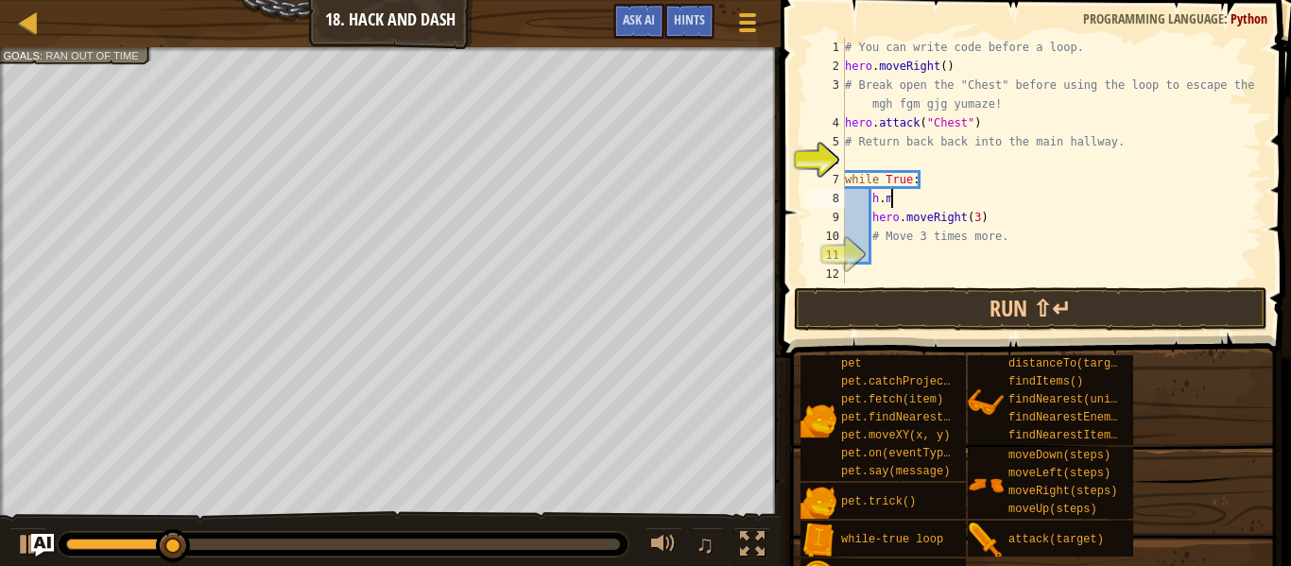
click at [845, 248] on div "11" at bounding box center [826, 255] width 38 height 19
click at [929, 186] on div "# You can write code before a loop. hero . moveRight ( ) # Break open the "Ches…" at bounding box center [1052, 180] width 422 height 284
click at [929, 190] on div "# You can write code before a loop. hero . moveRight ( ) # Break open the "Ches…" at bounding box center [1052, 180] width 422 height 284
type textarea "[DOMAIN_NAME]"
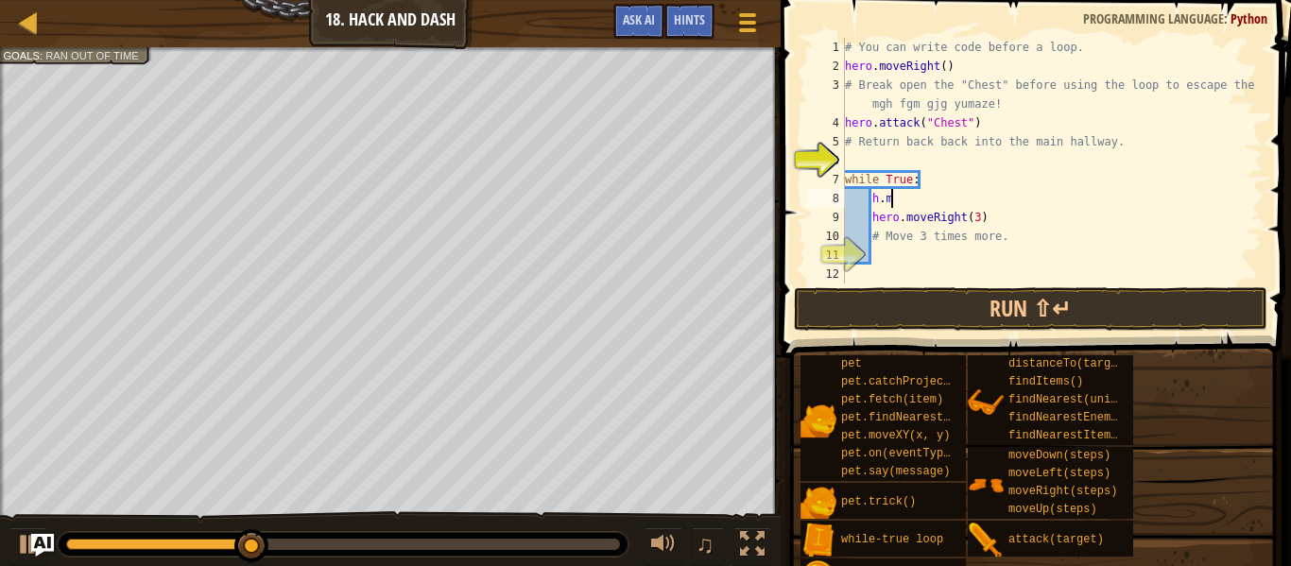
scroll to position [9, 7]
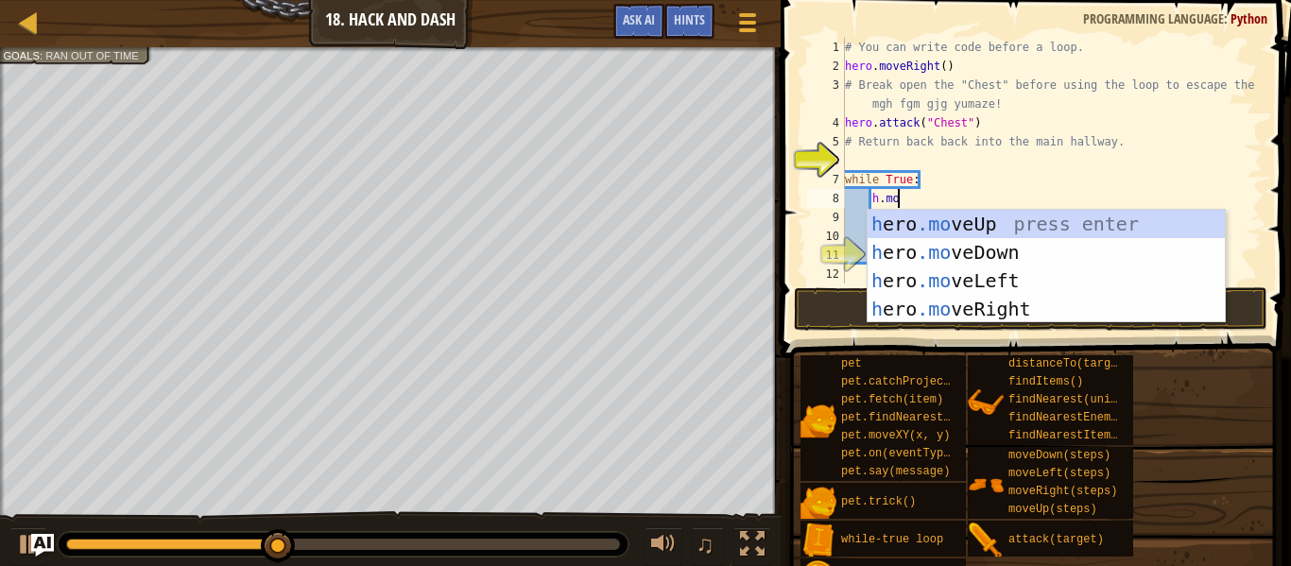
click at [933, 168] on div "# You can write code before a loop. hero . moveRight ( ) # Break open the "Ches…" at bounding box center [1052, 180] width 422 height 284
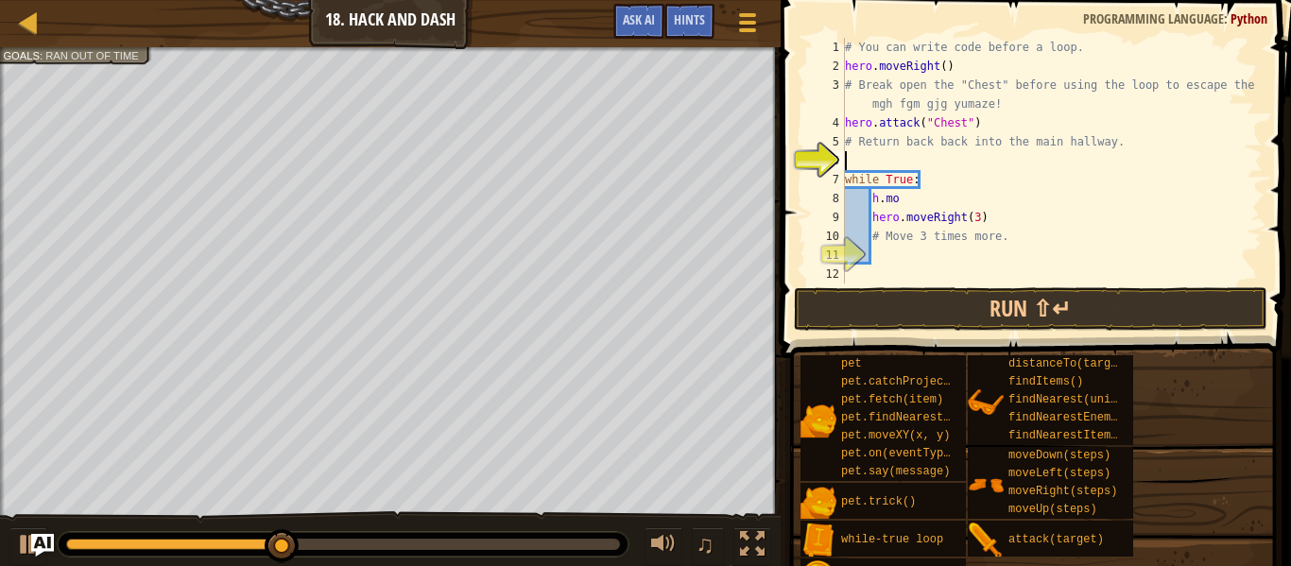
scroll to position [9, 0]
click at [940, 198] on div "# You can write code before a loop. hero . moveRight ( ) # Break open the "Ches…" at bounding box center [1052, 180] width 422 height 284
type textarea "h.mov"
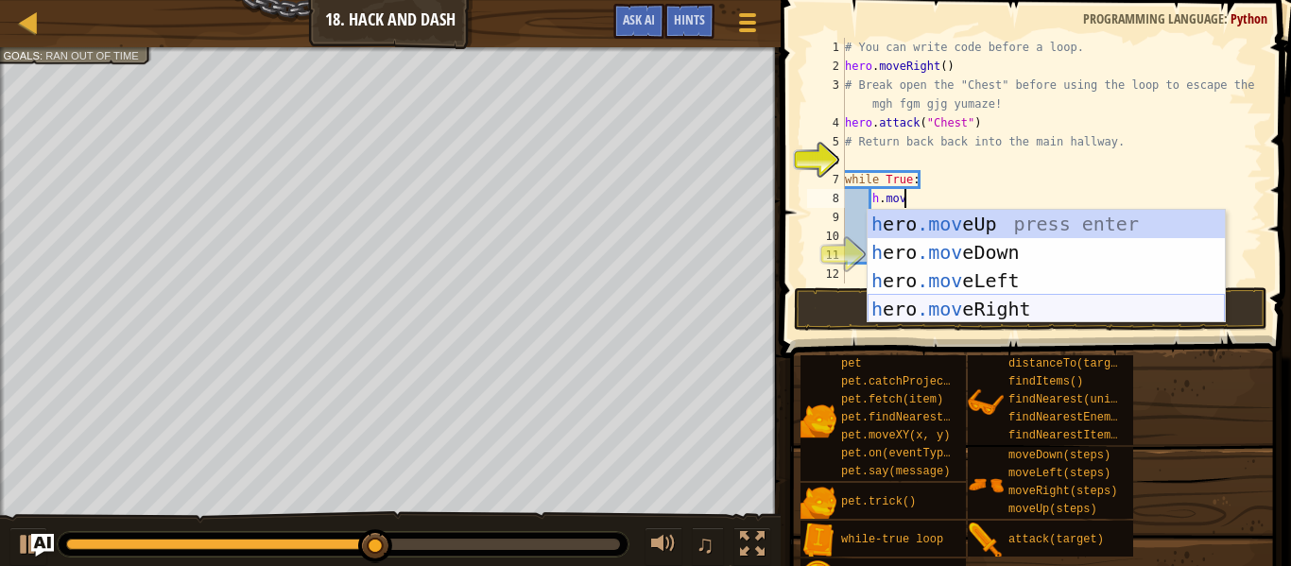
click at [1023, 313] on div "h ero .mov eUp press enter h ero .mov eDown press enter h ero .mov eLeft press …" at bounding box center [1046, 295] width 357 height 170
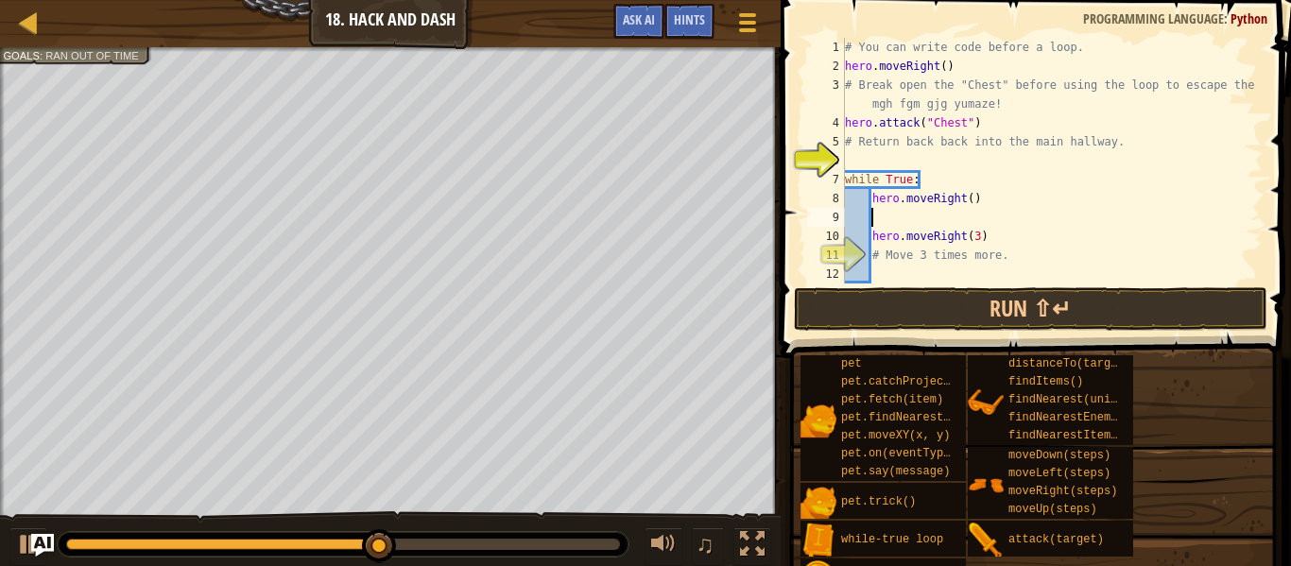
scroll to position [9, 3]
click at [968, 204] on div "# You can write code before a loop. hero . moveRight ( ) # Break open the "Ches…" at bounding box center [1052, 180] width 422 height 284
click at [990, 240] on div "# You can write code before a loop. hero . moveRight ( ) # Break open the "Ches…" at bounding box center [1052, 180] width 422 height 284
type textarea "h"
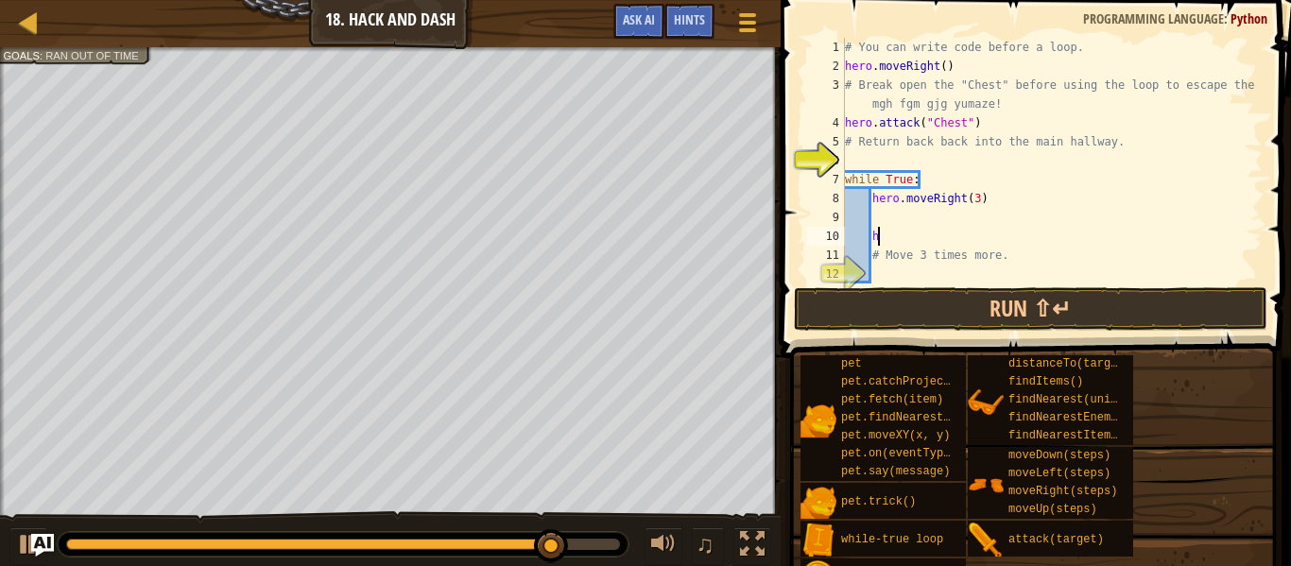
scroll to position [9, 3]
click at [877, 152] on div "# You can write code before a loop. hero . moveRight ( ) # Break open the "Ches…" at bounding box center [1052, 180] width 422 height 284
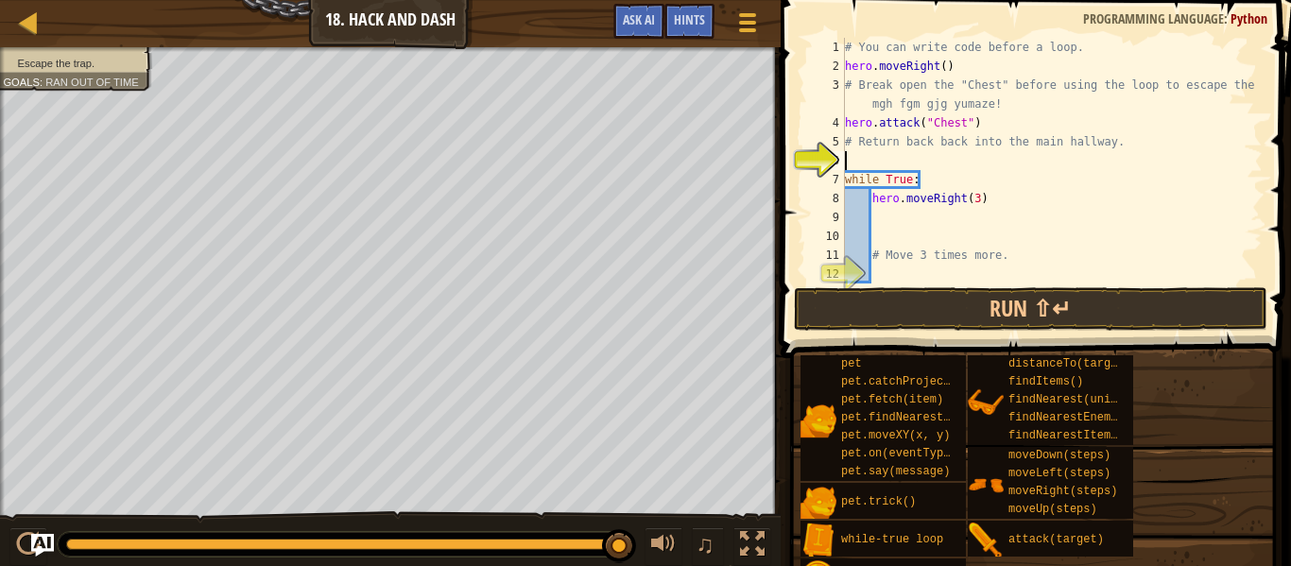
type textarea "h"
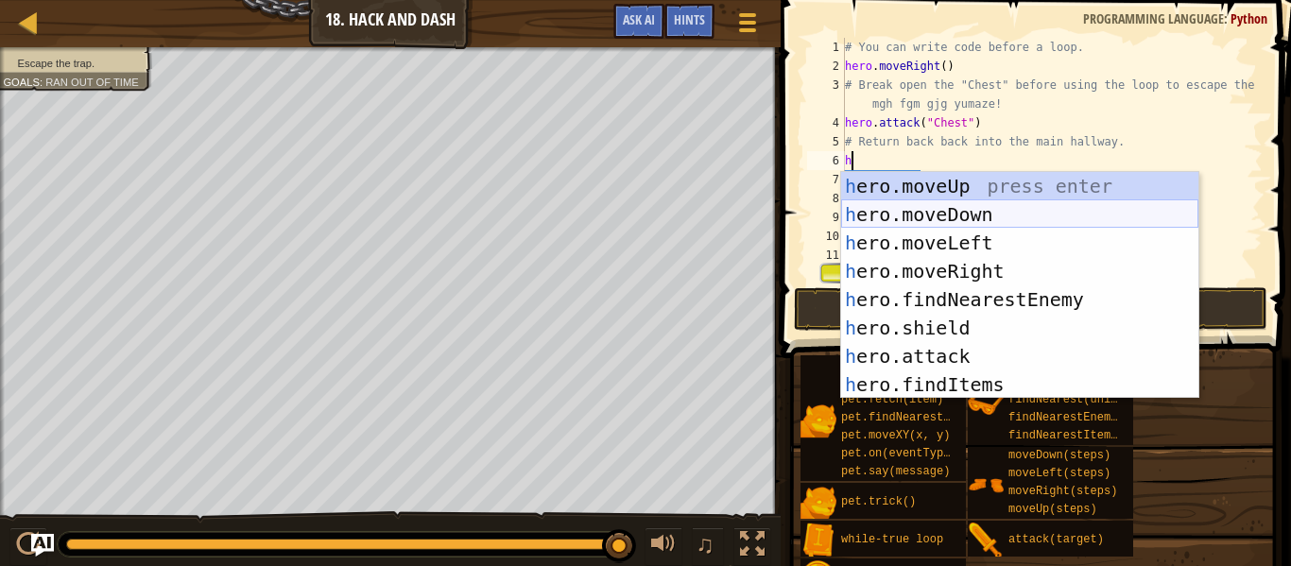
click at [928, 216] on div "h ero.moveUp press enter h ero.moveDown press enter h ero.moveLeft press enter …" at bounding box center [1019, 314] width 357 height 284
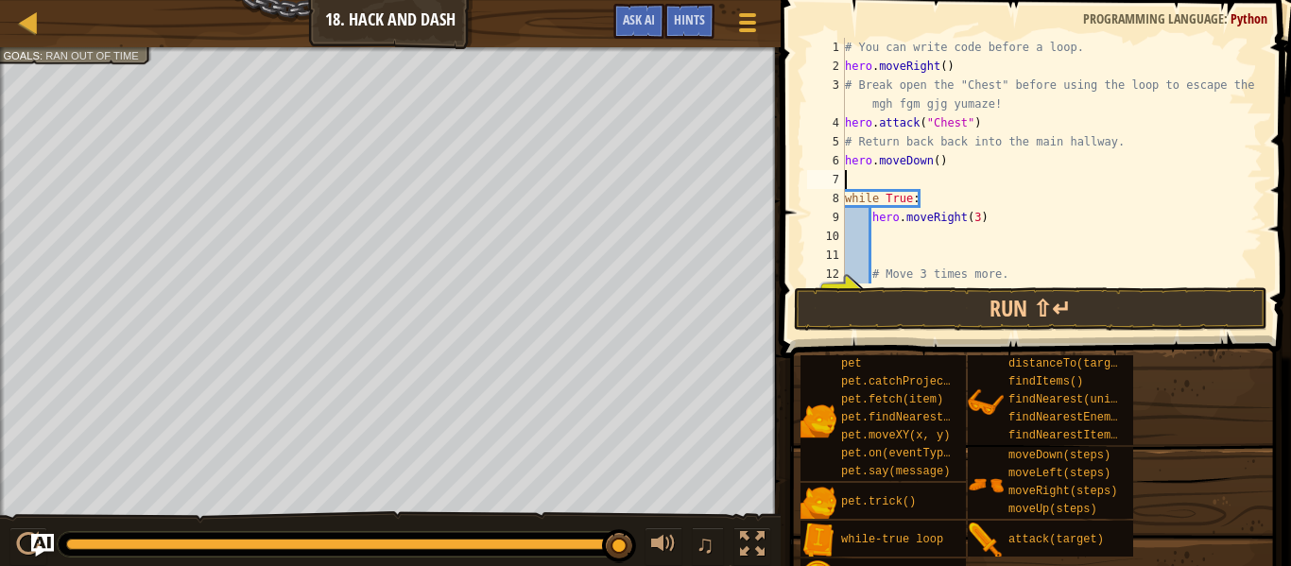
click at [76, 51] on div at bounding box center [390, 49] width 781 height 5
click at [117, 78] on span "Ran out of time" at bounding box center [92, 82] width 94 height 12
type textarea "h"
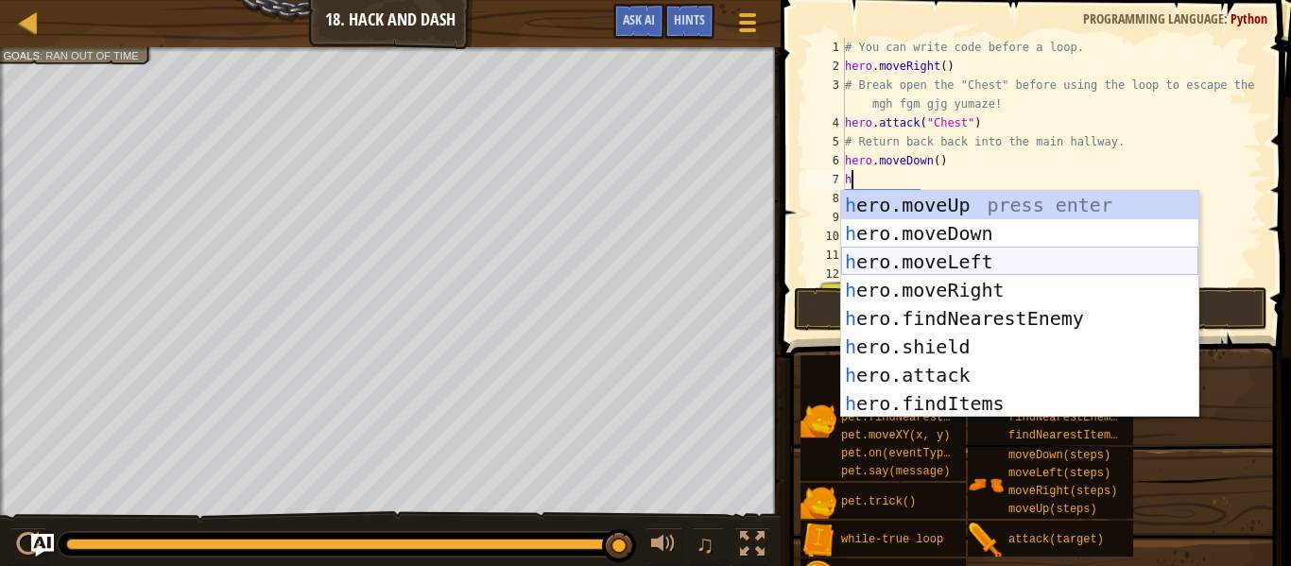
click at [976, 251] on div "h ero.moveUp press enter h ero.moveDown press enter h ero.moveLeft press enter …" at bounding box center [1019, 333] width 357 height 284
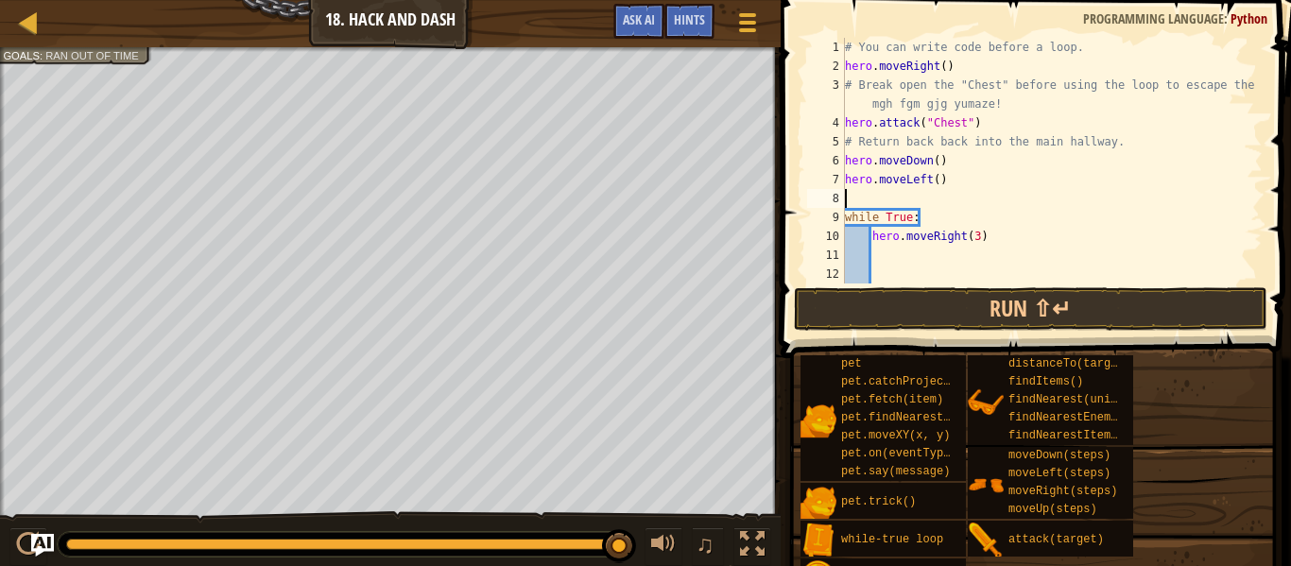
click at [937, 180] on div "# You can write code before a loop. hero . moveRight ( ) # Break open the "Ches…" at bounding box center [1052, 180] width 422 height 284
type textarea "hero.moveLeft(3)"
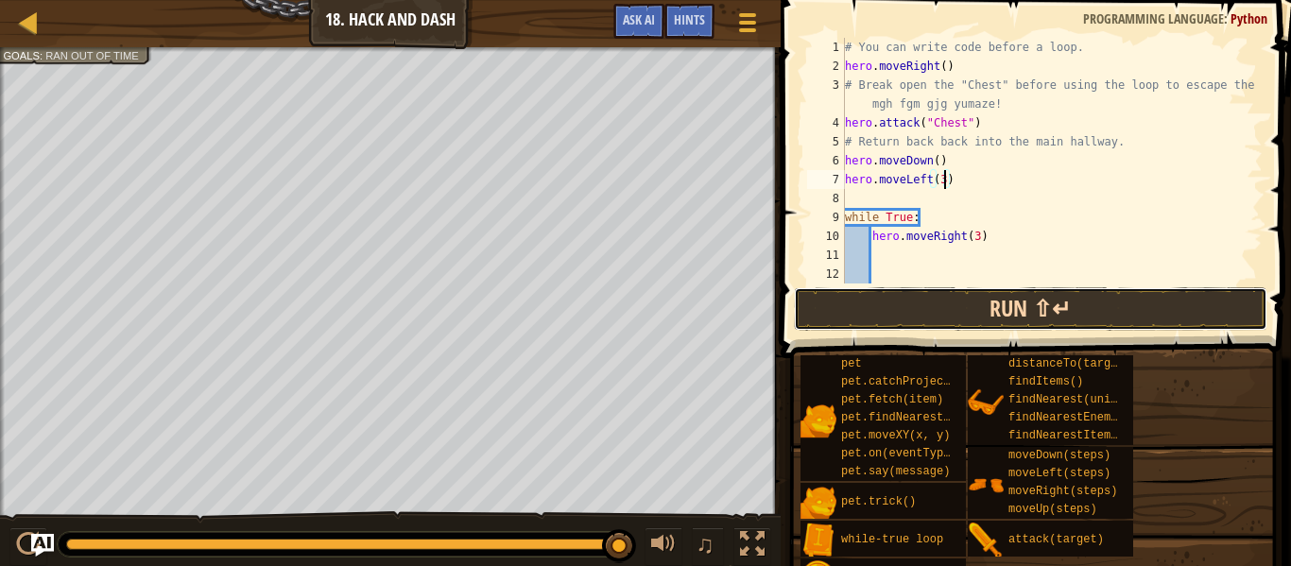
click at [971, 320] on button "Run ⇧↵" at bounding box center [1031, 308] width 474 height 43
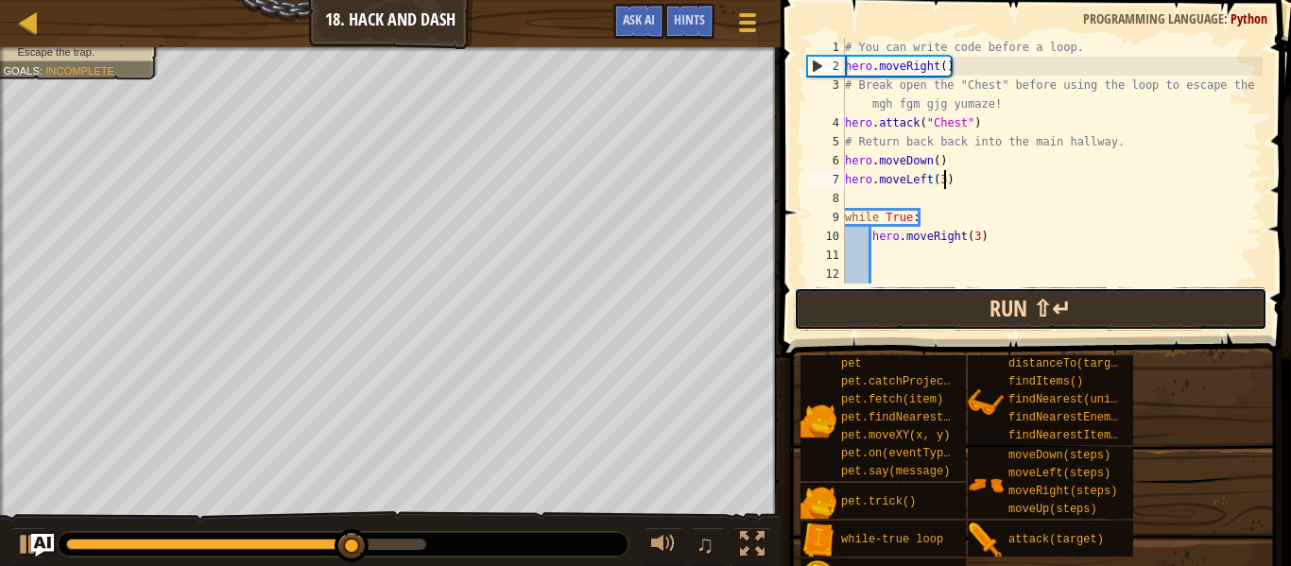
click at [971, 320] on button "Run ⇧↵" at bounding box center [1031, 308] width 474 height 43
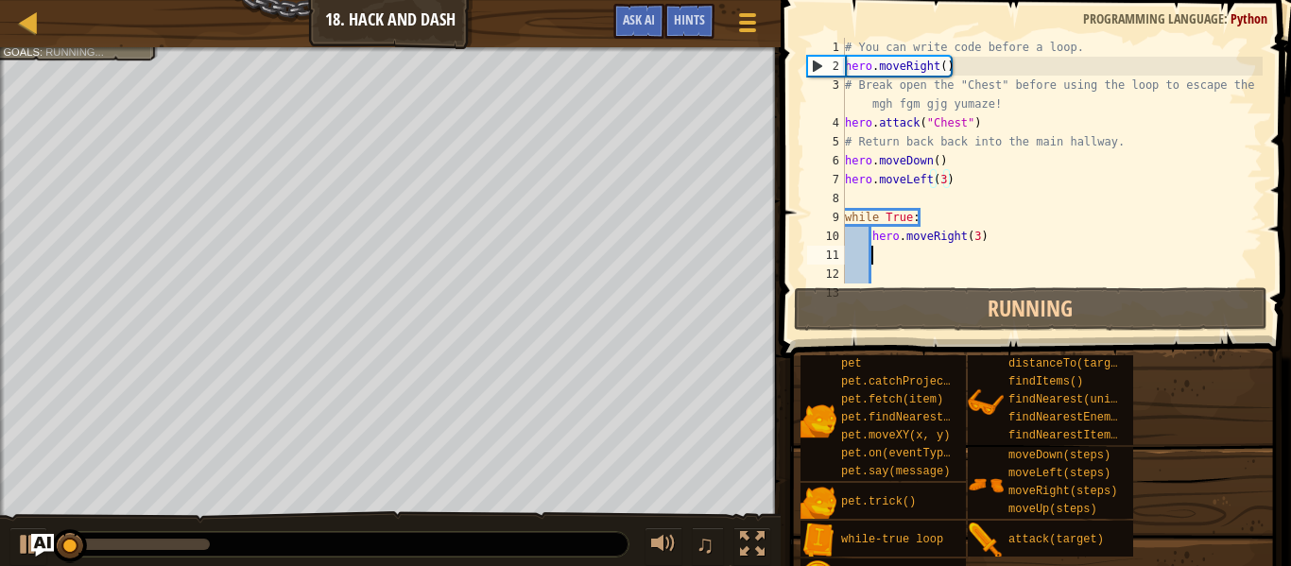
click at [911, 258] on div "# You can write code before a loop. hero . moveRight ( ) # Break open the "Ches…" at bounding box center [1052, 180] width 422 height 284
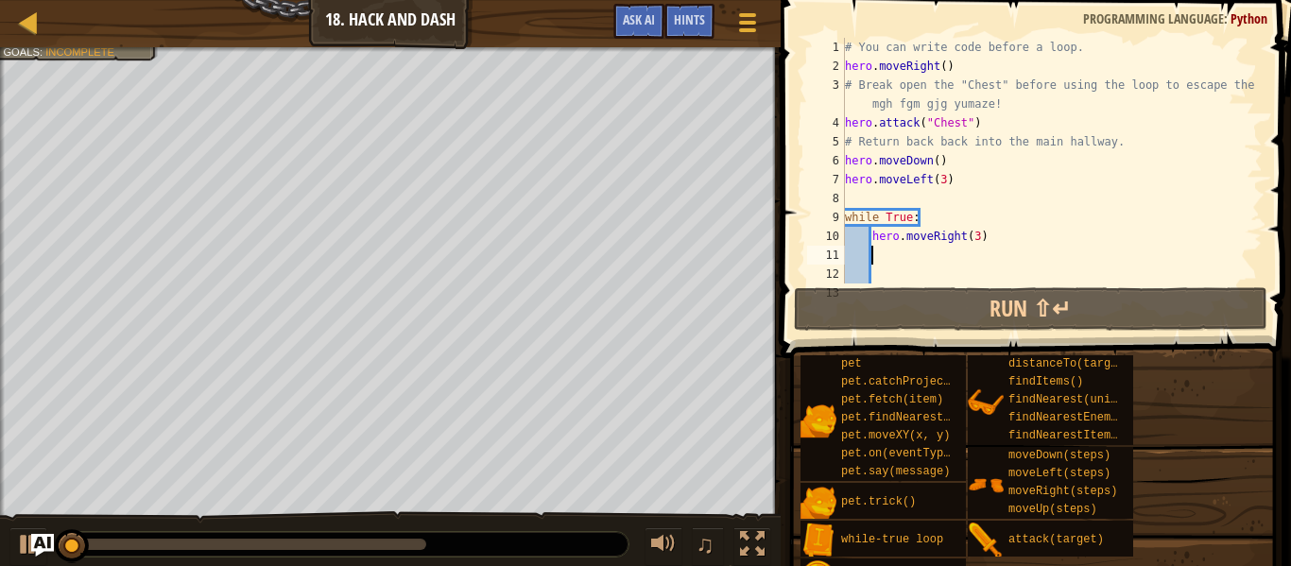
scroll to position [9, 3]
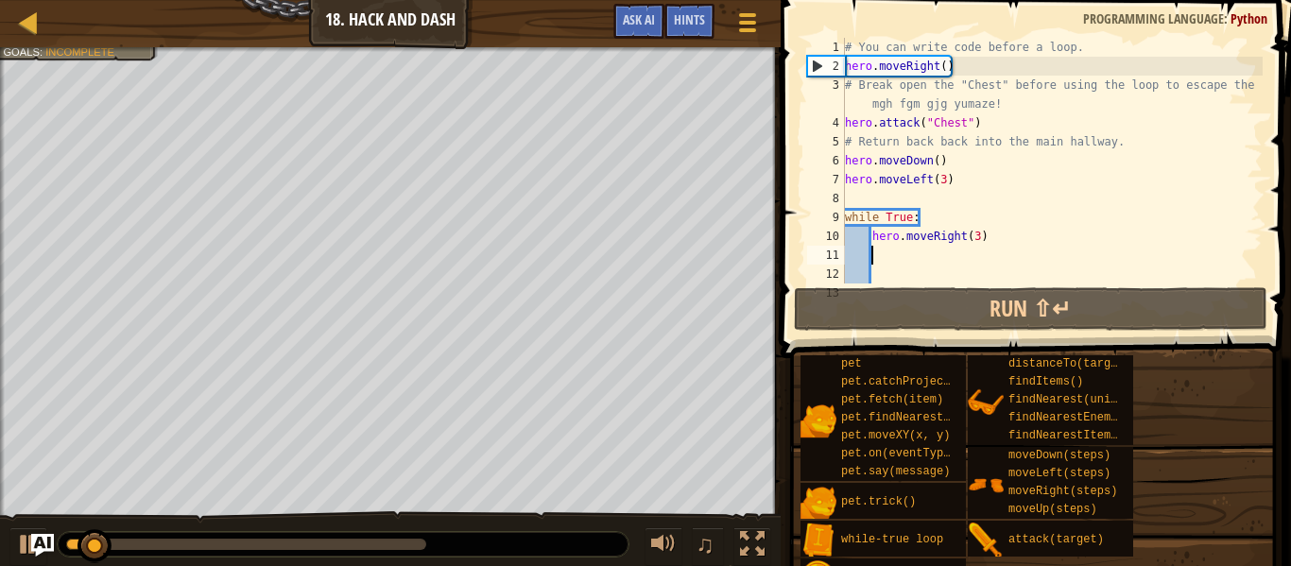
type textarea "h"
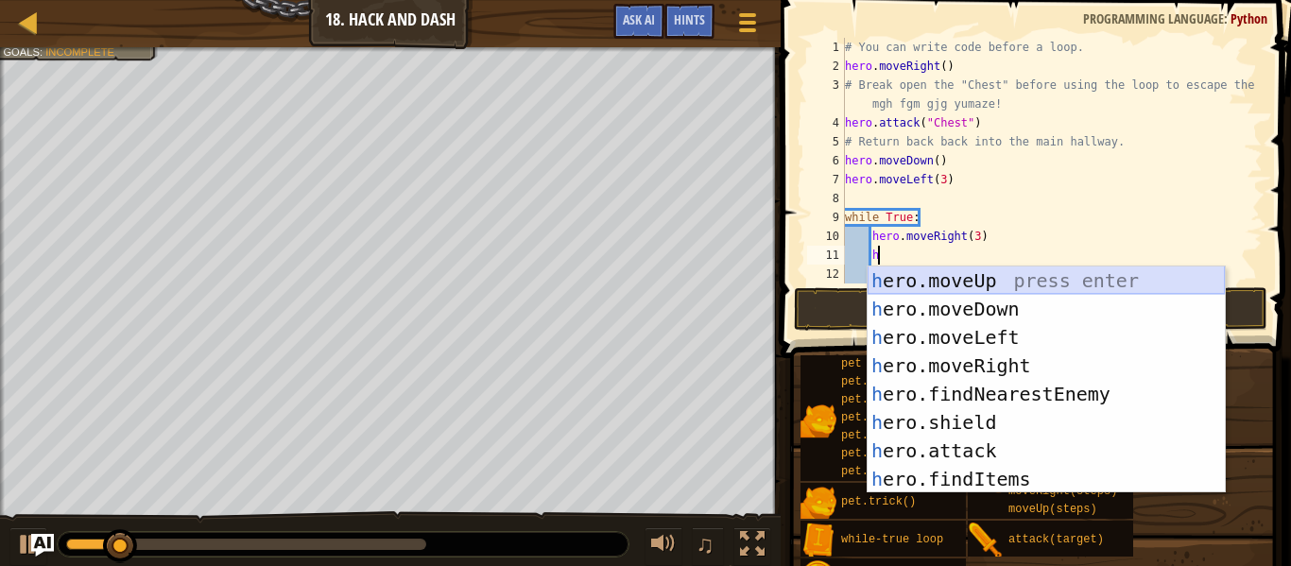
click at [1012, 294] on div "h ero.moveUp press enter h ero.moveDown press enter h ero.moveLeft press enter …" at bounding box center [1046, 409] width 357 height 284
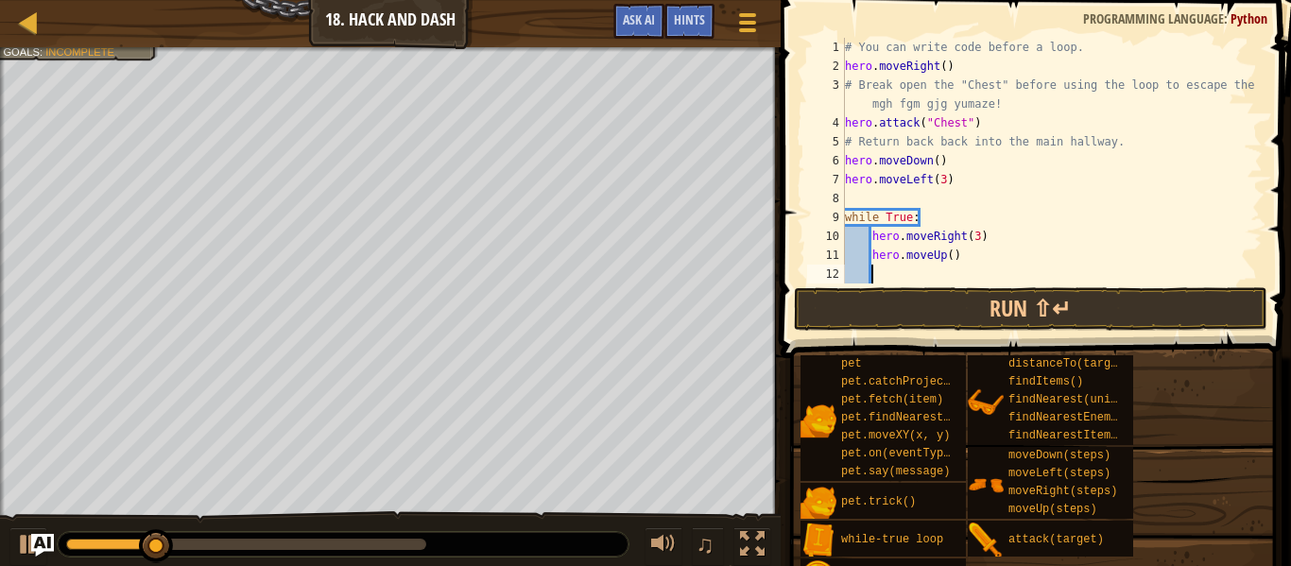
click at [940, 256] on div "# You can write code before a loop. hero . moveRight ( ) # Break open the "Ches…" at bounding box center [1052, 180] width 422 height 284
click at [951, 260] on div "# You can write code before a loop. hero . moveRight ( ) # Break open the "Ches…" at bounding box center [1052, 180] width 422 height 284
click at [944, 257] on div "# You can write code before a loop. hero . moveRight ( ) # Break open the "Ches…" at bounding box center [1052, 180] width 422 height 284
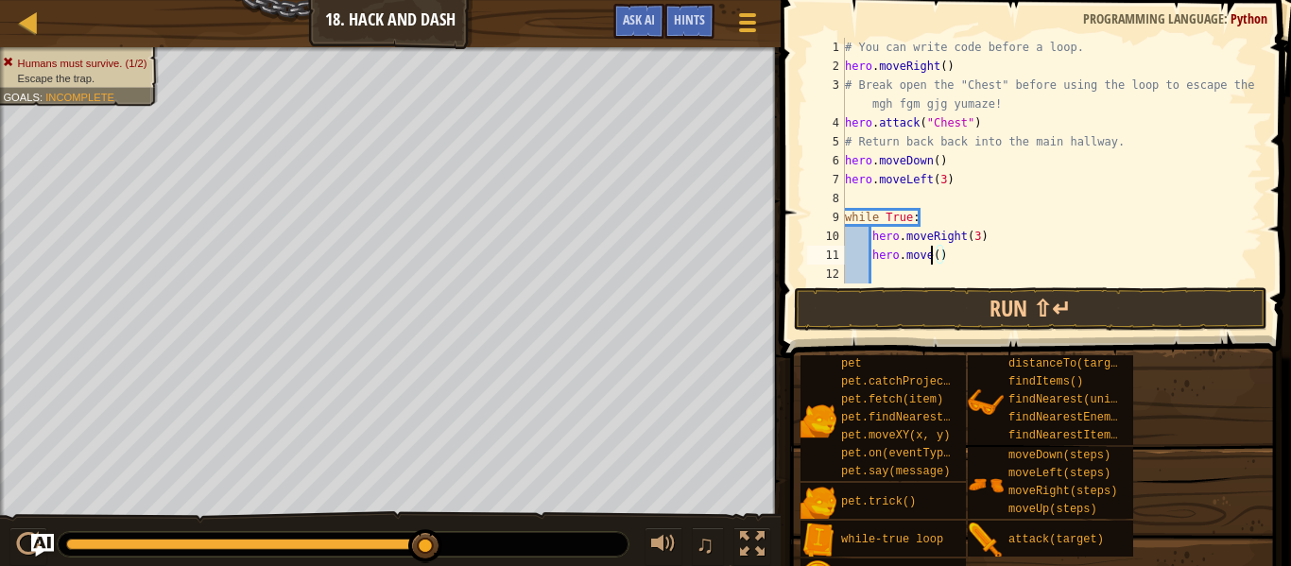
scroll to position [9, 13]
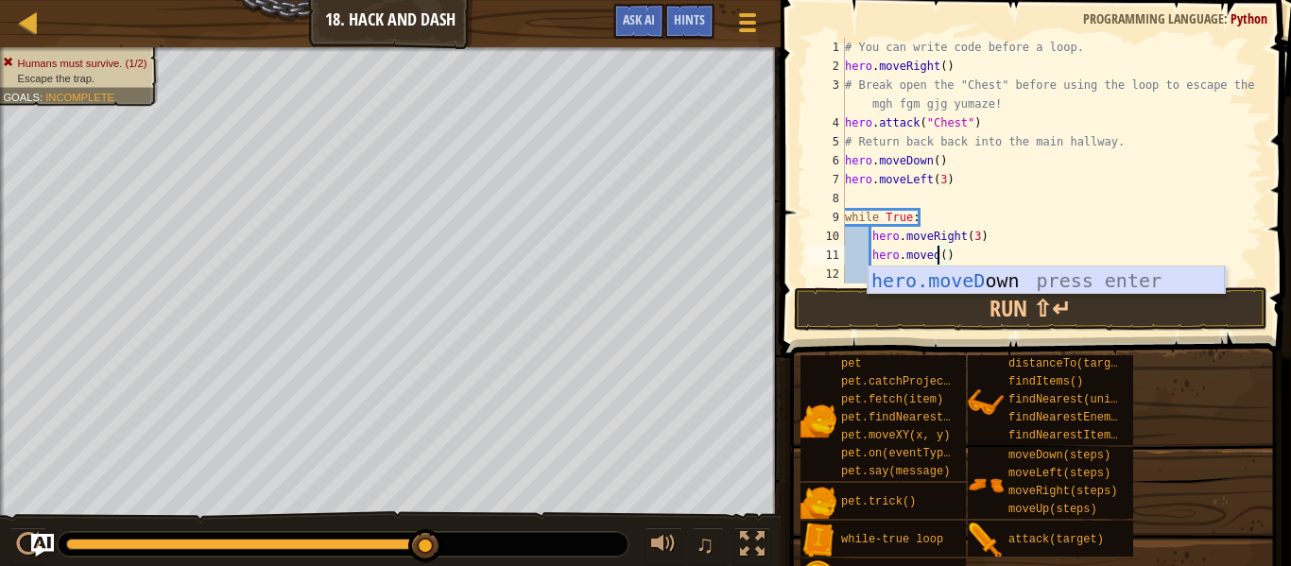
click at [975, 280] on div "hero.moveD own press enter" at bounding box center [1046, 309] width 357 height 85
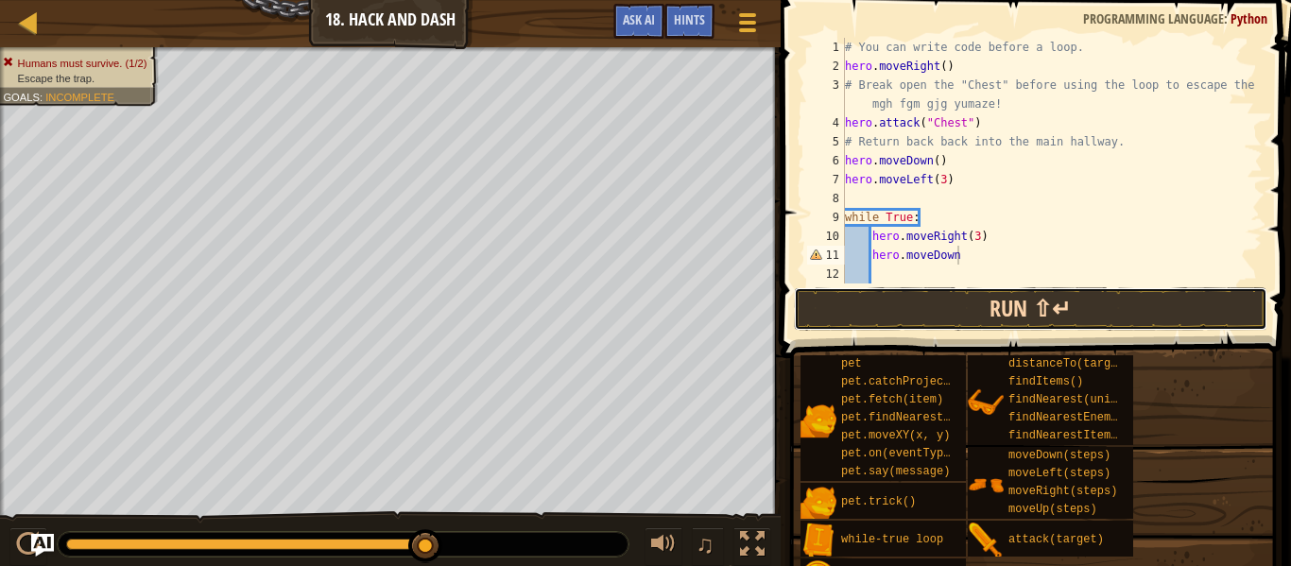
click at [989, 302] on button "Run ⇧↵" at bounding box center [1031, 308] width 474 height 43
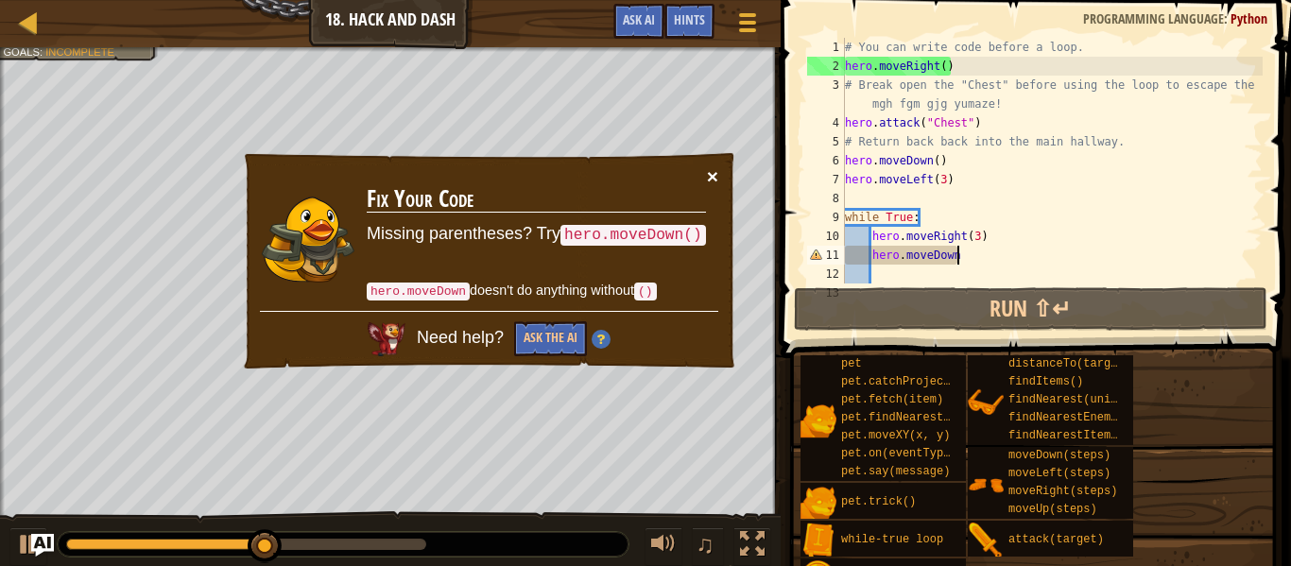
click at [709, 169] on button "×" at bounding box center [712, 176] width 11 height 20
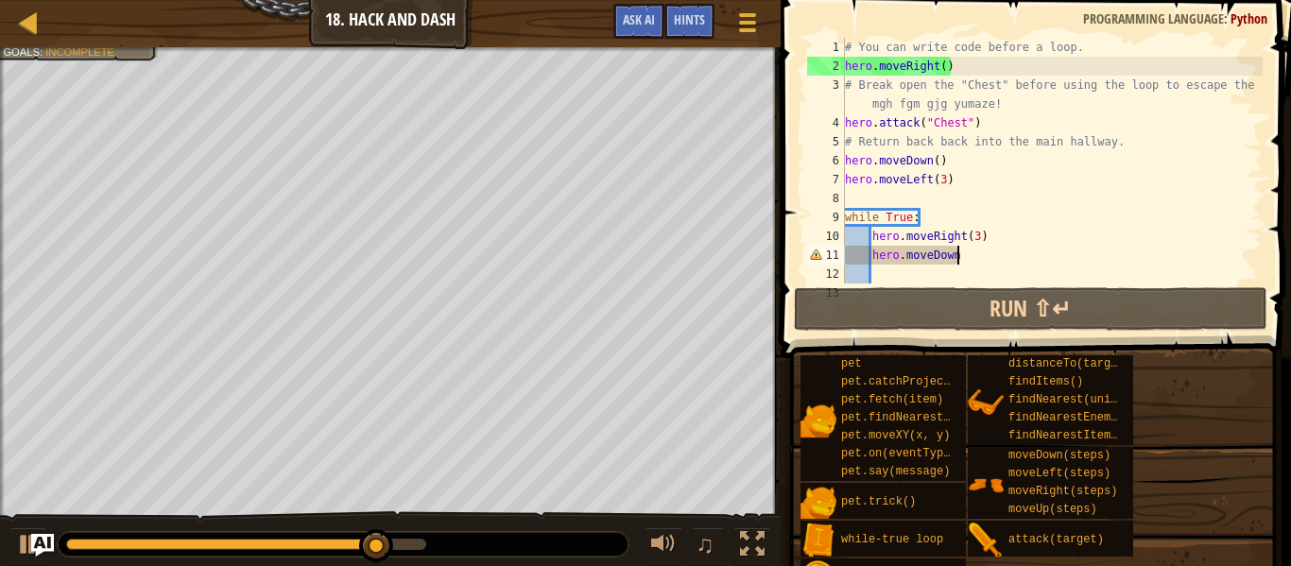
click at [1021, 258] on div "# You can write code before a loop. hero . moveRight ( ) # Break open the "Ches…" at bounding box center [1052, 180] width 422 height 284
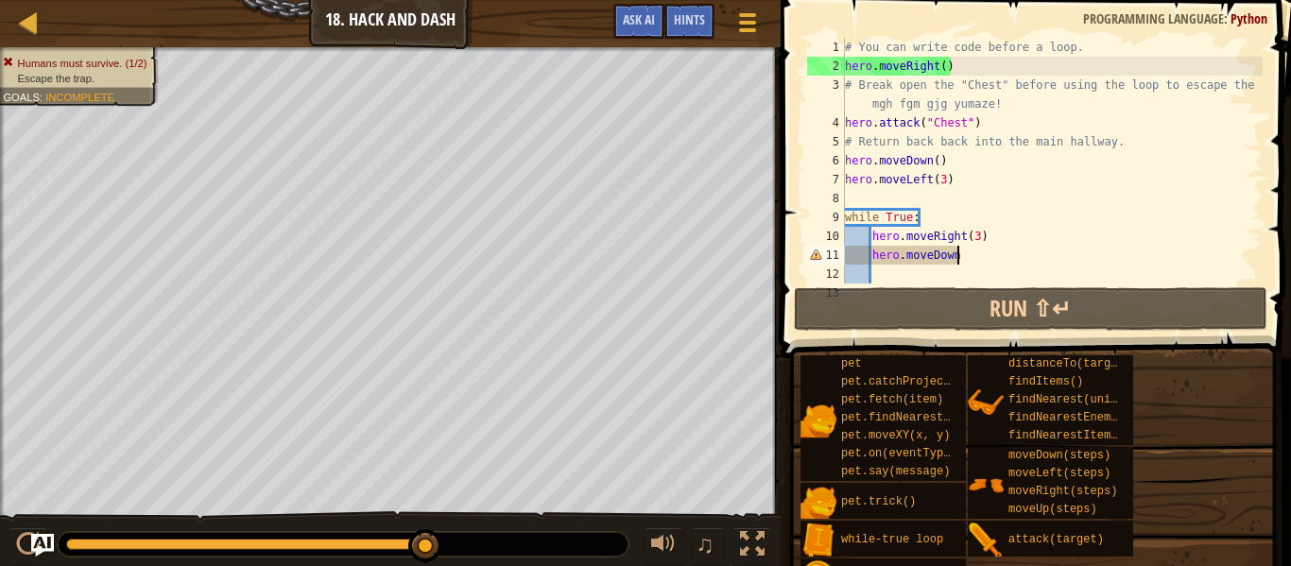
click at [1017, 250] on div "# You can write code before a loop. hero . moveRight ( ) # Break open the "Ches…" at bounding box center [1052, 180] width 422 height 284
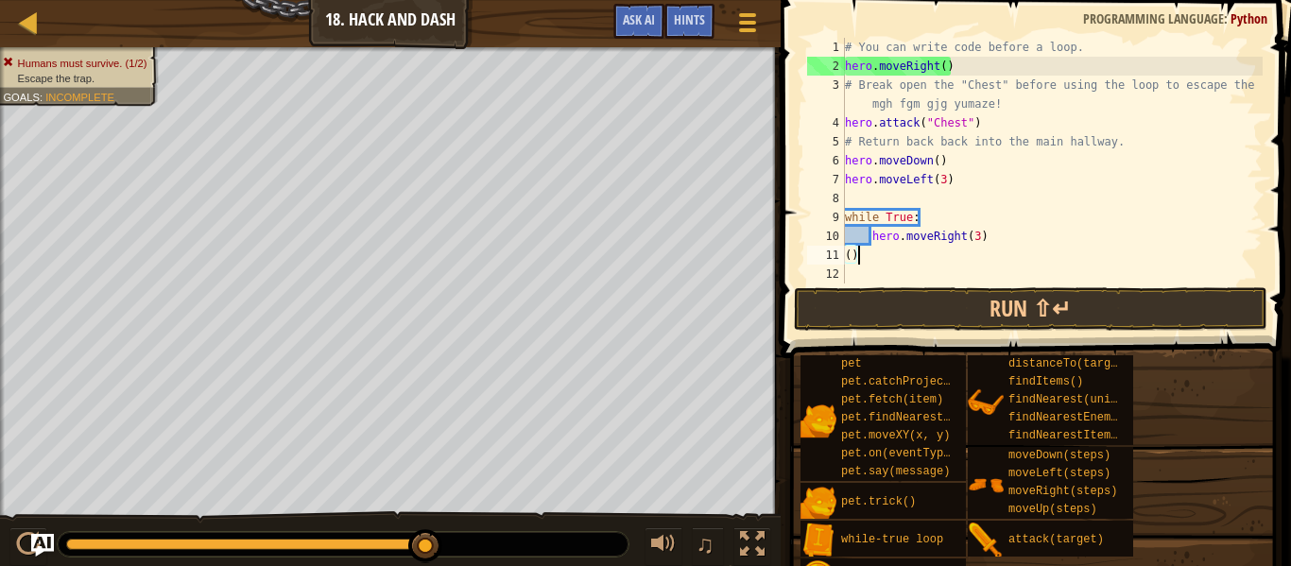
scroll to position [9, 2]
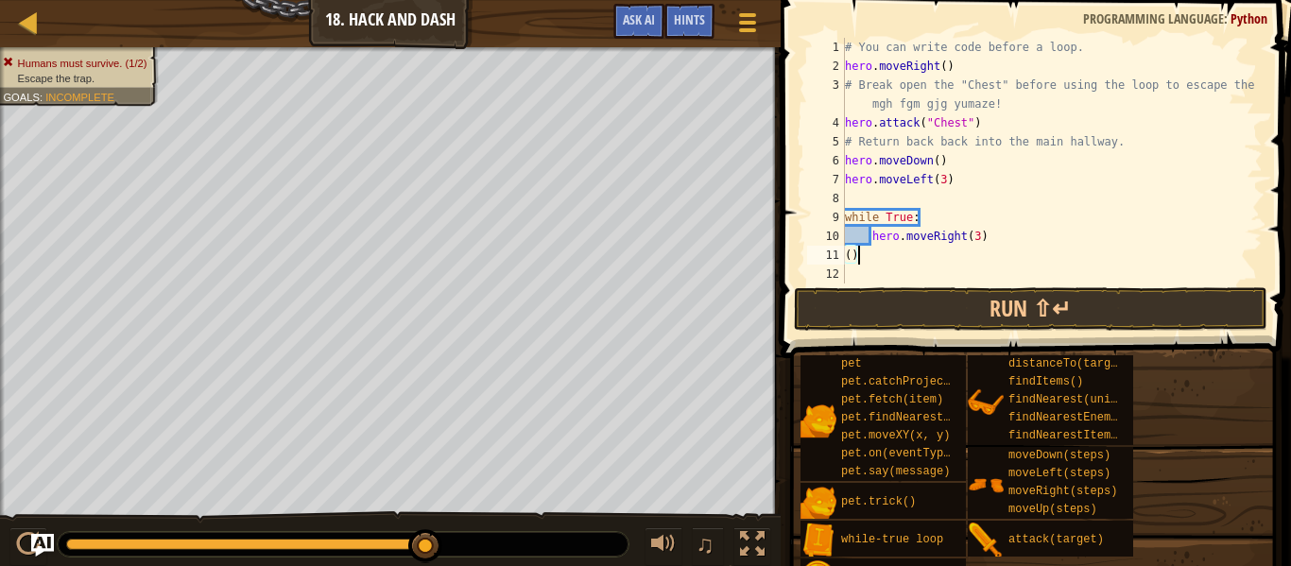
type textarea "("
type textarea "mn"
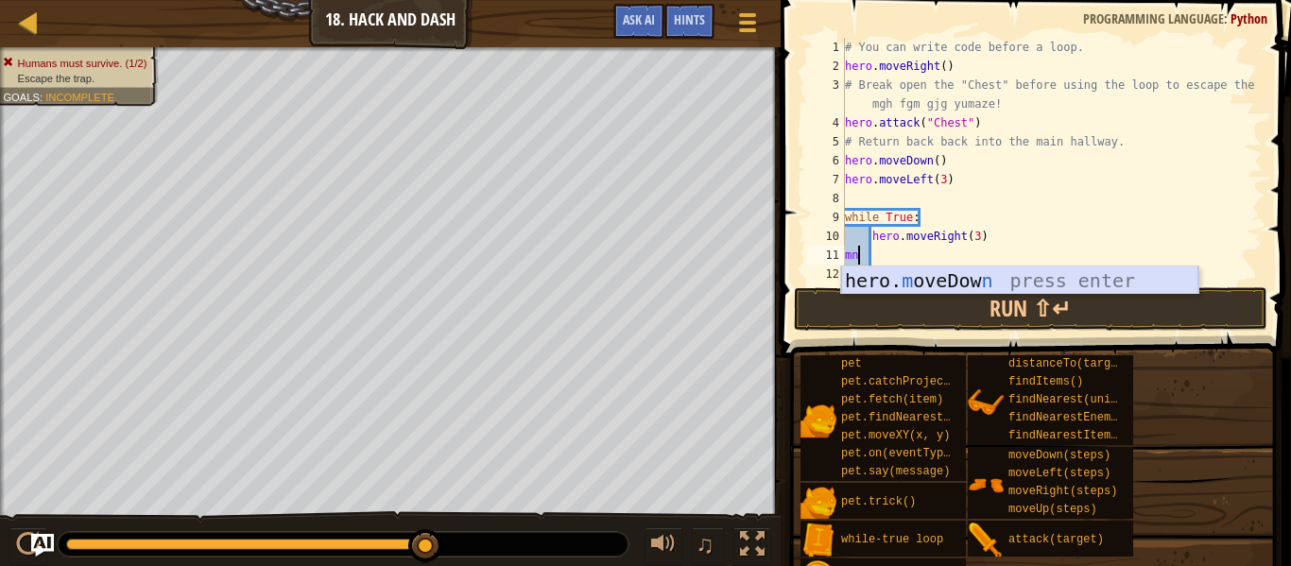
click at [1091, 271] on div "hero. m oveDow n press enter" at bounding box center [1019, 309] width 357 height 85
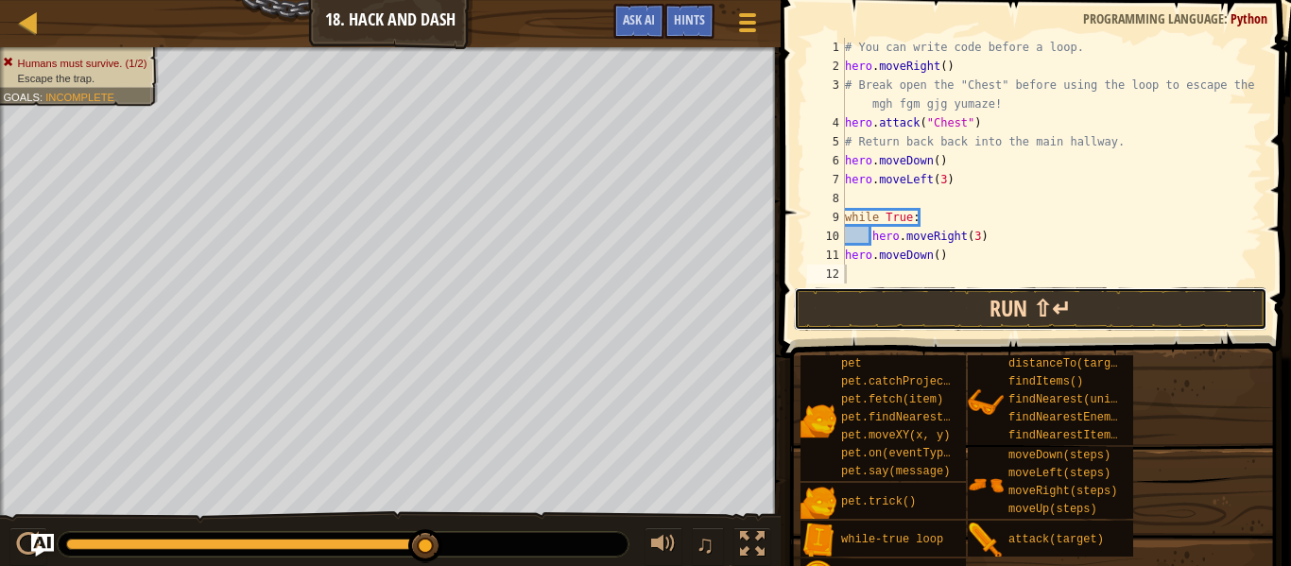
click at [957, 290] on button "Run ⇧↵" at bounding box center [1031, 308] width 474 height 43
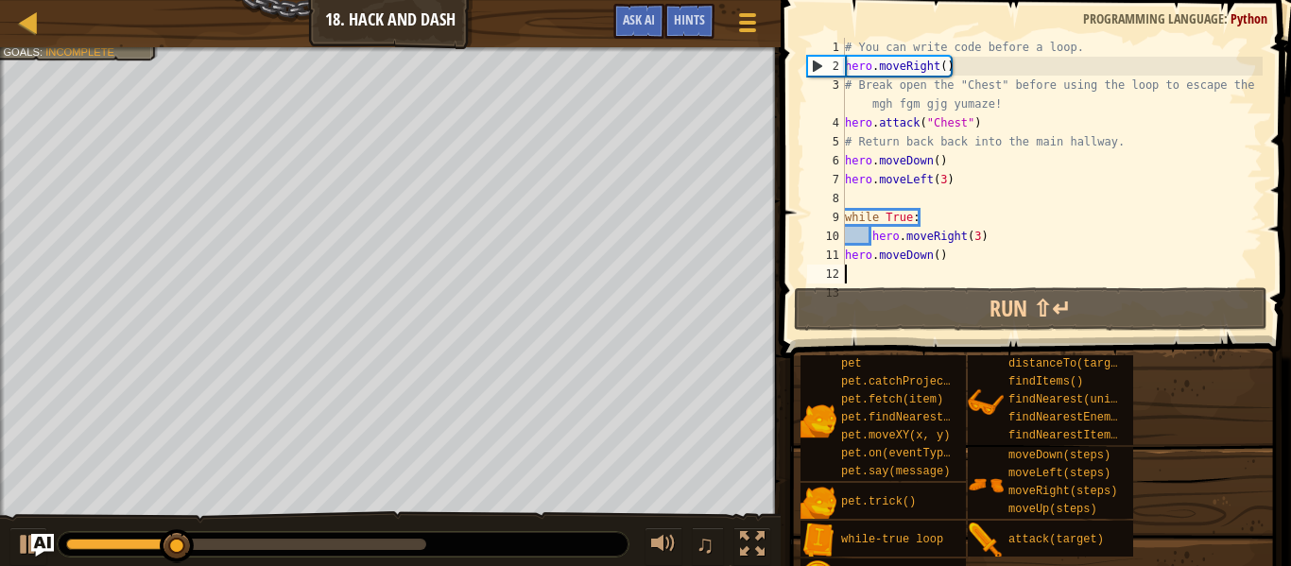
click at [957, 175] on div "# You can write code before a loop. hero . moveRight ( ) # Break open the "Ches…" at bounding box center [1052, 180] width 422 height 284
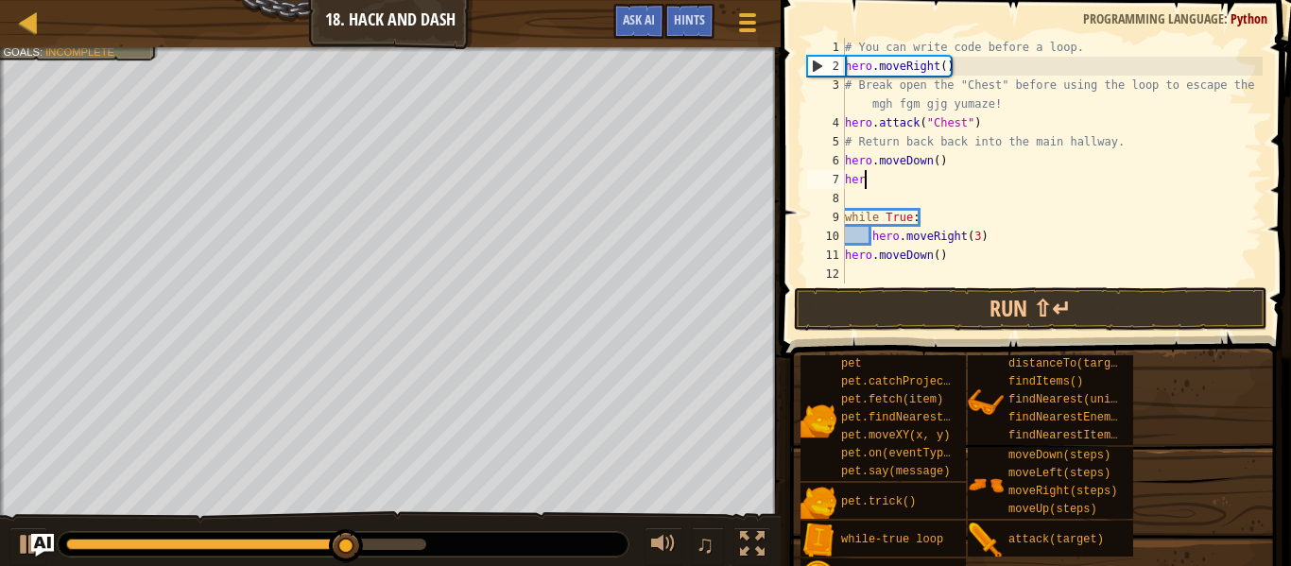
scroll to position [9, 1]
type textarea "h"
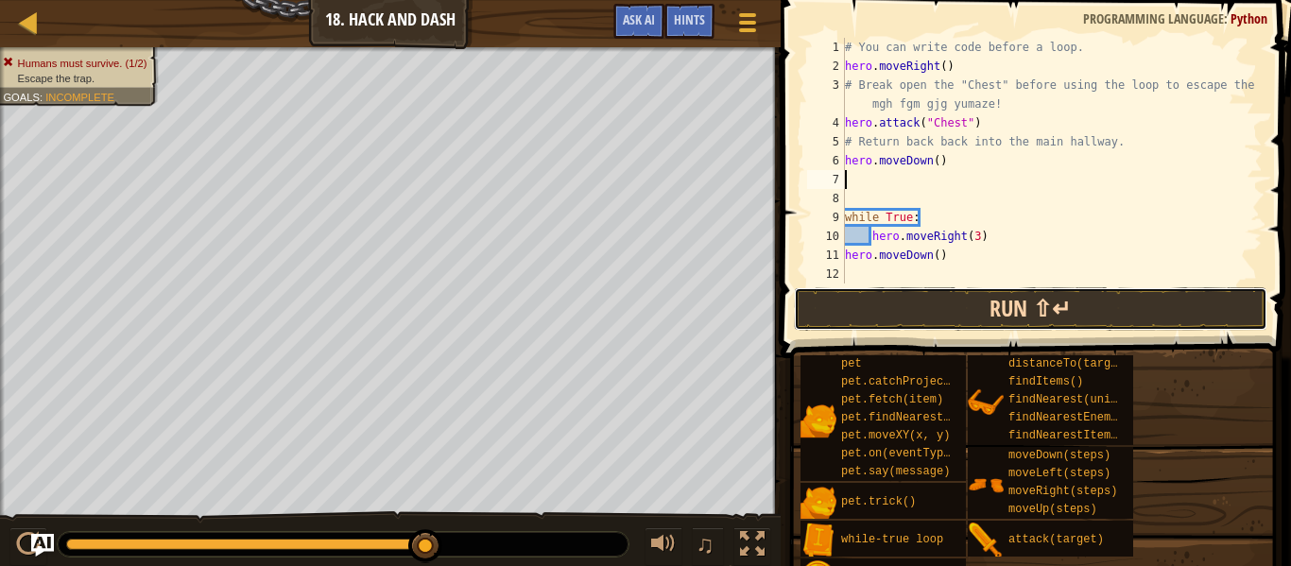
click at [998, 314] on button "Run ⇧↵" at bounding box center [1031, 308] width 474 height 43
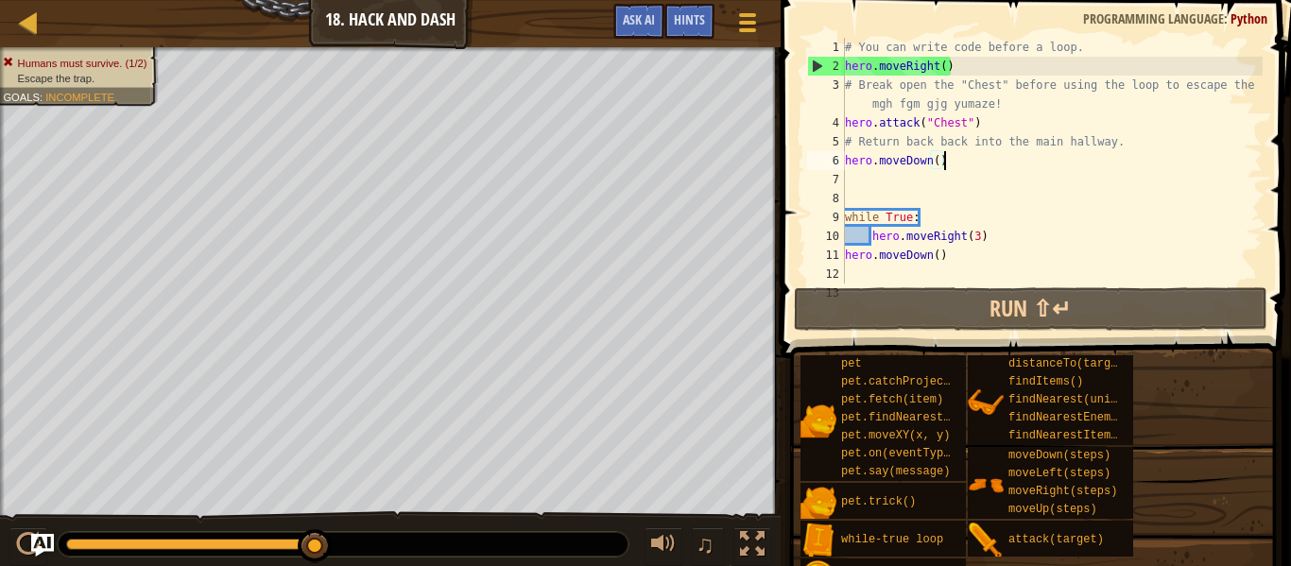
click at [957, 164] on div "# You can write code before a loop. hero . moveRight ( ) # Break open the "Ches…" at bounding box center [1052, 180] width 422 height 284
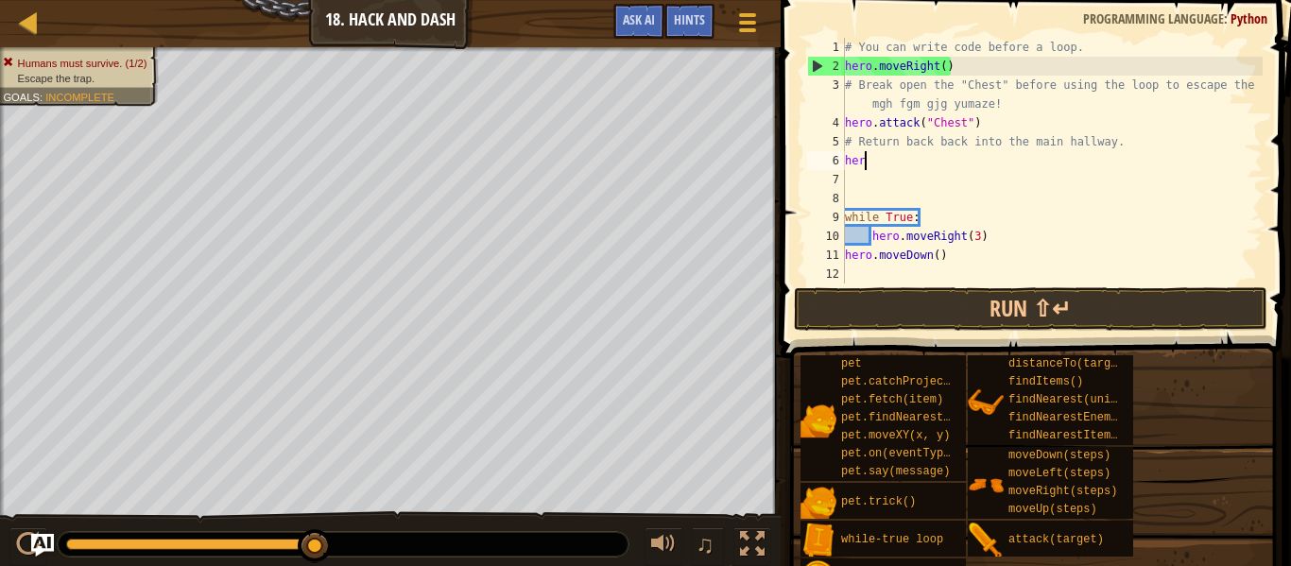
type textarea "h"
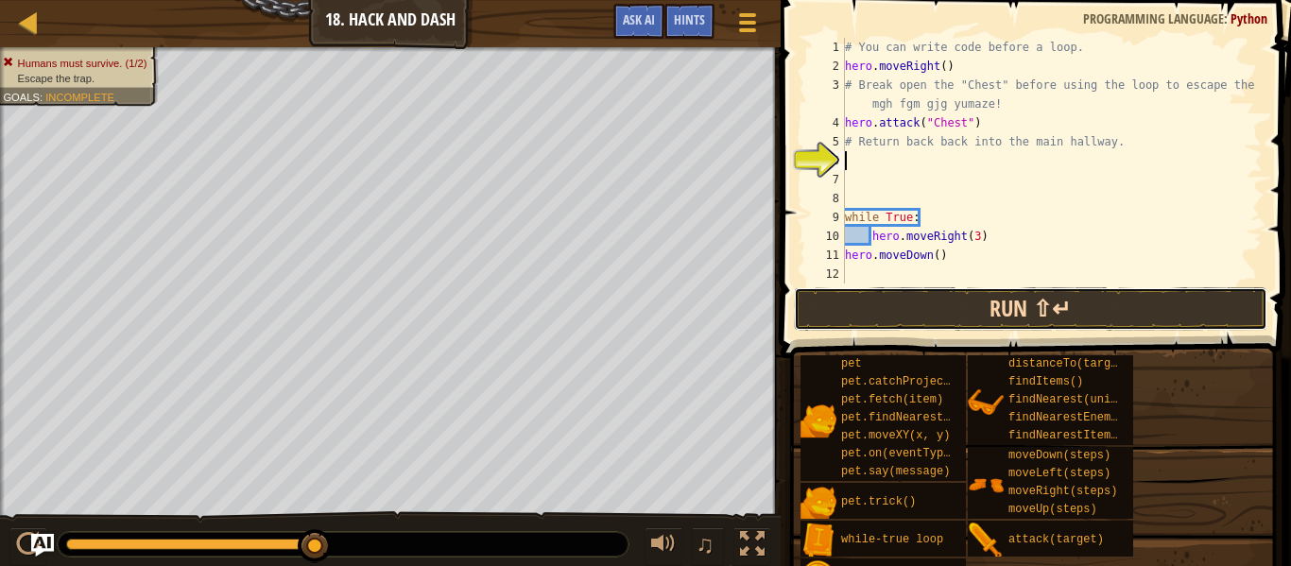
click at [1071, 293] on button "Run ⇧↵" at bounding box center [1031, 308] width 474 height 43
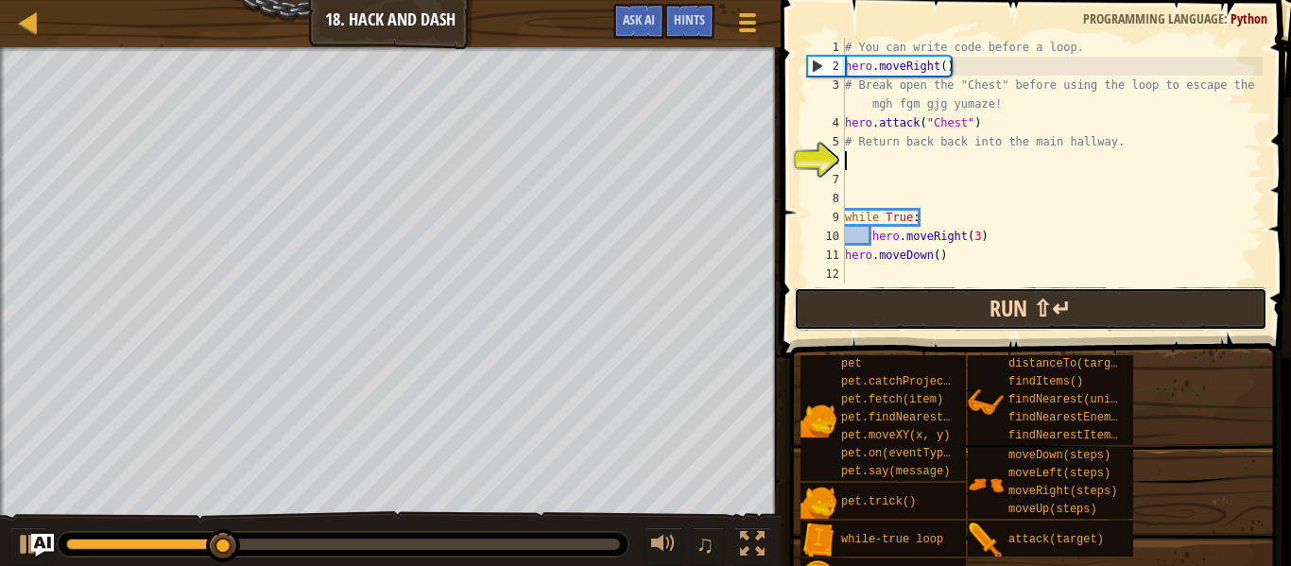
click at [1069, 289] on button "Run ⇧↵" at bounding box center [1031, 308] width 474 height 43
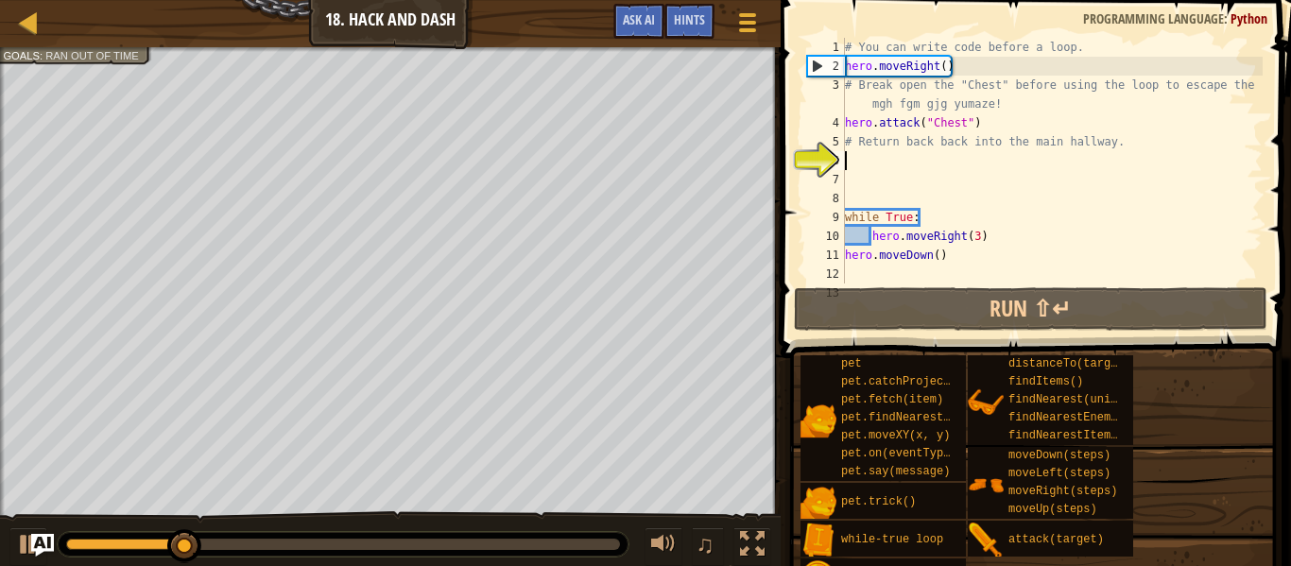
click at [940, 162] on div "# You can write code before a loop. hero . moveRight ( ) # Break open the "Ches…" at bounding box center [1052, 180] width 422 height 284
type textarea "h"
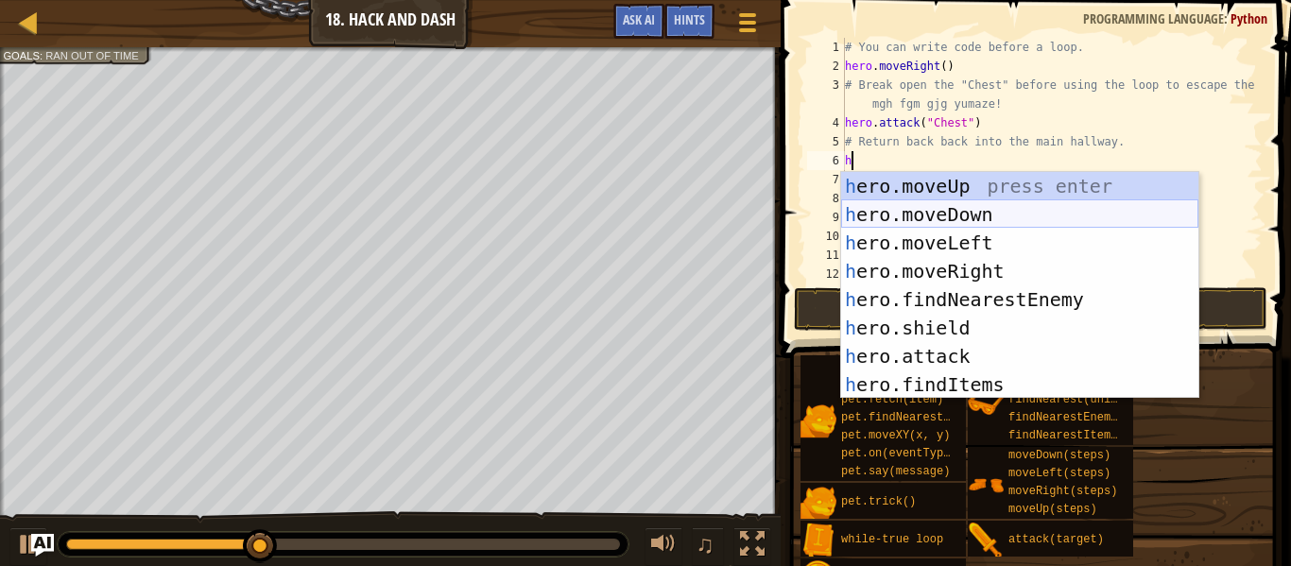
click at [986, 222] on div "h ero.moveUp press enter h ero.moveDown press enter h ero.moveLeft press enter …" at bounding box center [1019, 314] width 357 height 284
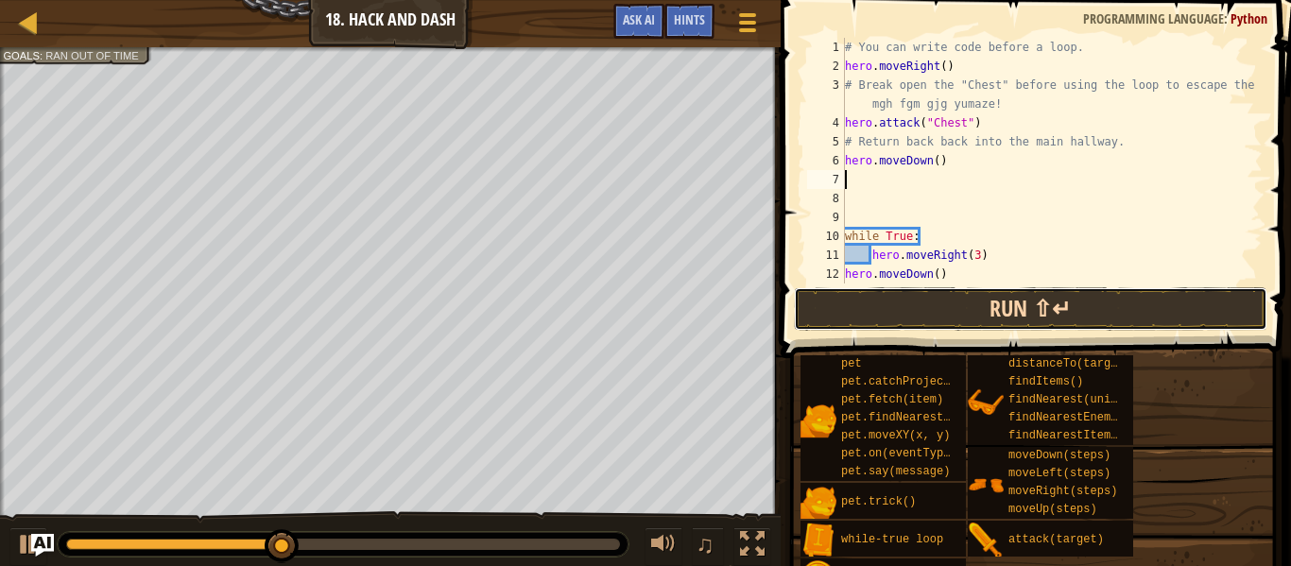
click at [956, 298] on button "Run ⇧↵" at bounding box center [1031, 308] width 474 height 43
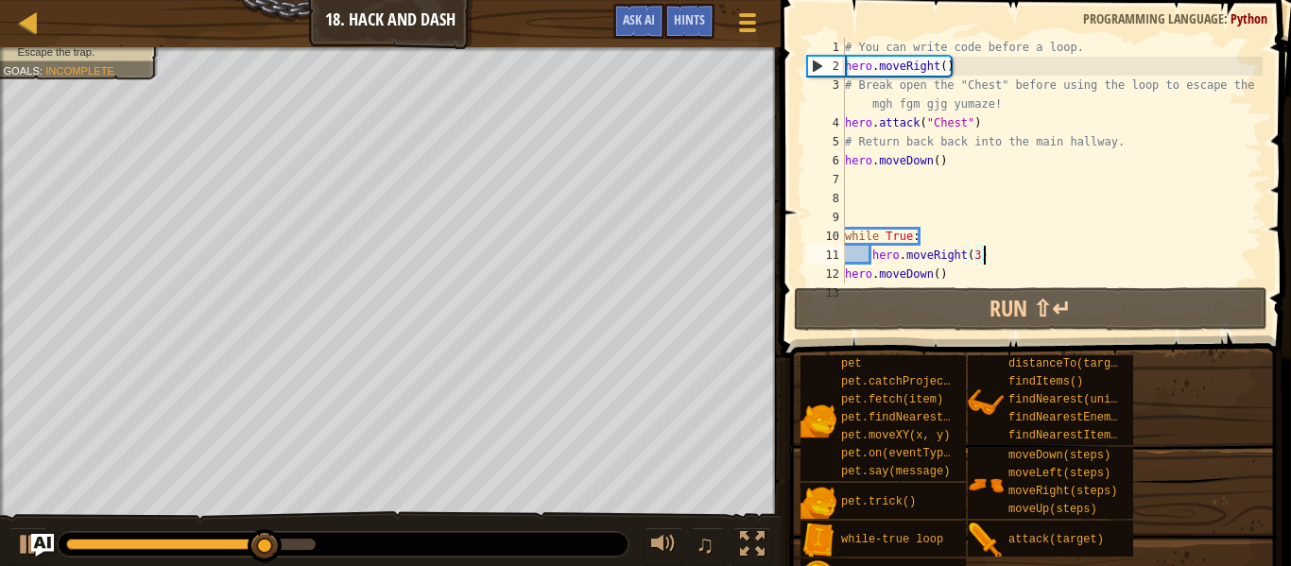
click at [985, 260] on div "# You can write code before a loop. hero . moveRight ( ) # Break open the "Ches…" at bounding box center [1052, 180] width 422 height 284
click at [973, 255] on div "# You can write code before a loop. hero . moveRight ( ) # Break open the "Ches…" at bounding box center [1052, 180] width 422 height 284
click at [977, 255] on div "# You can write code before a loop. hero . moveRight ( ) # Break open the "Ches…" at bounding box center [1052, 180] width 422 height 284
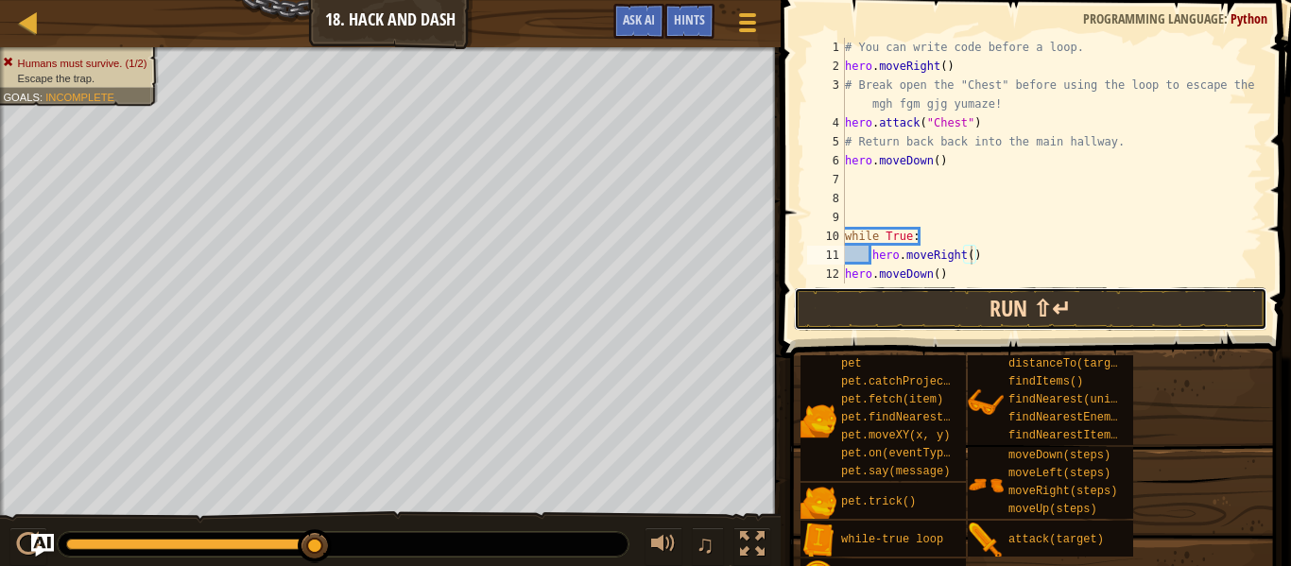
click at [1018, 300] on button "Run ⇧↵" at bounding box center [1031, 308] width 474 height 43
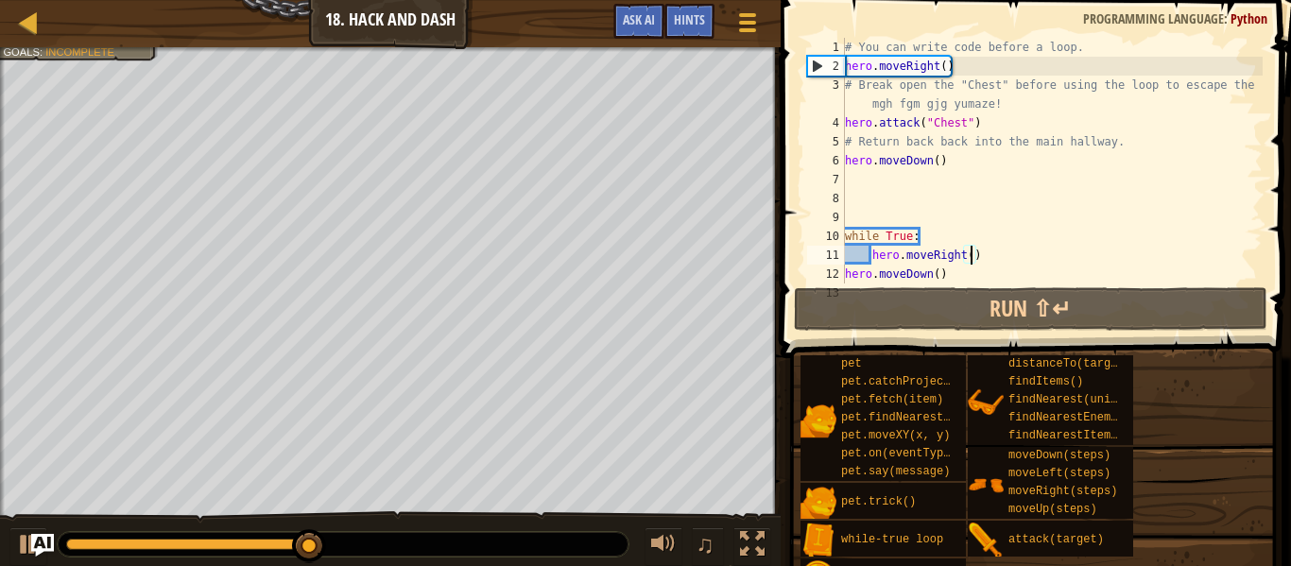
click at [1000, 240] on div "# You can write code before a loop. hero . moveRight ( ) # Break open the "Ches…" at bounding box center [1052, 180] width 422 height 284
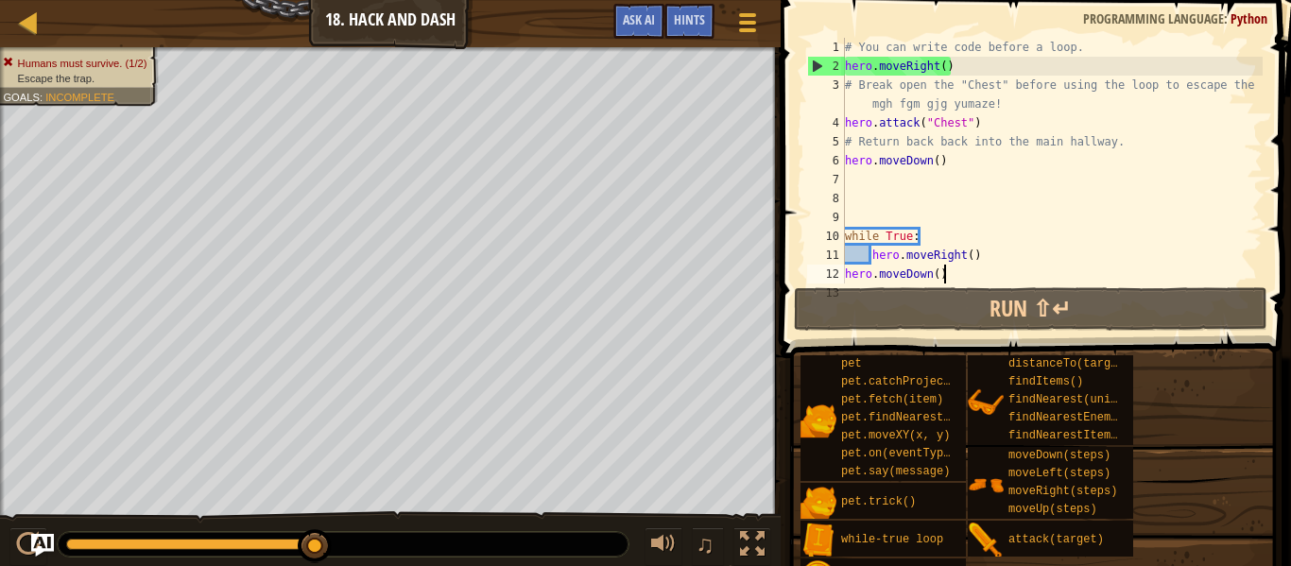
click at [944, 282] on div "# You can write code before a loop. hero . moveRight ( ) # Break open the "Ches…" at bounding box center [1052, 180] width 422 height 284
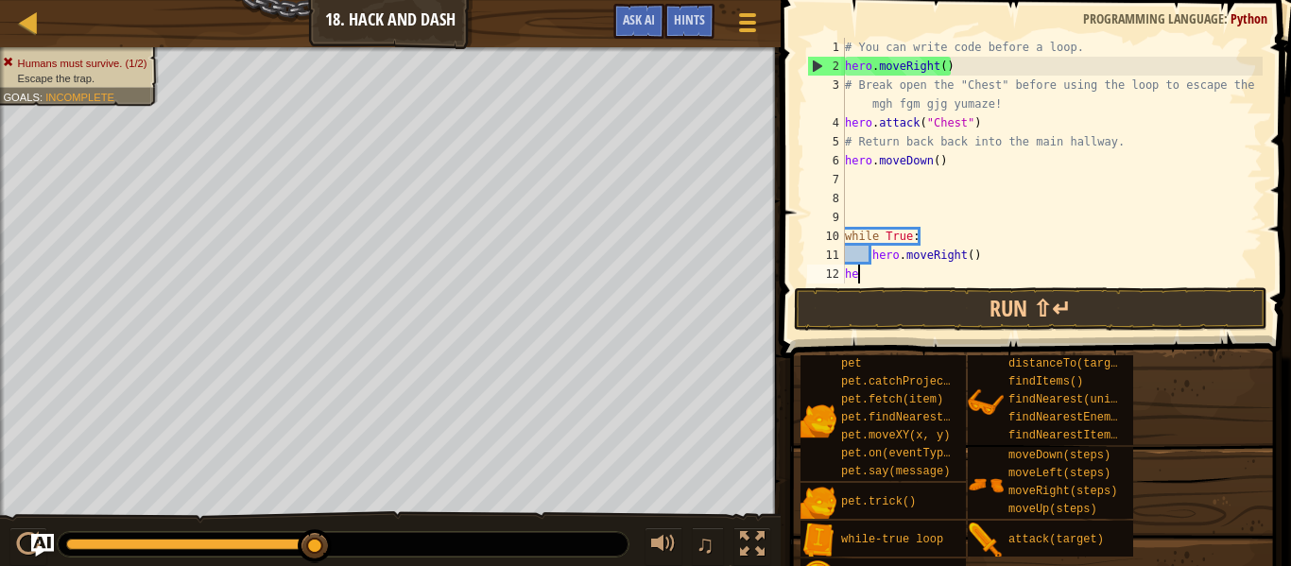
type textarea "h"
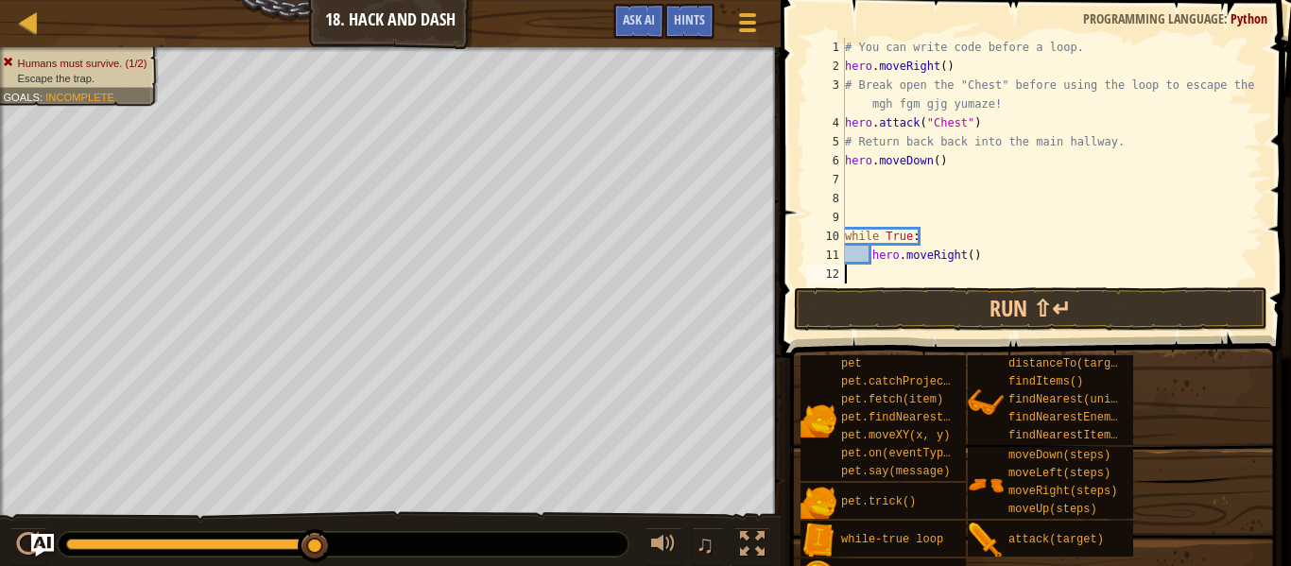
click at [1025, 265] on div "# You can write code before a loop. hero . moveRight ( ) # Break open the "Ches…" at bounding box center [1052, 180] width 422 height 284
click at [886, 273] on div "# You can write code before a loop. hero . moveRight ( ) # Break open the "Ches…" at bounding box center [1052, 180] width 422 height 284
click at [876, 255] on div "# You can write code before a loop. hero . moveRight ( ) # Break open the "Ches…" at bounding box center [1052, 180] width 422 height 284
type textarea "hero.moveRight()"
click at [977, 259] on div "# You can write code before a loop. hero . moveRight ( ) # Break open the "Ches…" at bounding box center [1052, 180] width 422 height 284
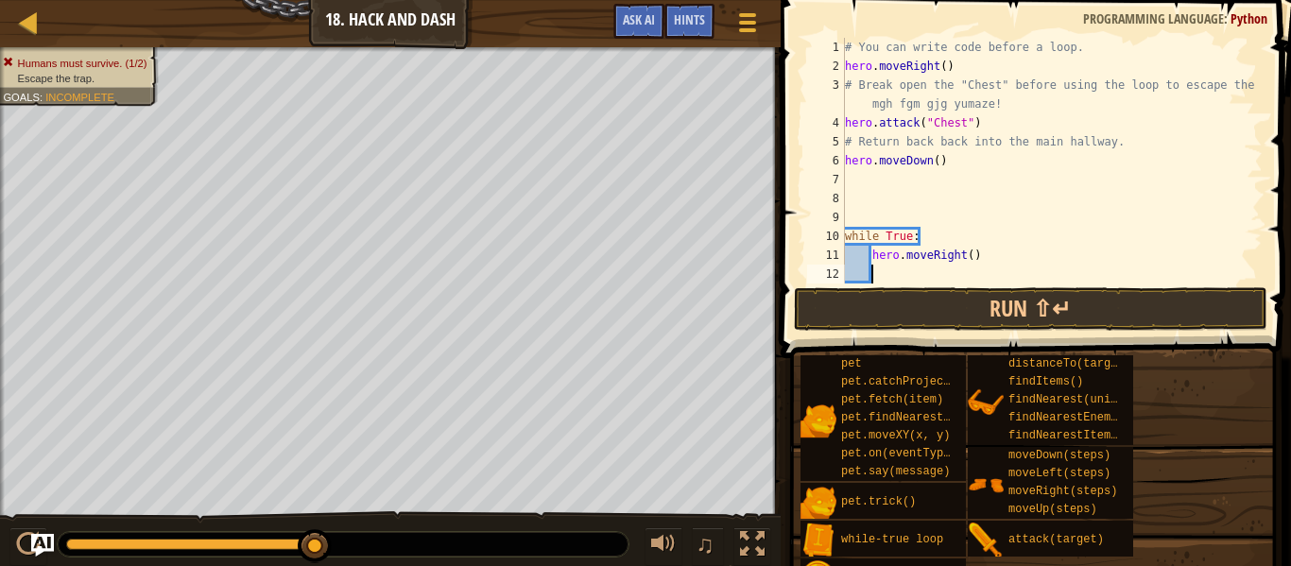
type textarea "h"
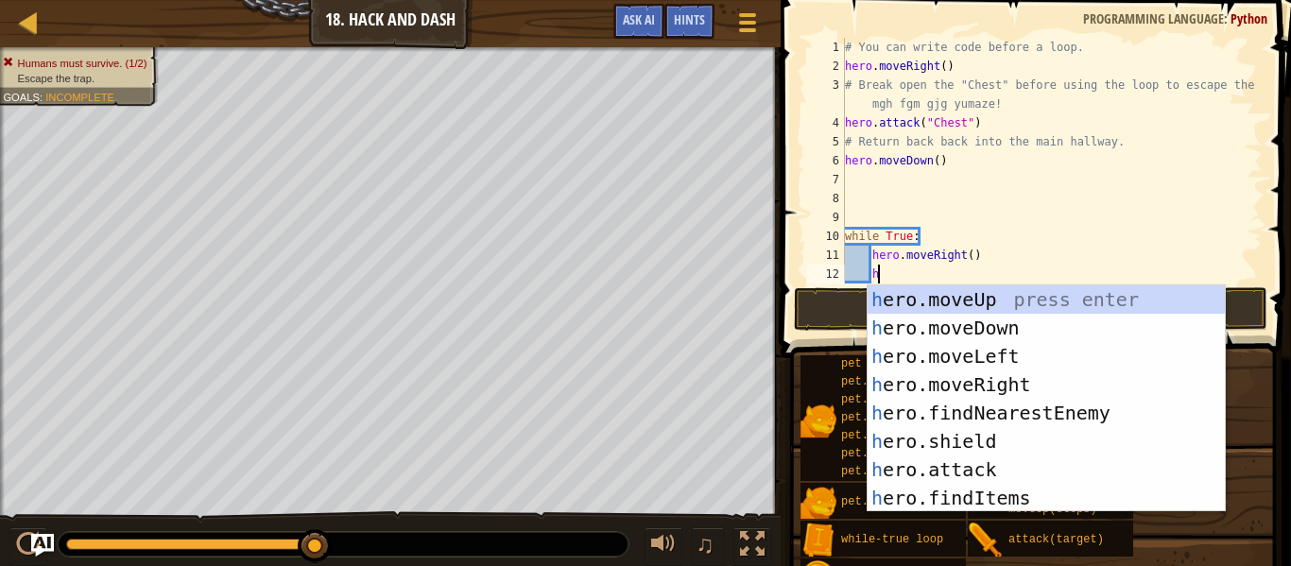
scroll to position [9, 4]
click at [1021, 327] on div "h ero.moveUp press enter h ero.moveDown press enter h ero.moveLeft press enter …" at bounding box center [1046, 428] width 357 height 284
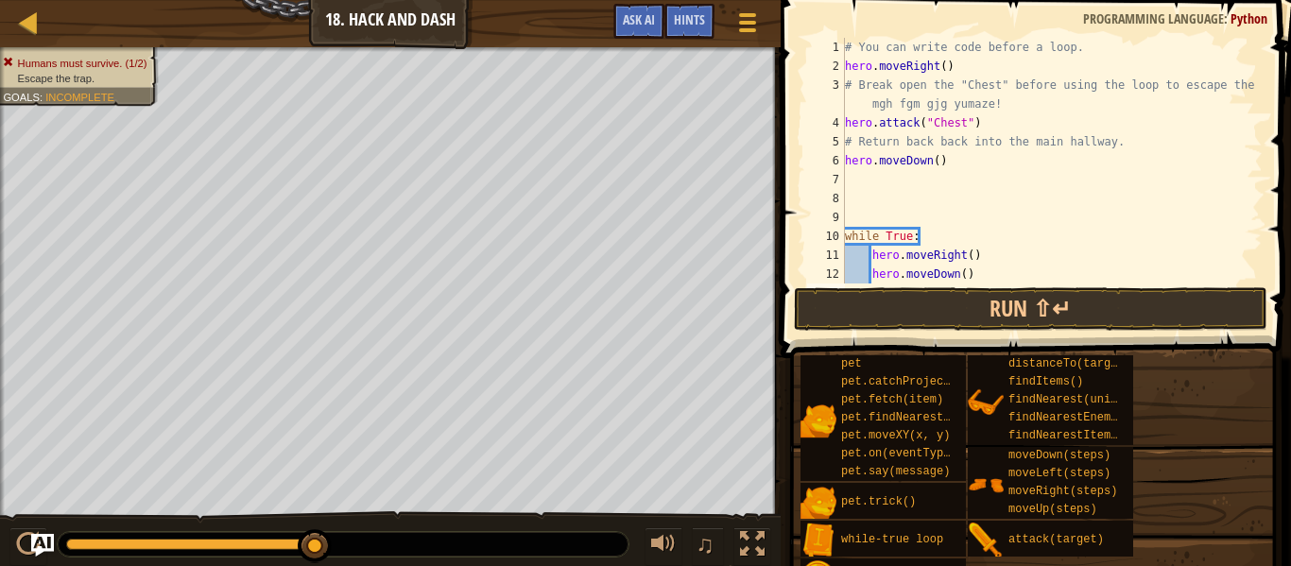
scroll to position [9, 3]
click at [996, 295] on button "Run ⇧↵" at bounding box center [1031, 308] width 474 height 43
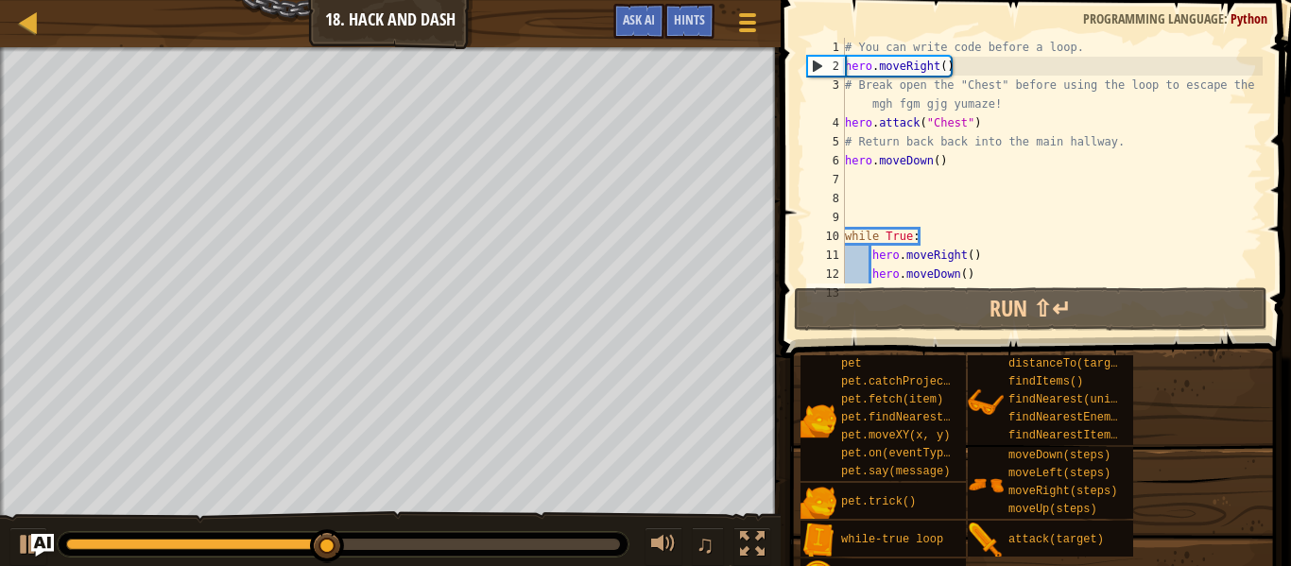
click at [1062, 259] on div "# You can write code before a loop. hero . moveRight ( ) # Break open the "Ches…" at bounding box center [1052, 180] width 422 height 284
type textarea "hero.moveDown()"
type textarea "# Move 3 times more."
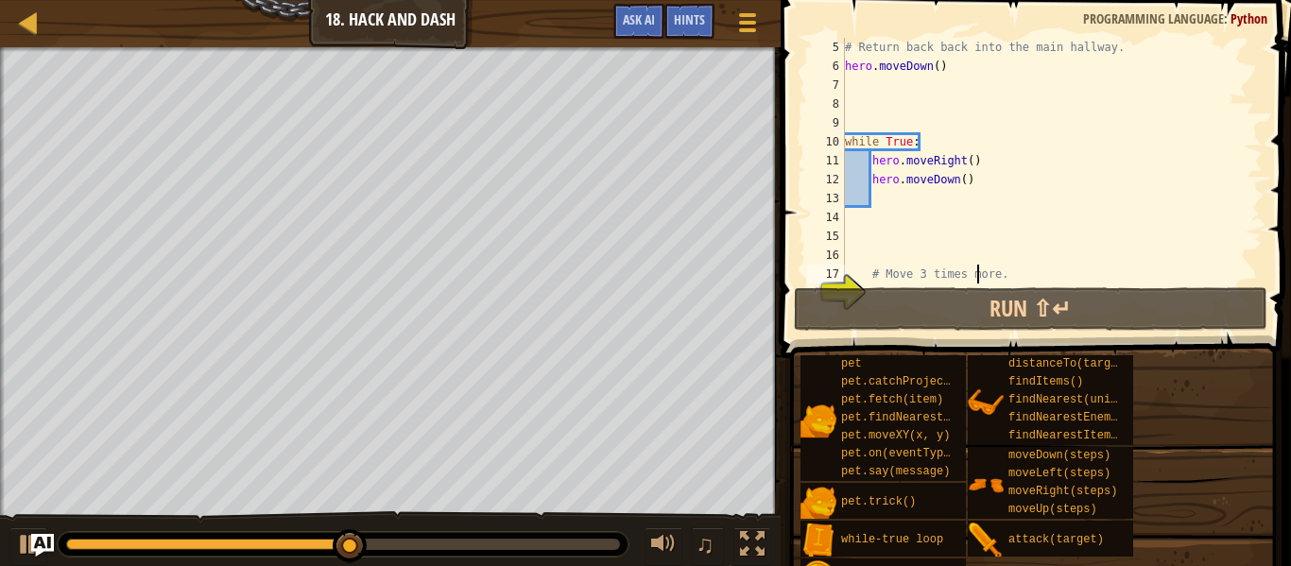
scroll to position [132, 0]
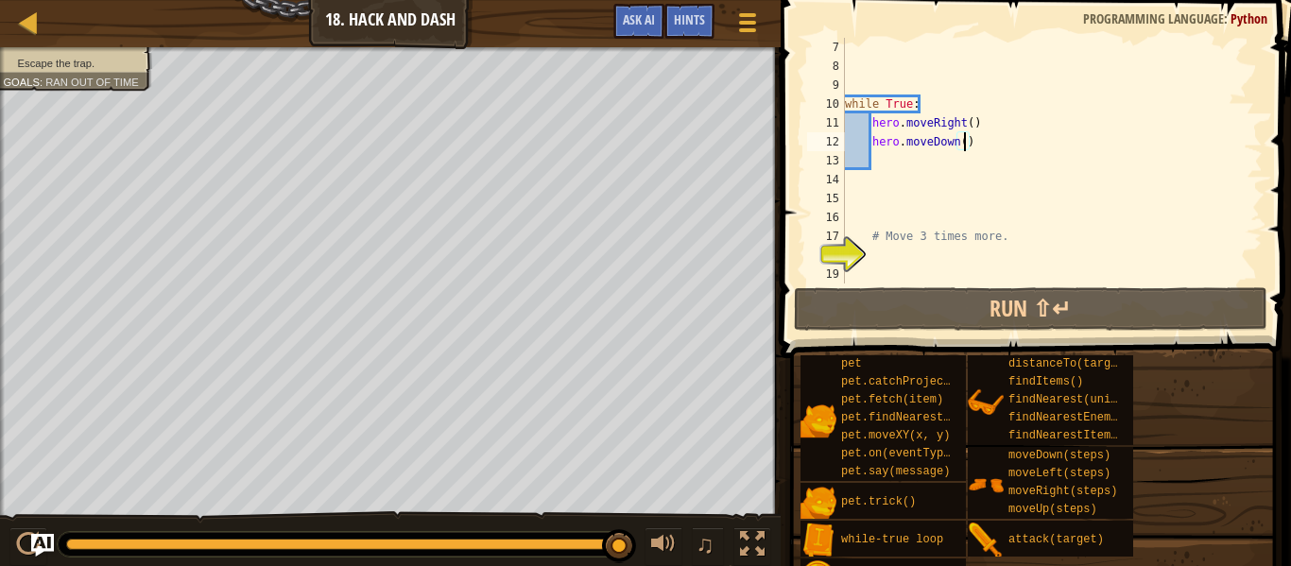
click at [962, 139] on div "while True : hero . moveRight ( ) hero . moveDown ( ) # Move 3 times more." at bounding box center [1052, 180] width 422 height 284
type textarea "hero.moveDown()"
